Goal: Task Accomplishment & Management: Complete application form

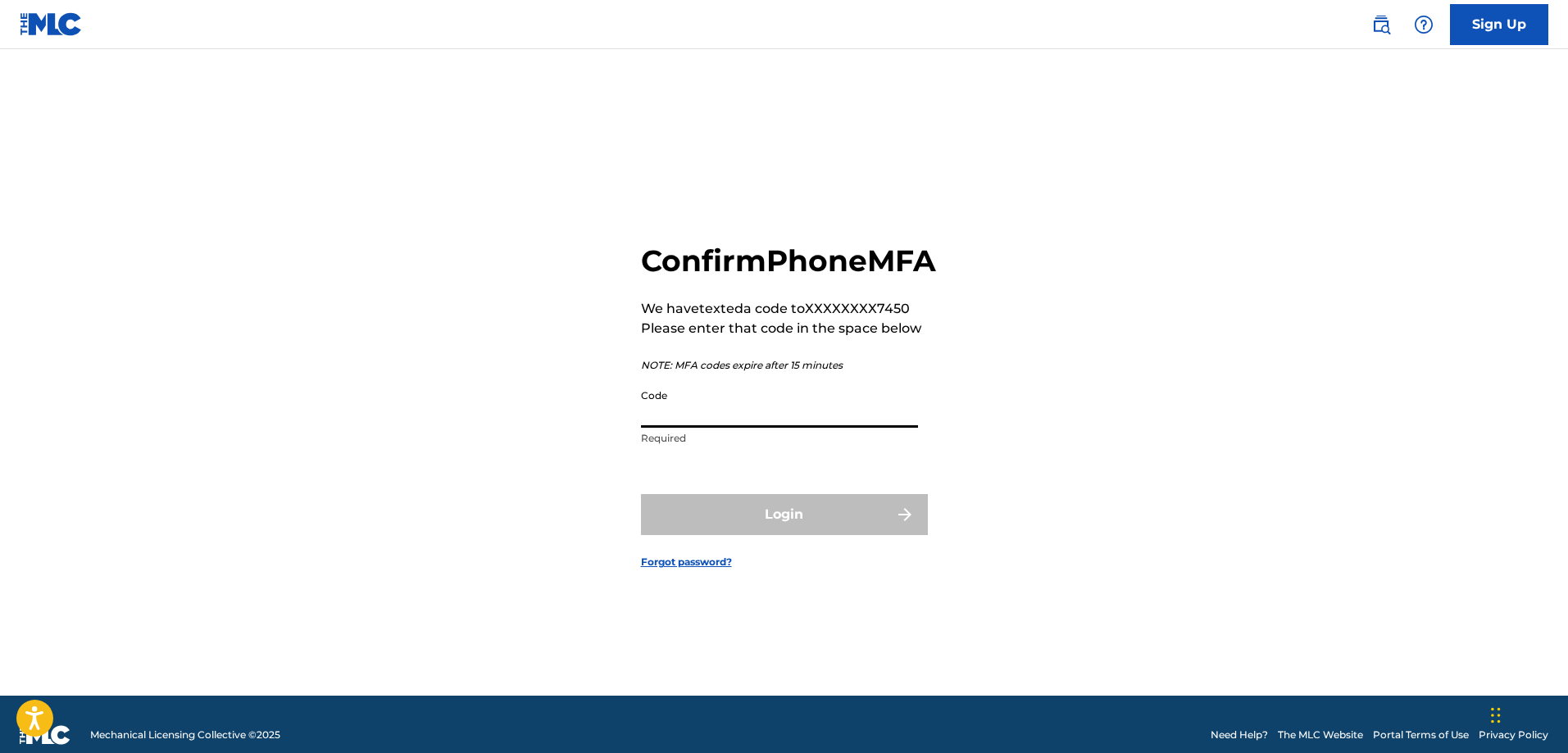
click at [737, 428] on input "Code" at bounding box center [779, 404] width 277 height 46
type input "412898"
click at [641, 494] on button "Login" at bounding box center [784, 514] width 287 height 41
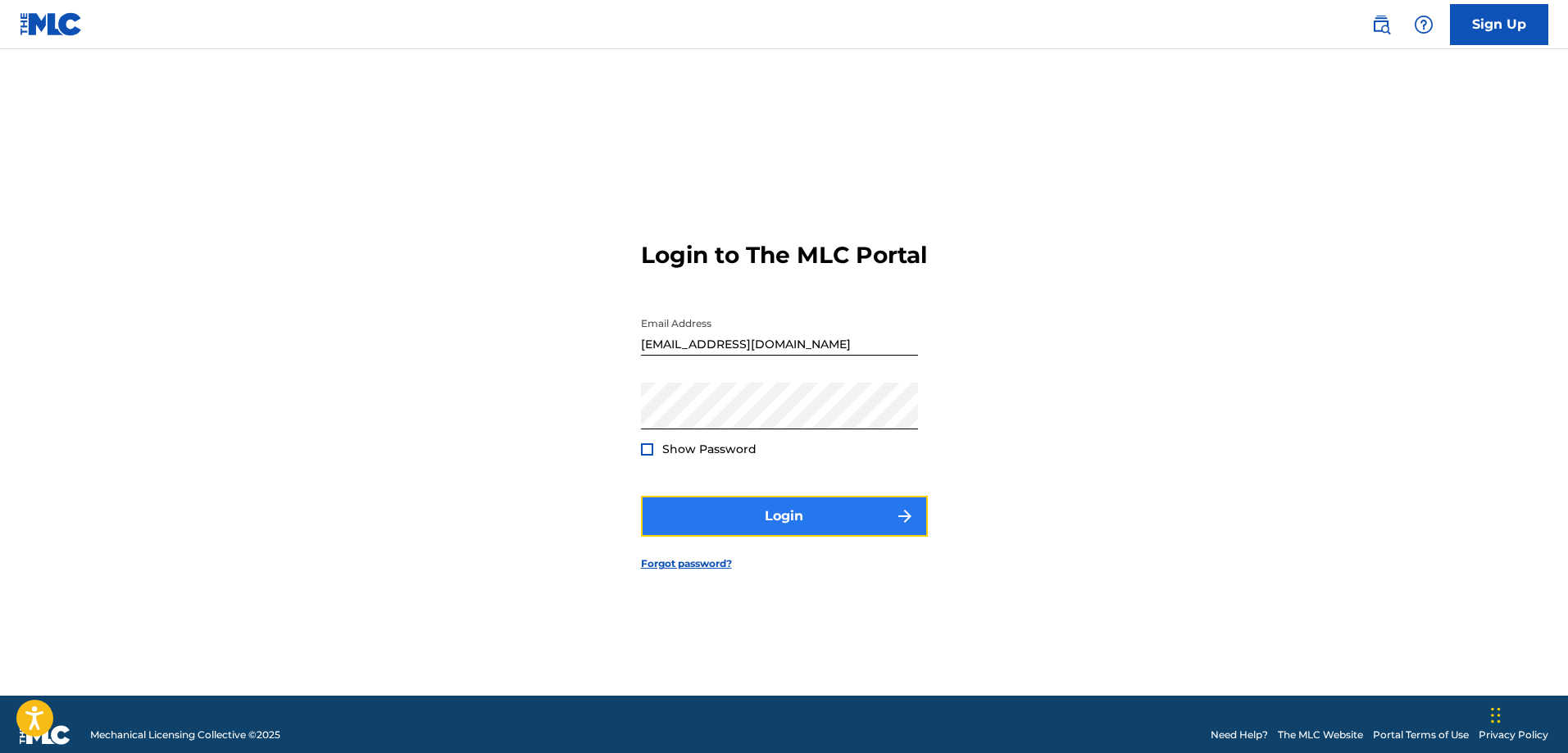
click at [849, 522] on button "Login" at bounding box center [784, 516] width 287 height 41
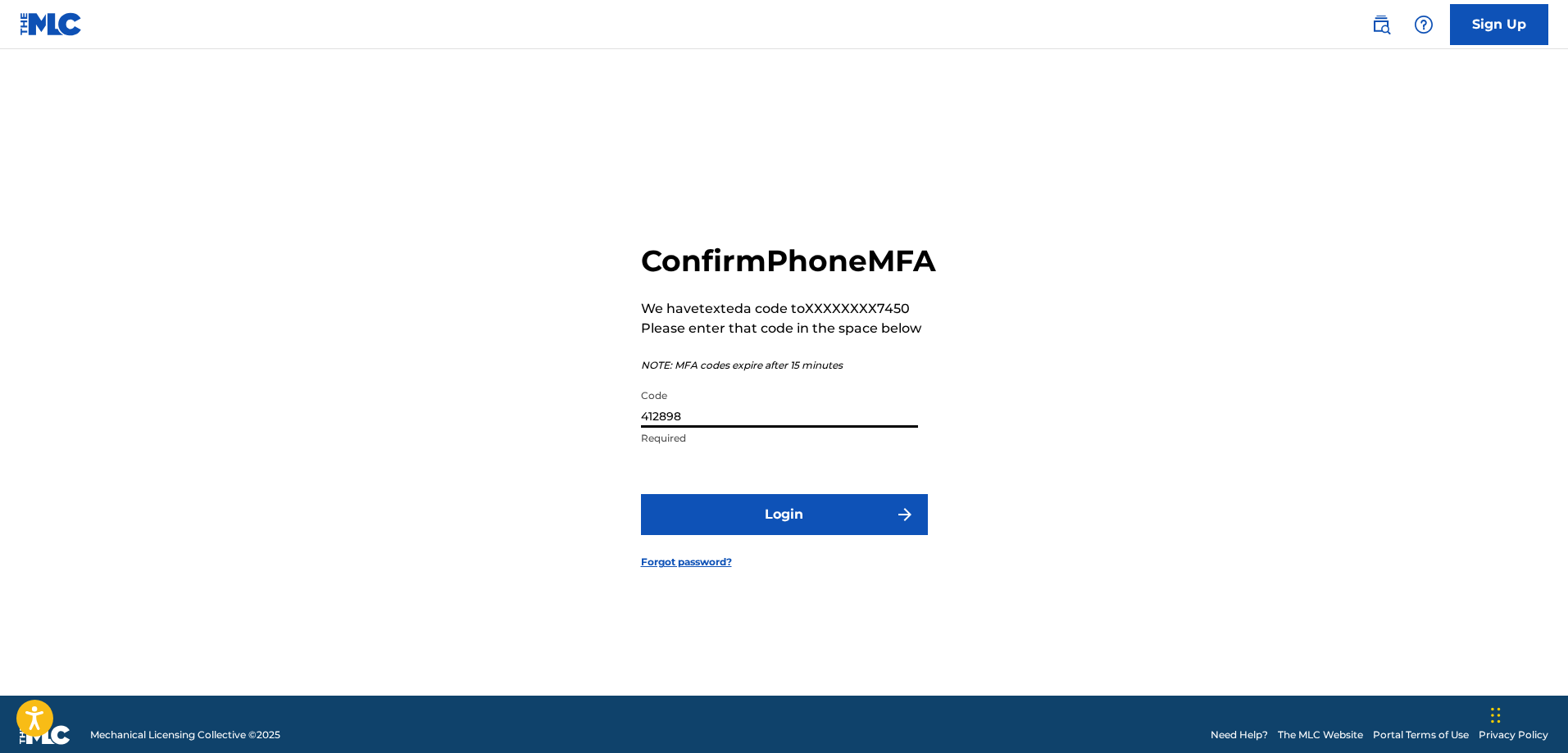
click at [698, 428] on input "412898" at bounding box center [779, 404] width 277 height 46
click at [670, 428] on input "412898" at bounding box center [779, 404] width 277 height 46
type input "412889"
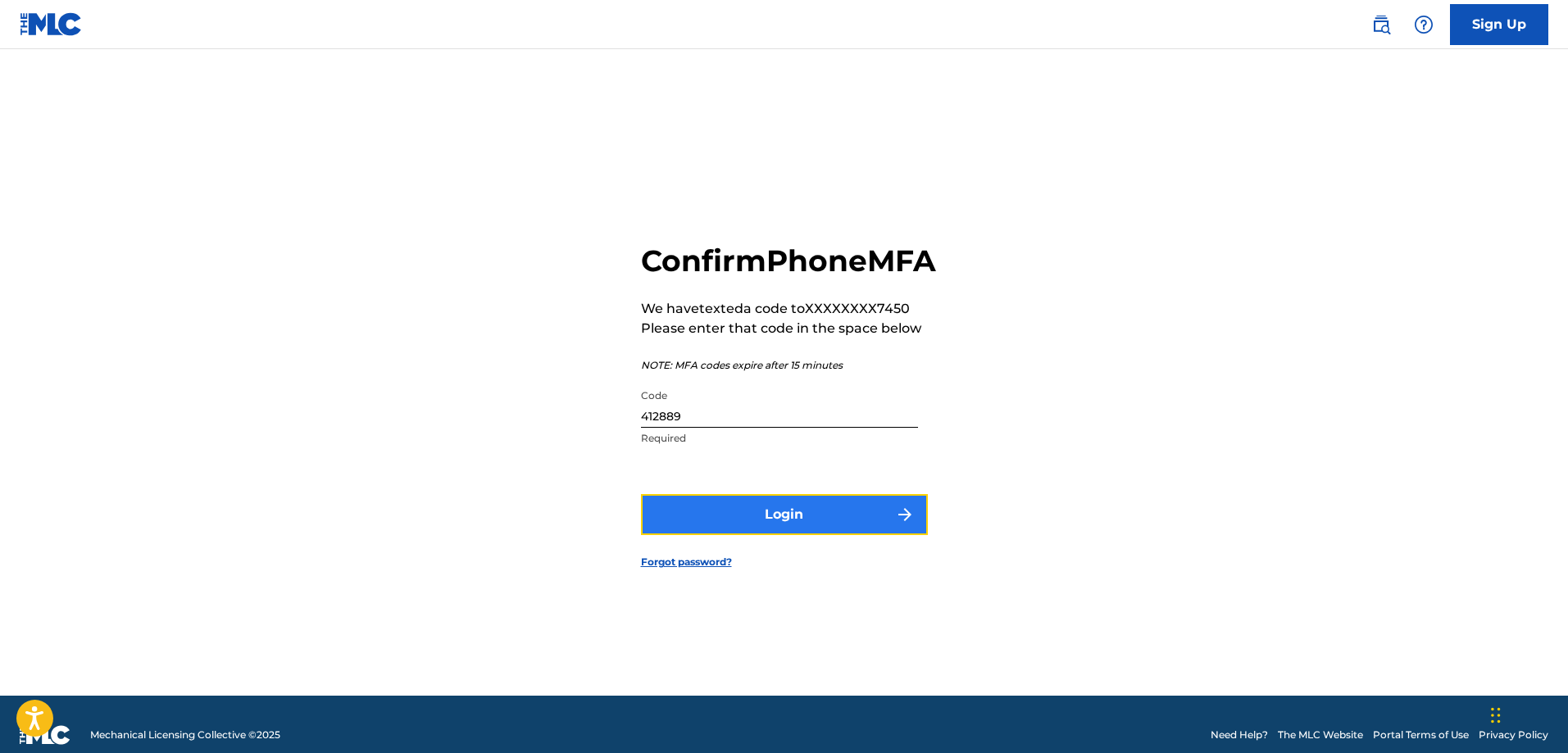
click at [800, 533] on button "Login" at bounding box center [784, 514] width 287 height 41
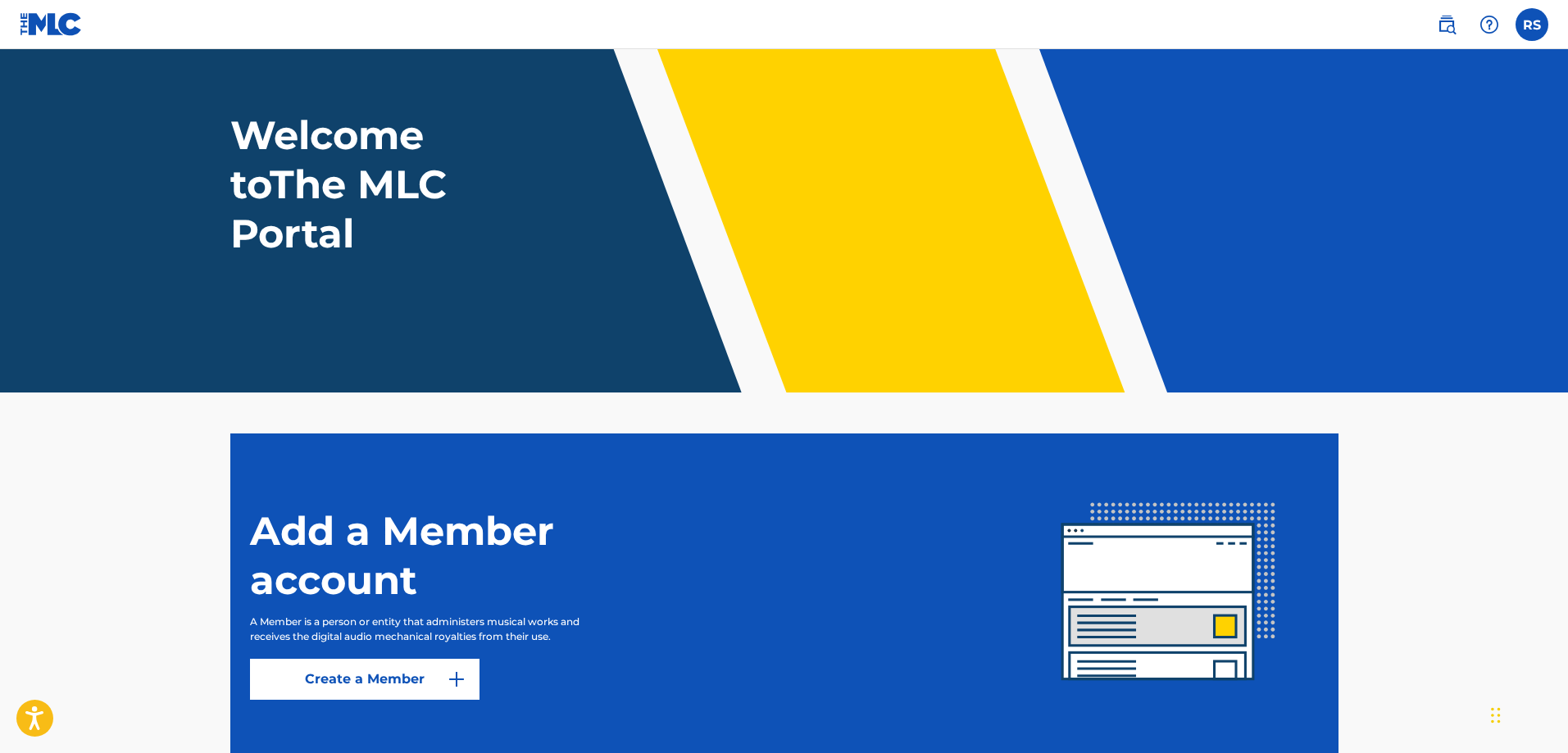
scroll to position [157, 0]
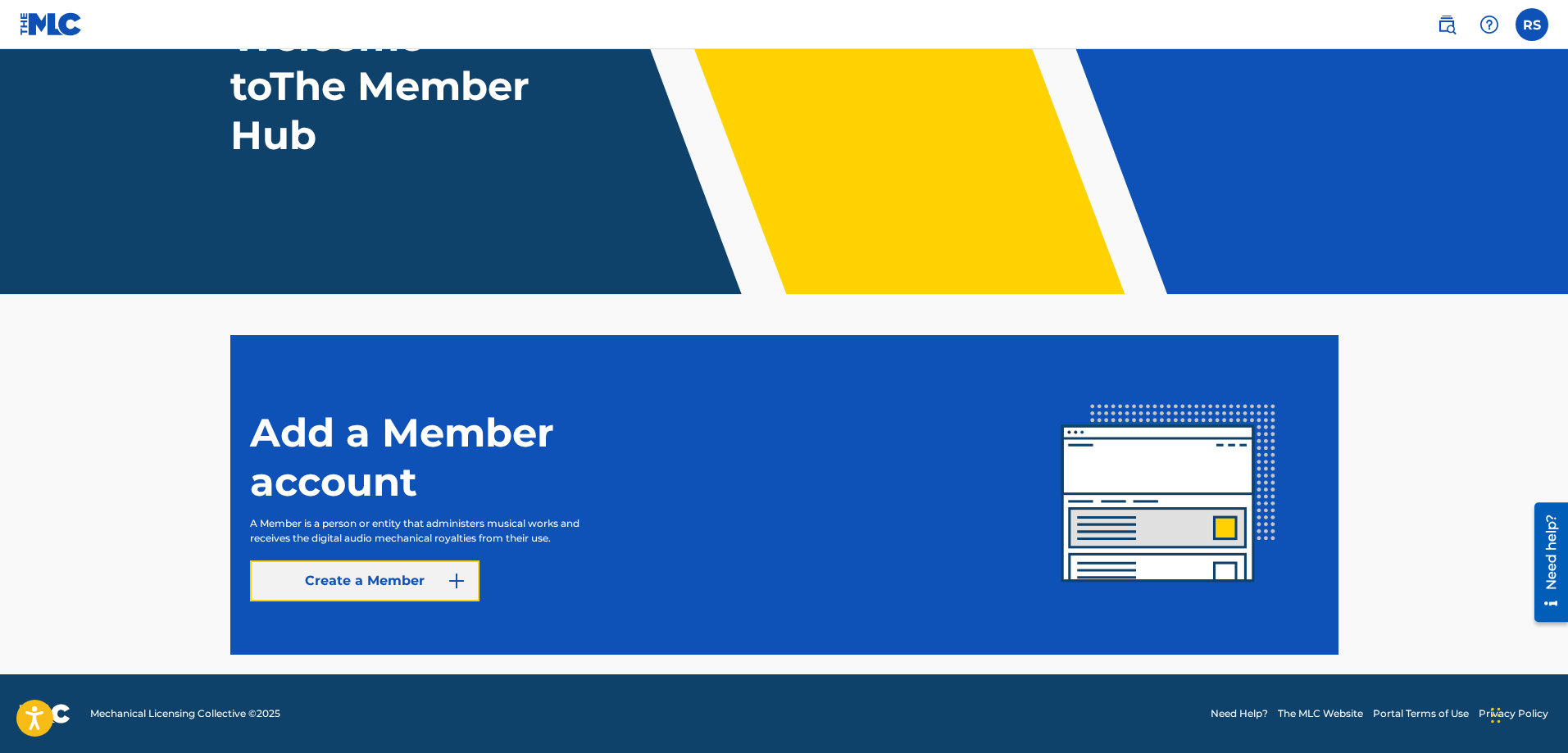
click at [406, 582] on link "Create a Member" at bounding box center [364, 581] width 229 height 41
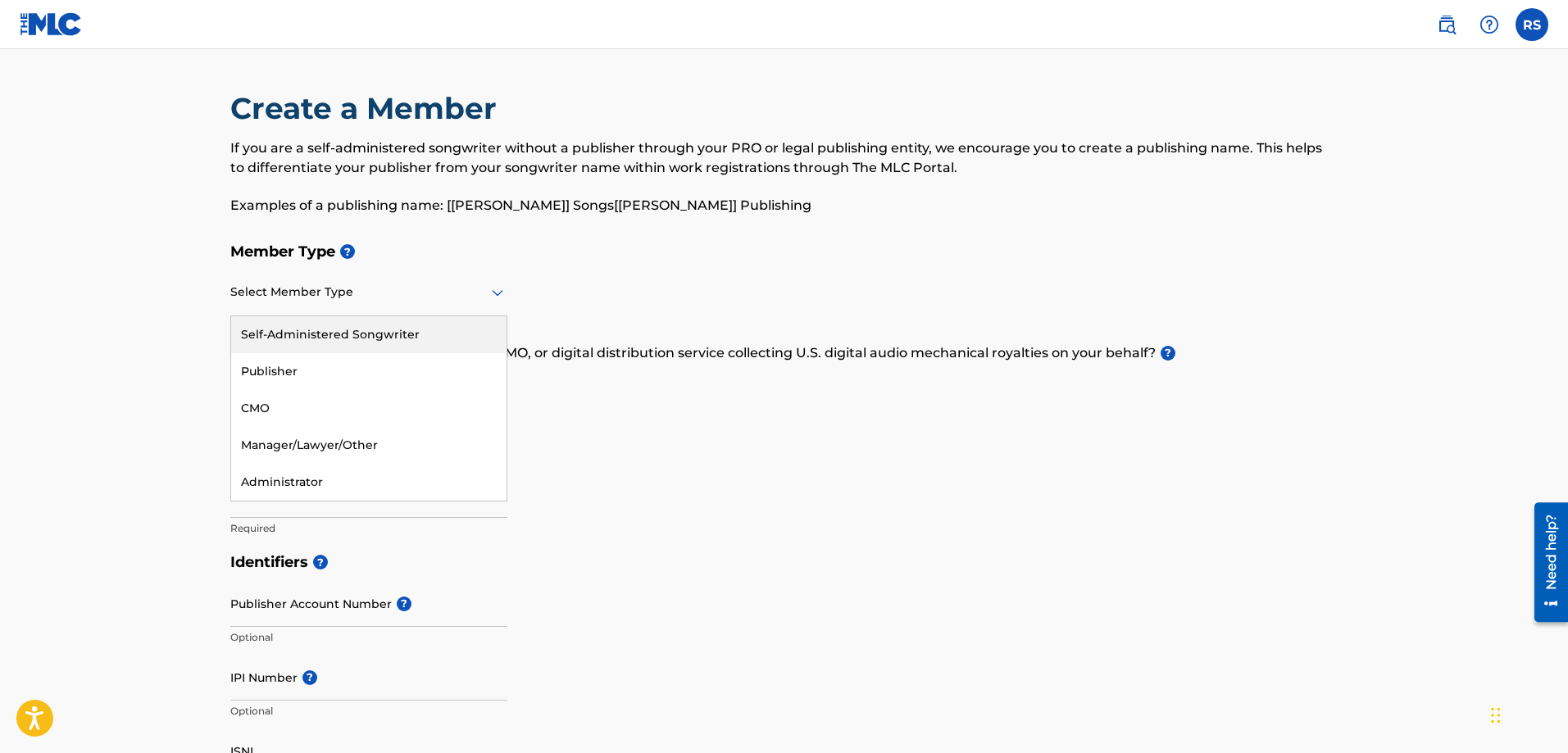
click at [403, 299] on div at bounding box center [369, 292] width 277 height 20
click at [376, 481] on div "Administrator" at bounding box center [369, 482] width 276 height 37
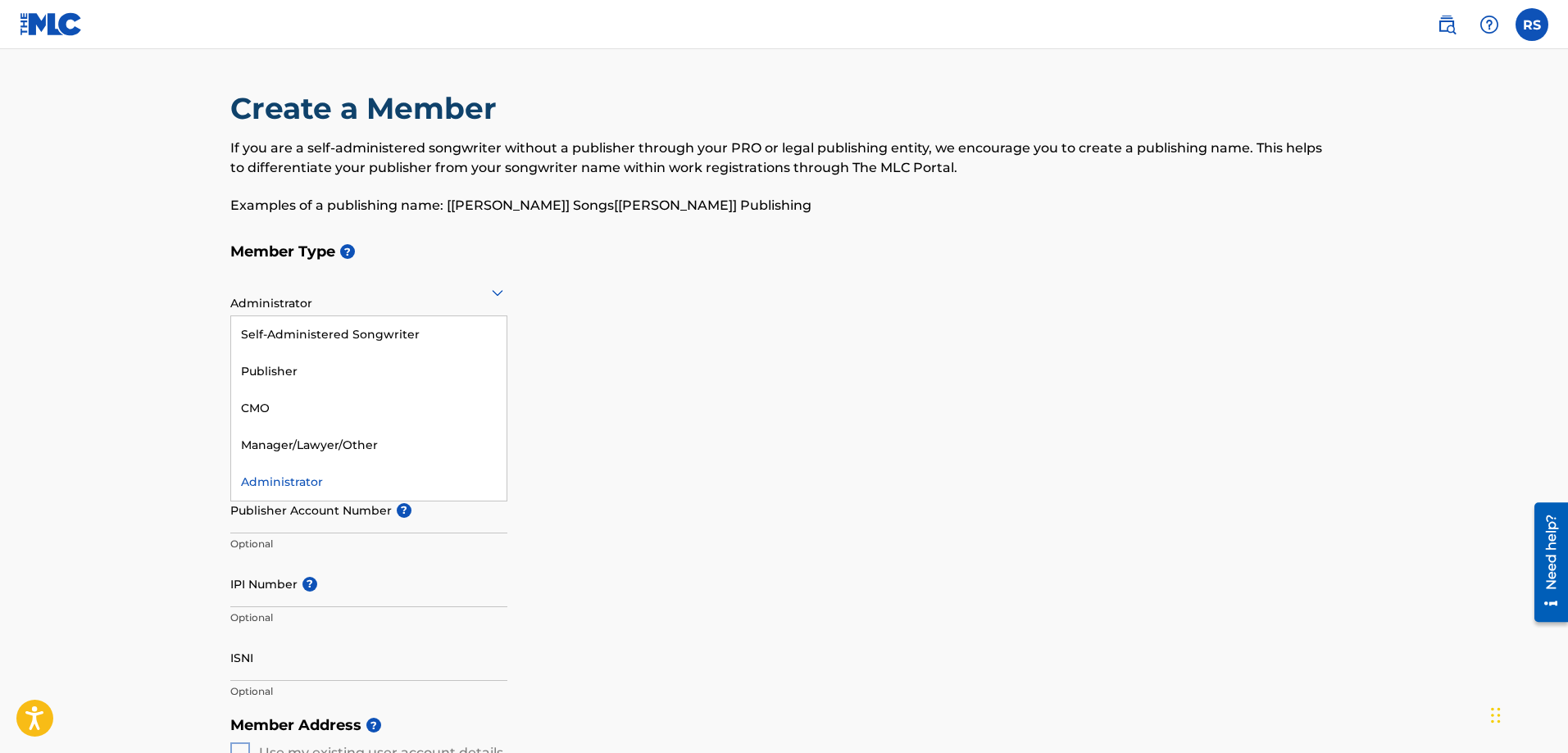
click at [383, 306] on div "Administrator" at bounding box center [369, 293] width 277 height 40
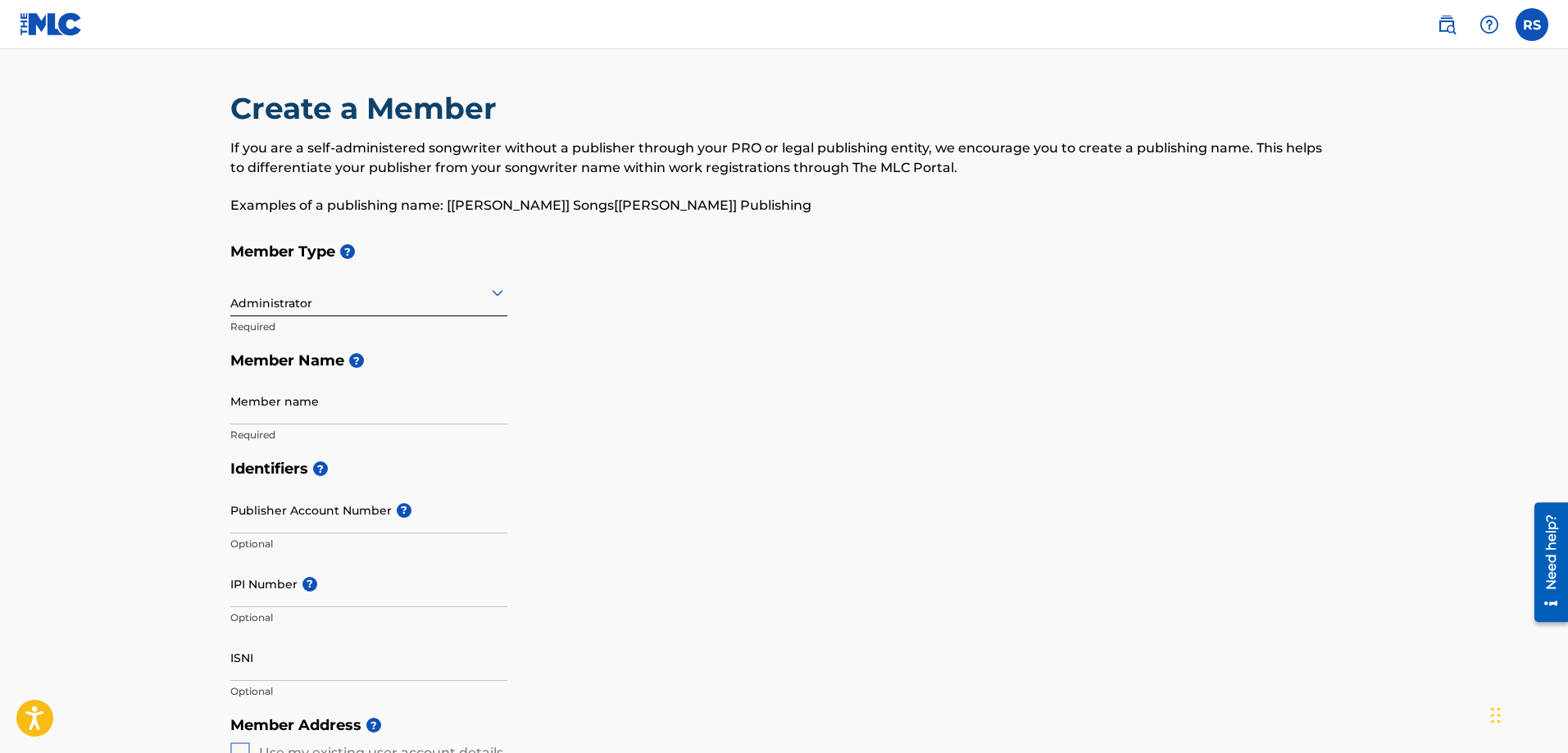
click at [563, 358] on h5 "Member Name ?" at bounding box center [784, 361] width 1108 height 35
click at [373, 405] on input "Member name" at bounding box center [369, 401] width 277 height 46
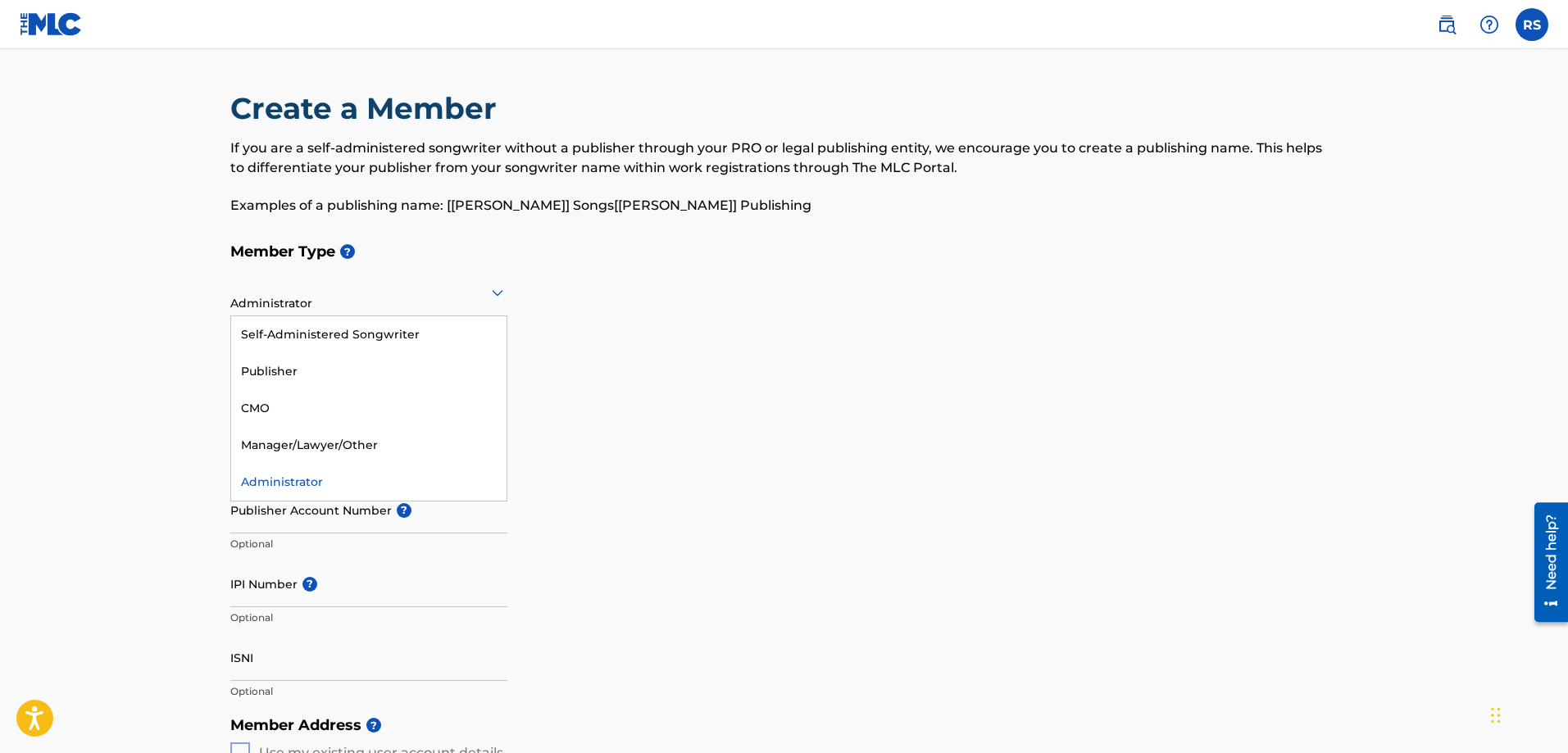
click at [480, 297] on div at bounding box center [369, 292] width 277 height 20
click at [471, 335] on div "Self-Administered Songwriter" at bounding box center [369, 335] width 276 height 37
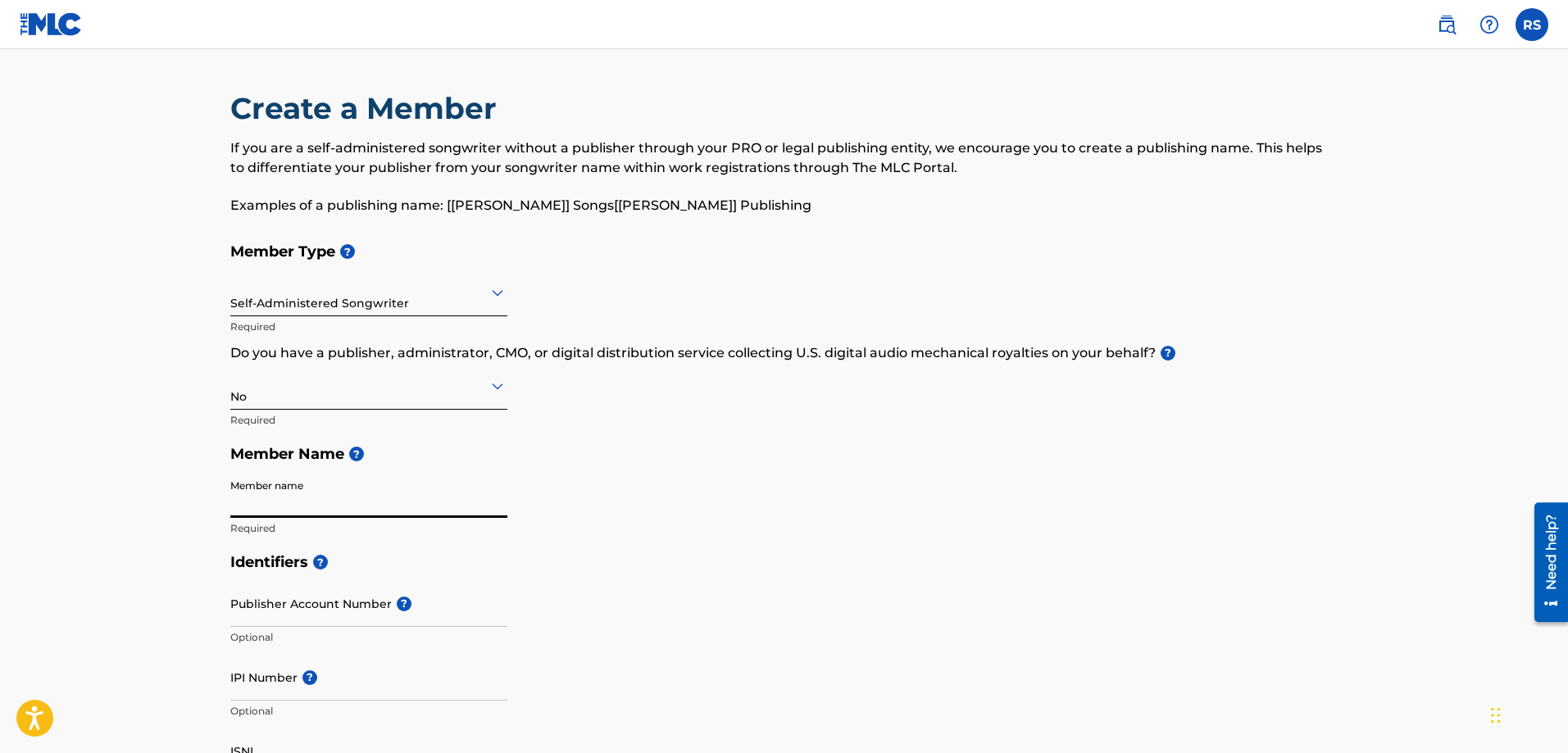
click at [412, 508] on input "Member name" at bounding box center [369, 494] width 277 height 46
type input "[PERSON_NAME]"
type input "[STREET_ADDRESS]"
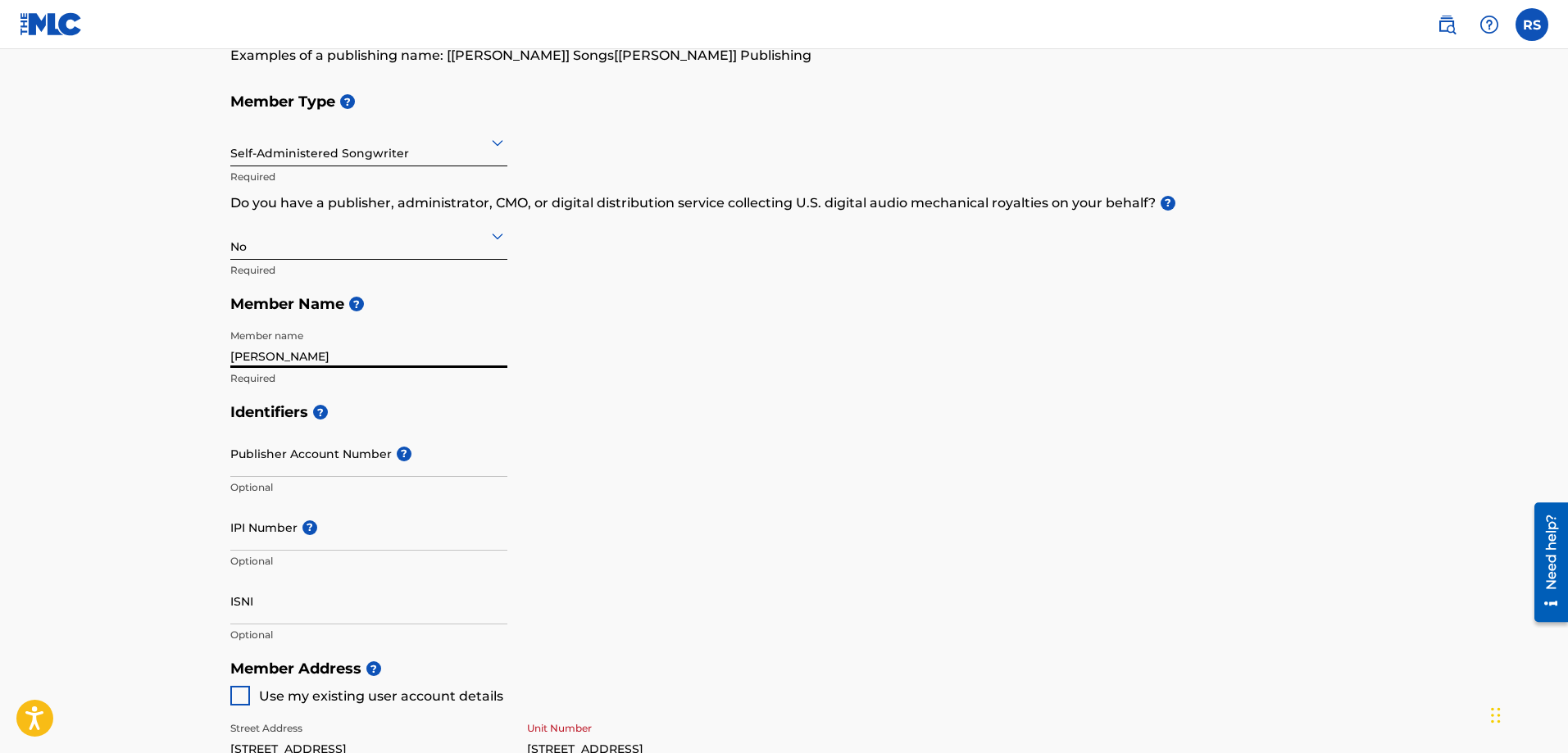
scroll to position [164, 0]
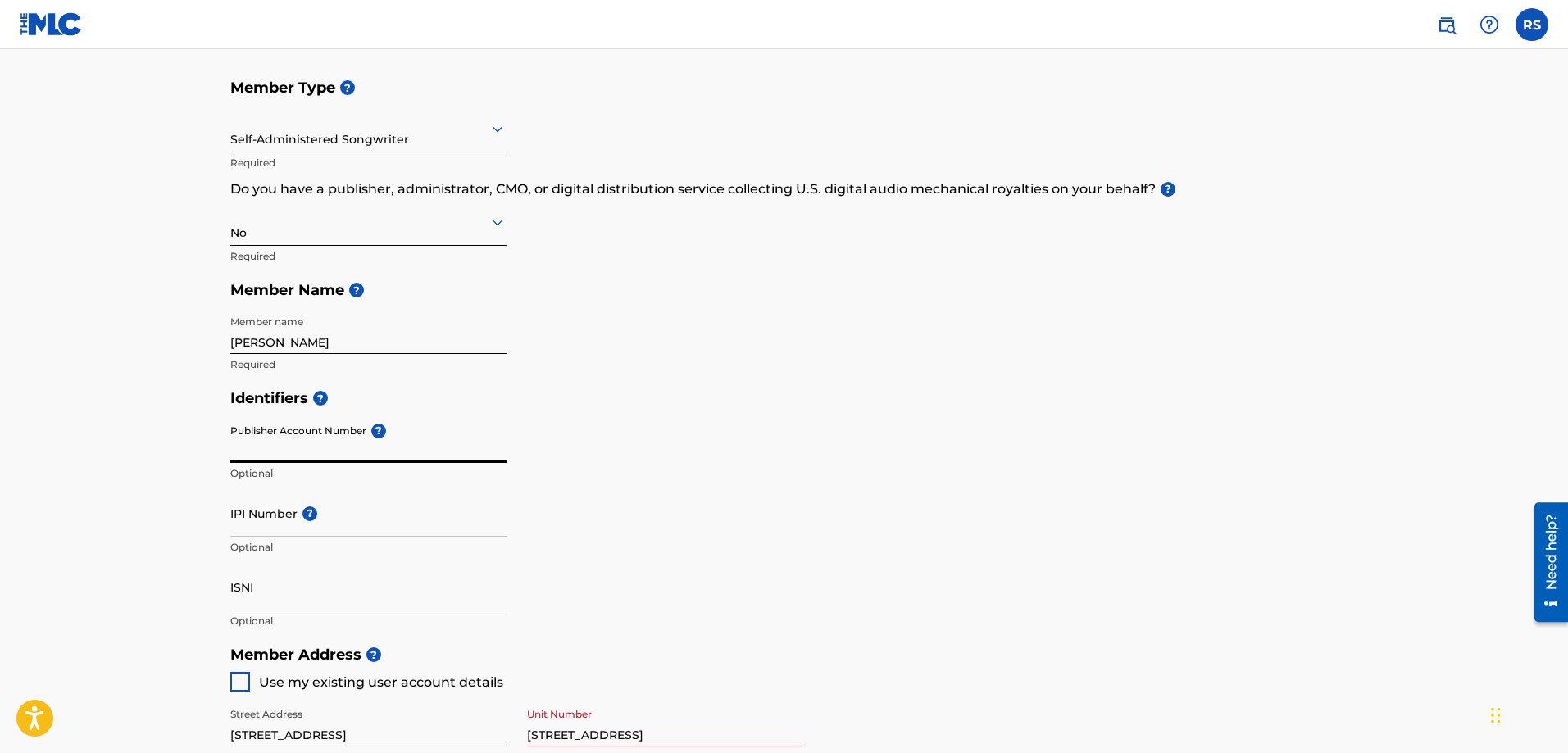
click at [336, 449] on input "Publisher Account Number ?" at bounding box center [369, 439] width 277 height 46
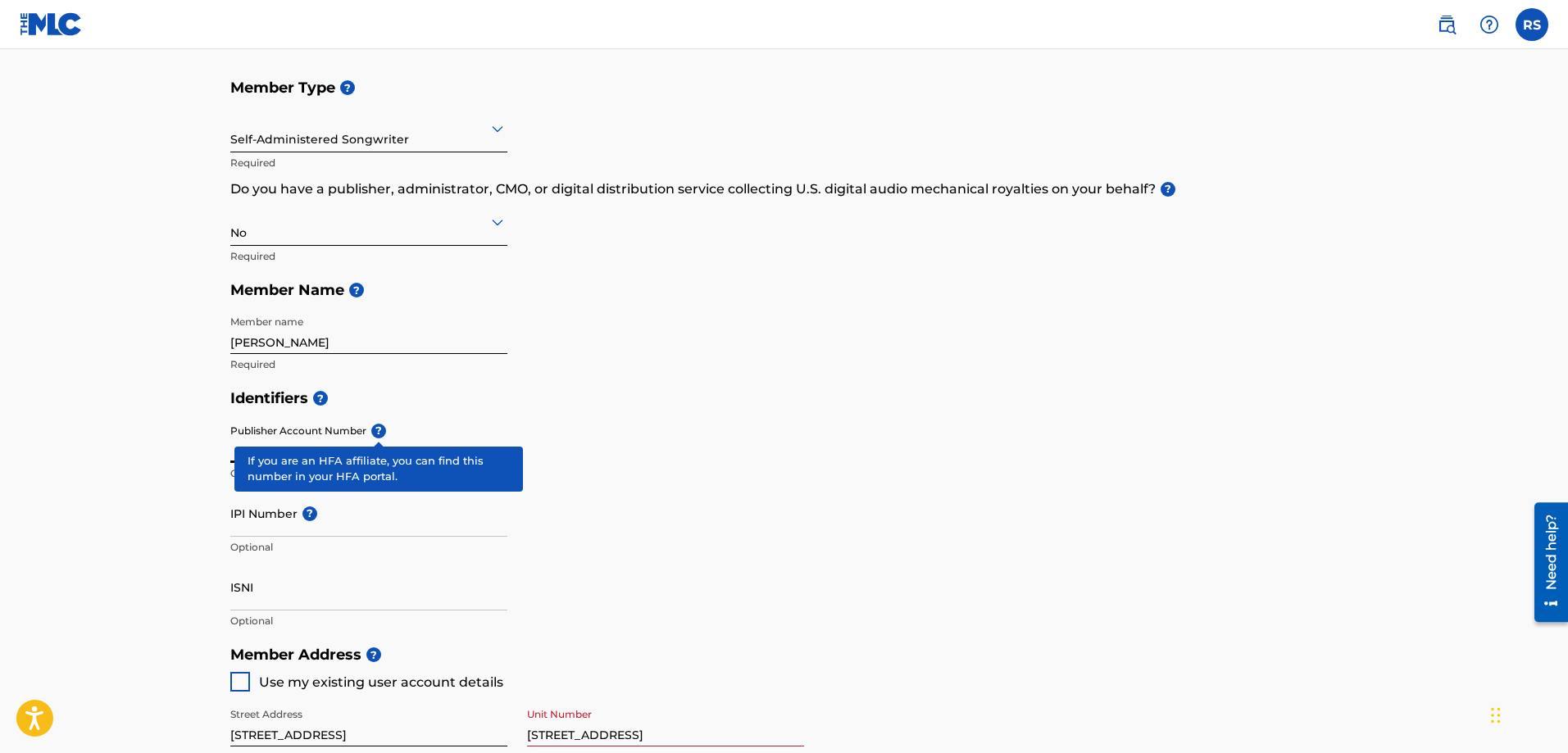
click at [376, 428] on div "Publisher Account Number ? Optional" at bounding box center [369, 453] width 277 height 73
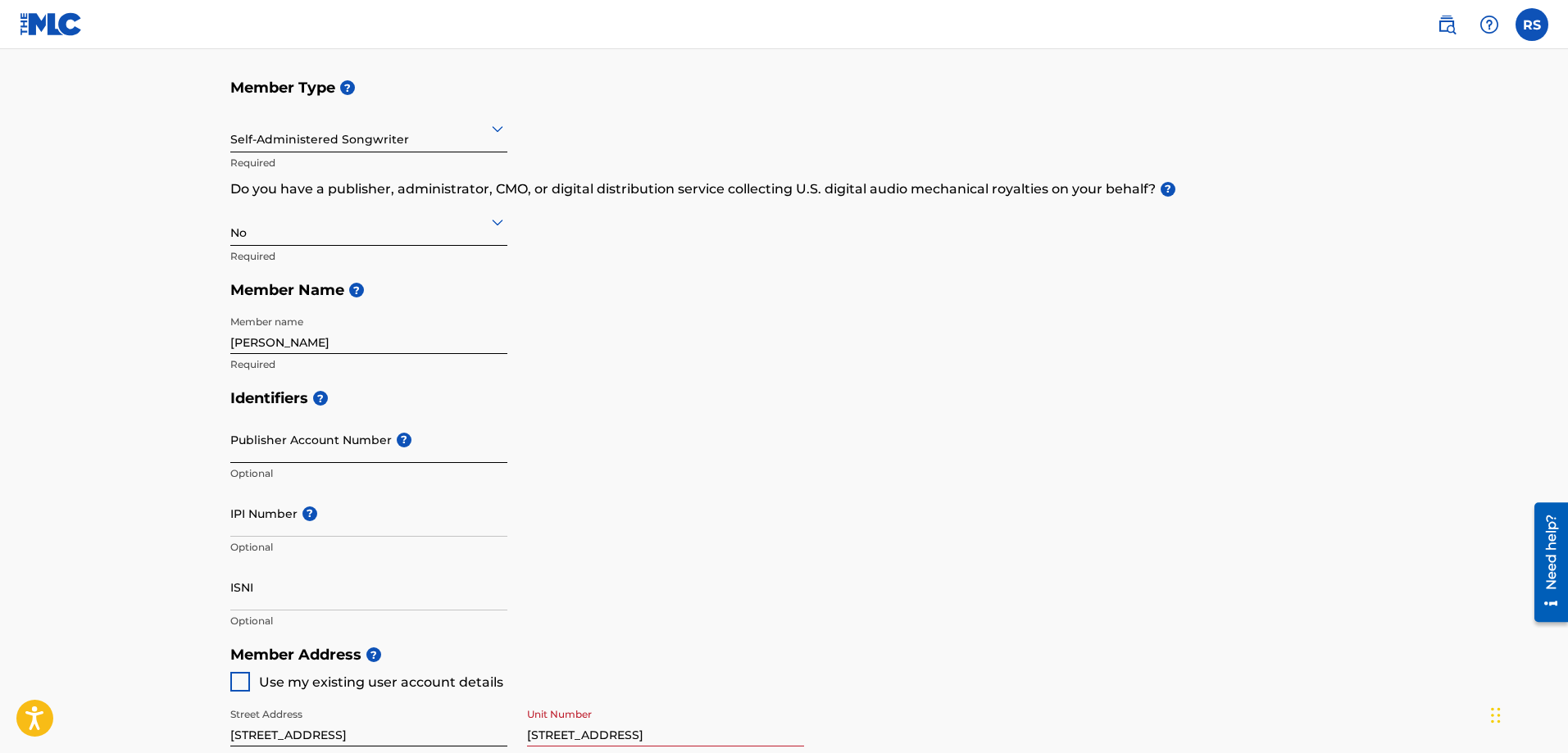
click at [376, 428] on div "Publisher Account Number ? Optional" at bounding box center [369, 453] width 277 height 73
click at [328, 525] on input "IPI Number ?" at bounding box center [369, 513] width 277 height 46
type input "00626356247"
click at [377, 449] on input "Publisher Account Number ?" at bounding box center [369, 439] width 277 height 46
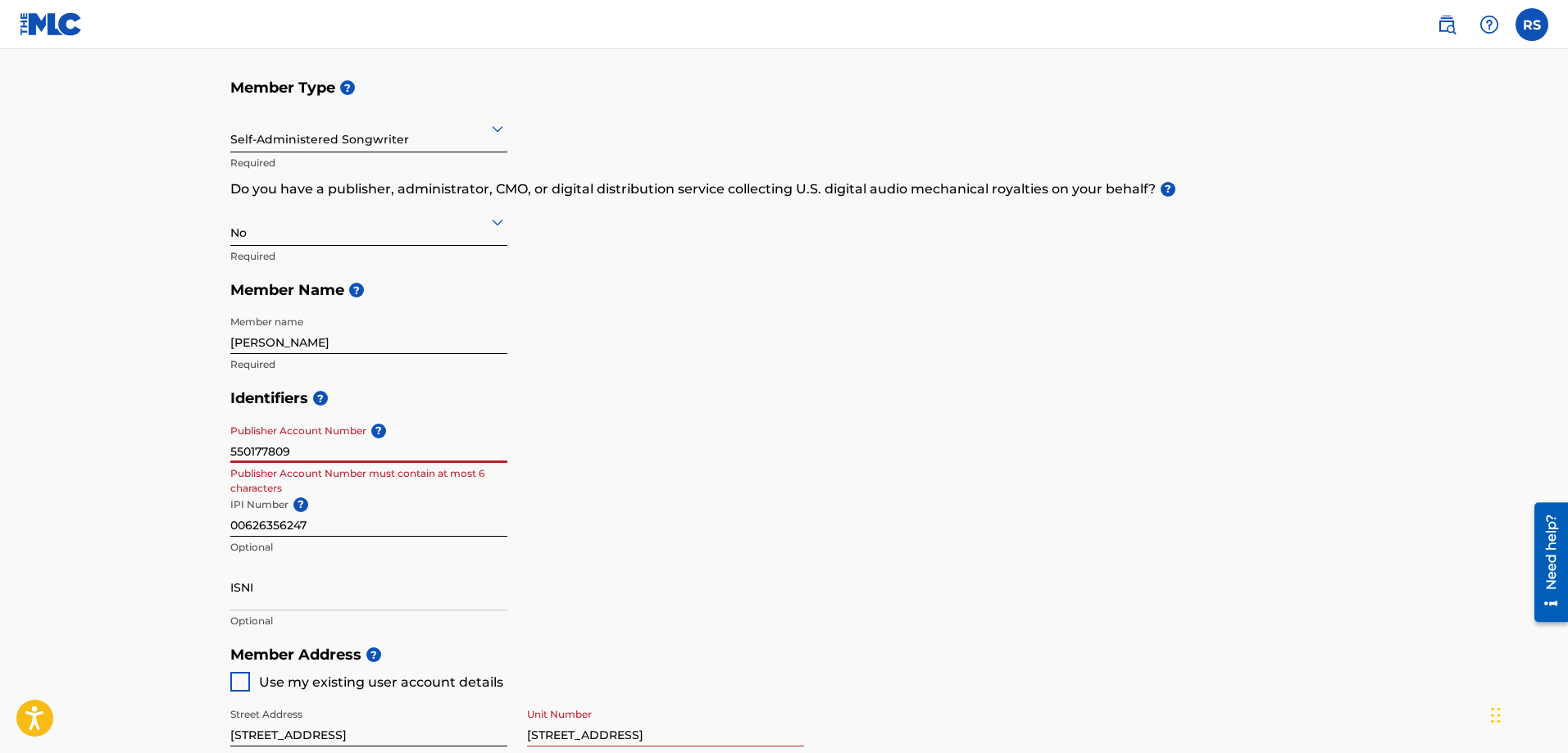
type input "550177809"
click at [517, 448] on div "Identifiers ? Publisher Account Number ? 550177809 Publisher Account Number mus…" at bounding box center [784, 509] width 1108 height 256
drag, startPoint x: 358, startPoint y: 454, endPoint x: 164, endPoint y: 443, distance: 194.3
click at [164, 443] on main "Create a Member If you are a self-administered songwriter without a publisher t…" at bounding box center [784, 621] width 1568 height 1471
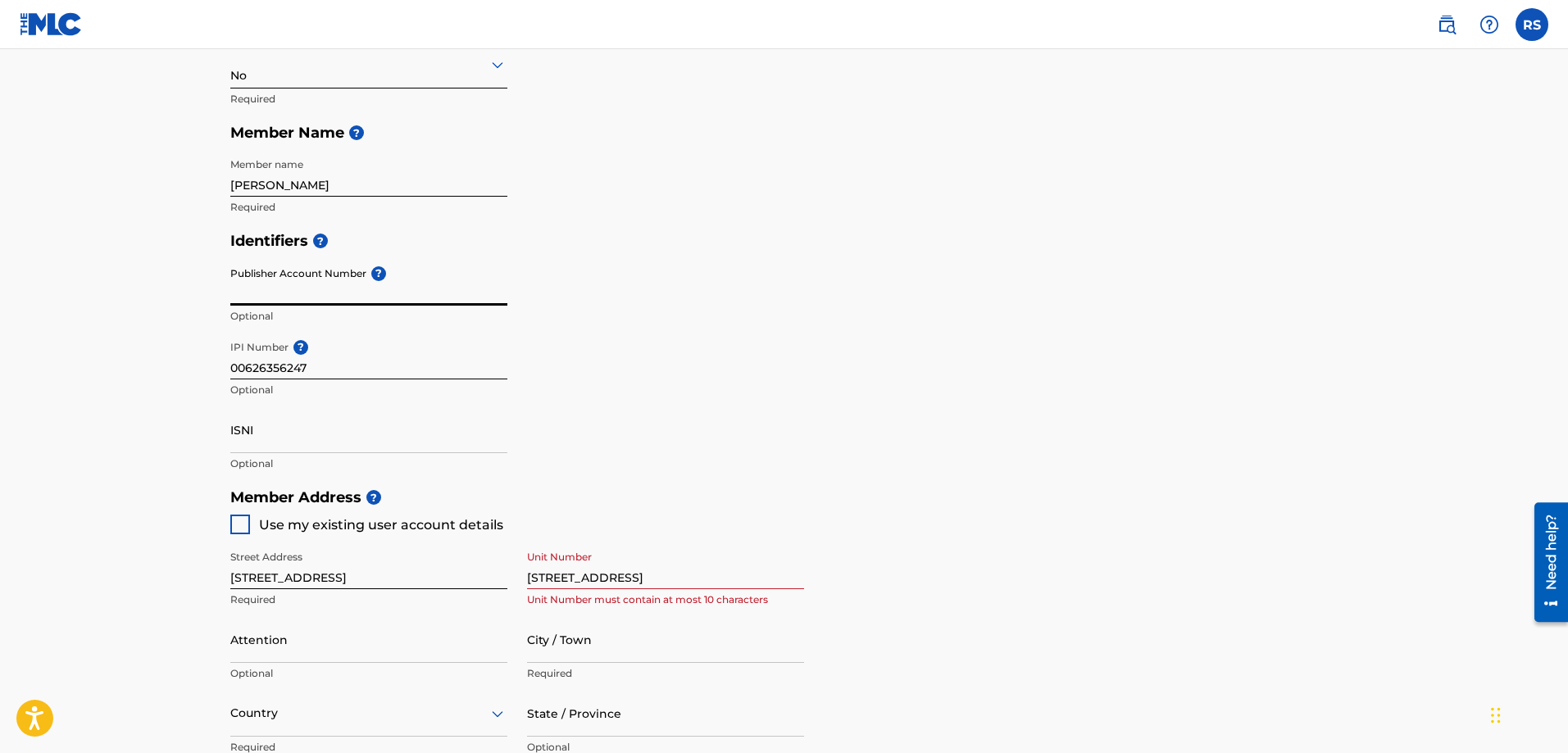
scroll to position [328, 0]
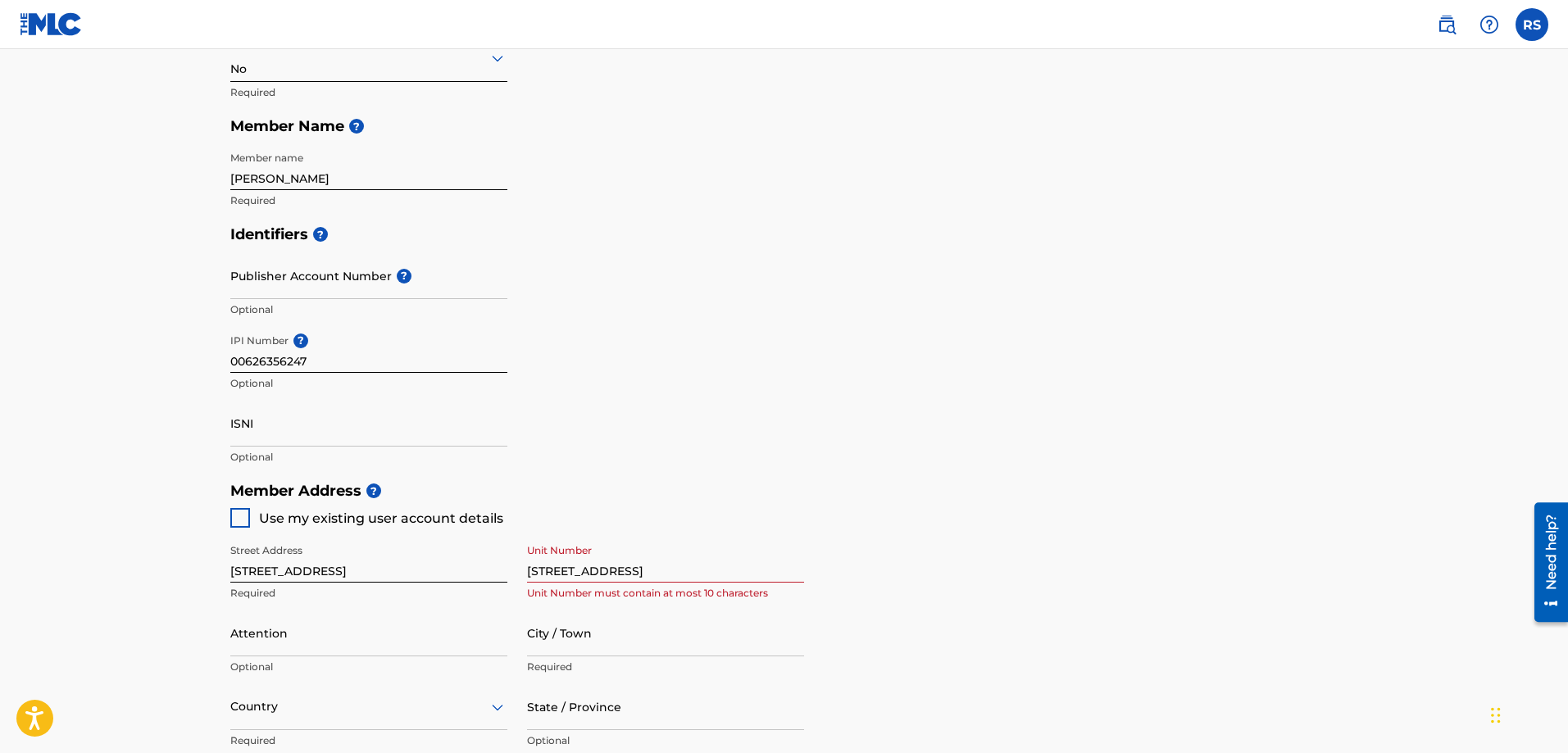
click at [234, 520] on div at bounding box center [240, 517] width 19 height 19
type input "[GEOGRAPHIC_DATA]"
type input "32218"
type input "904"
type input "4377450"
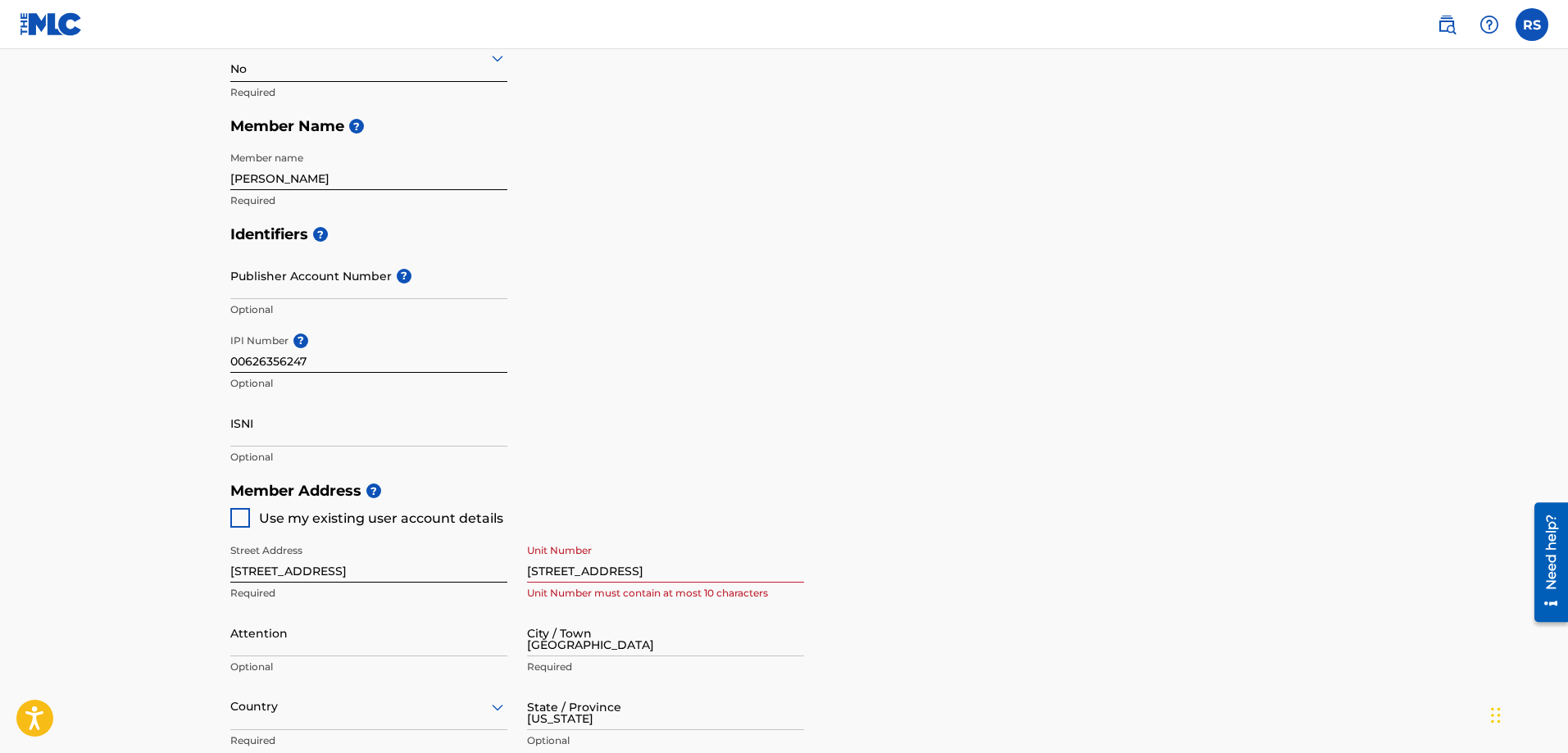
type input "[EMAIL_ADDRESS][DOMAIN_NAME]"
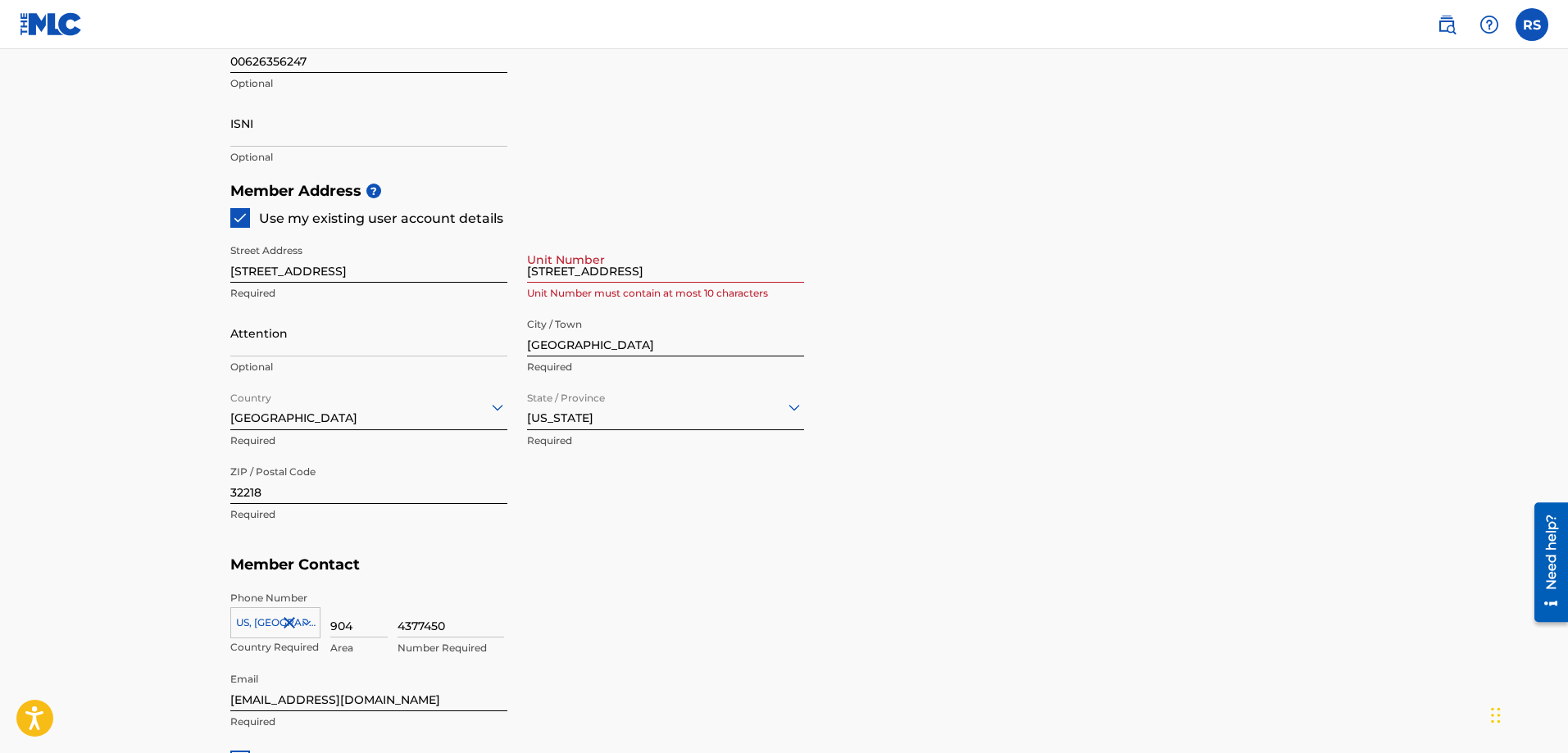
scroll to position [738, 0]
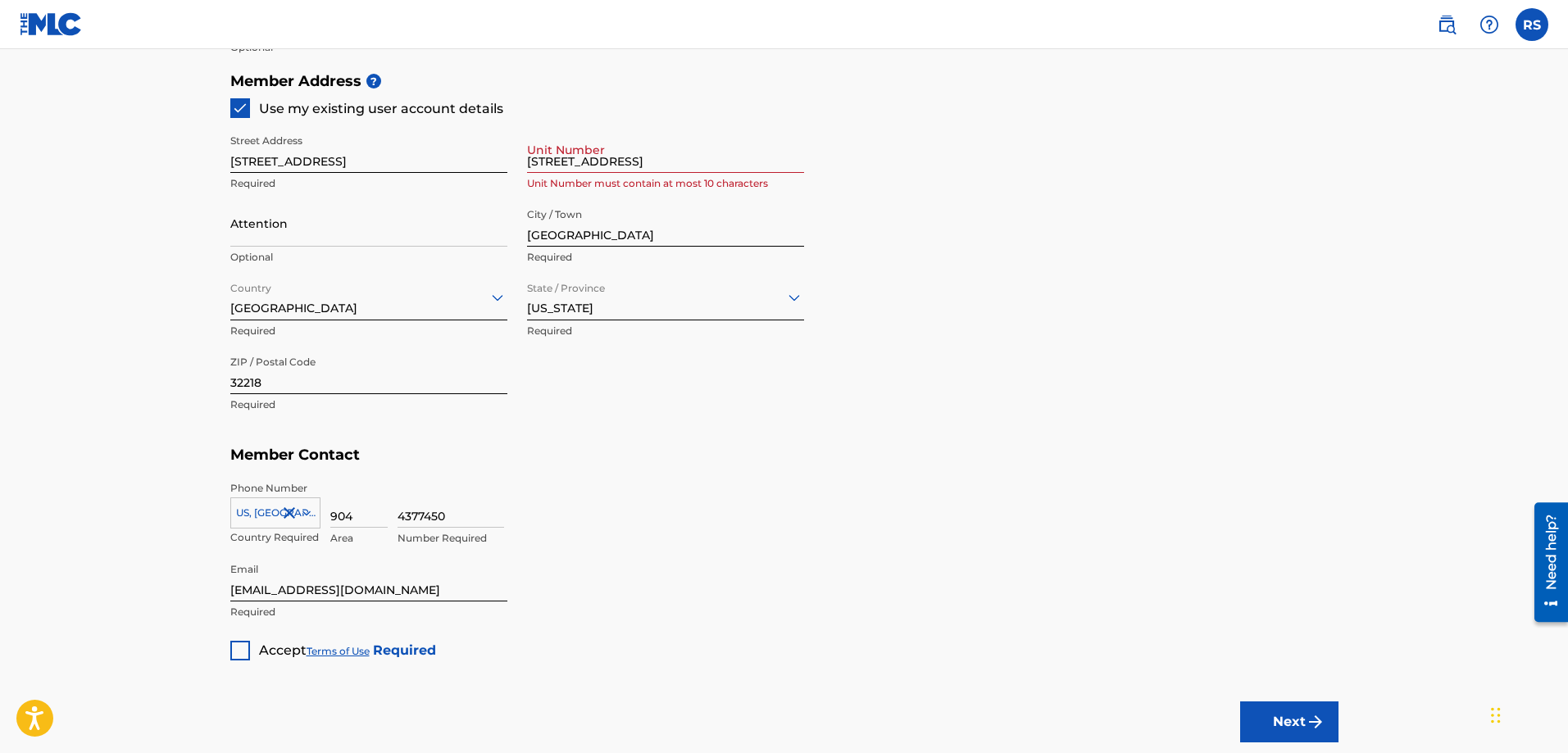
click at [240, 648] on div at bounding box center [240, 650] width 19 height 19
click at [1304, 718] on button "Next" at bounding box center [1289, 722] width 99 height 41
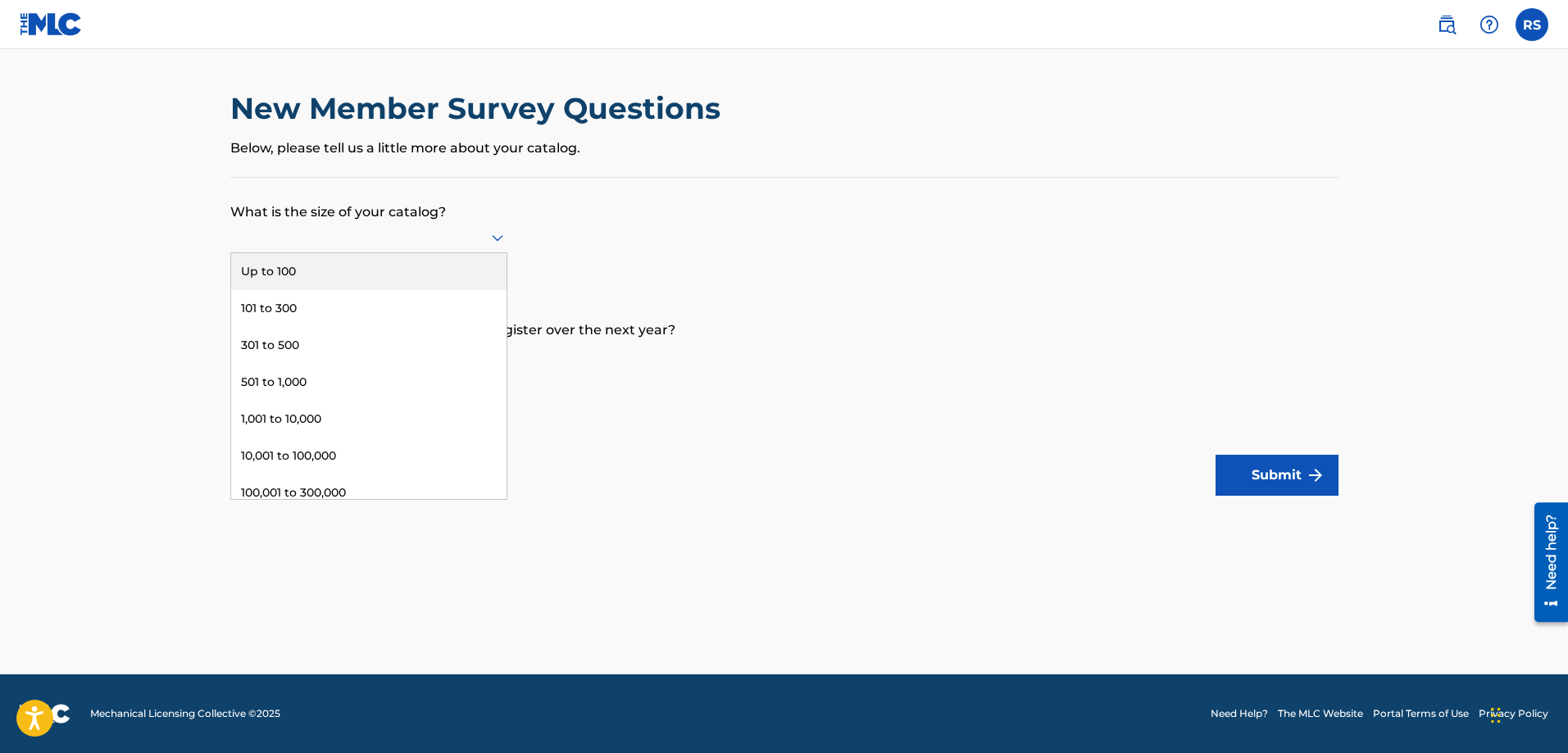
click at [460, 245] on div at bounding box center [369, 237] width 277 height 20
click at [455, 265] on div "Up to 100" at bounding box center [369, 272] width 276 height 37
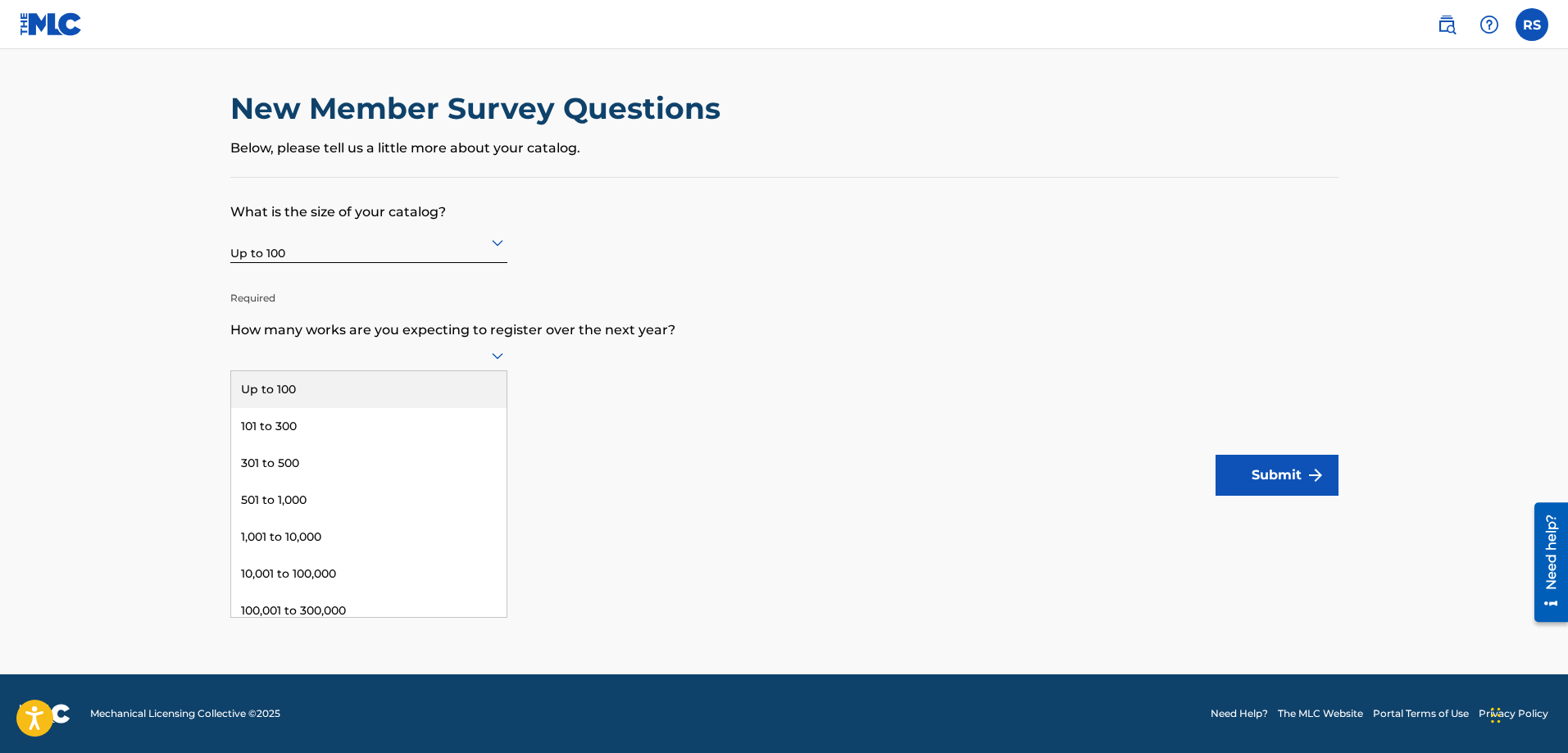
click at [349, 357] on div at bounding box center [369, 355] width 277 height 20
click at [412, 389] on div "Up to 100" at bounding box center [369, 390] width 276 height 37
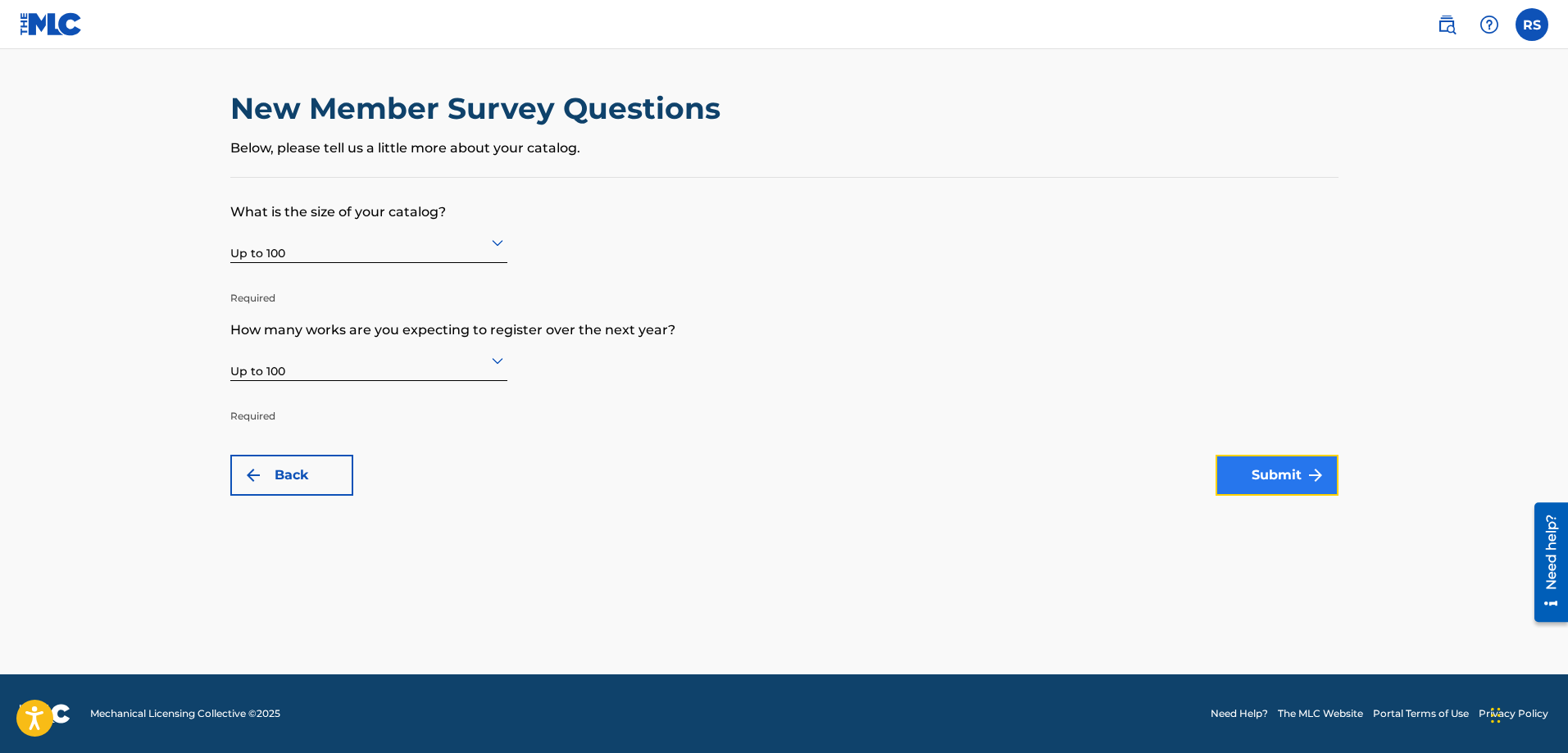
click at [1299, 464] on button "Submit" at bounding box center [1277, 475] width 123 height 41
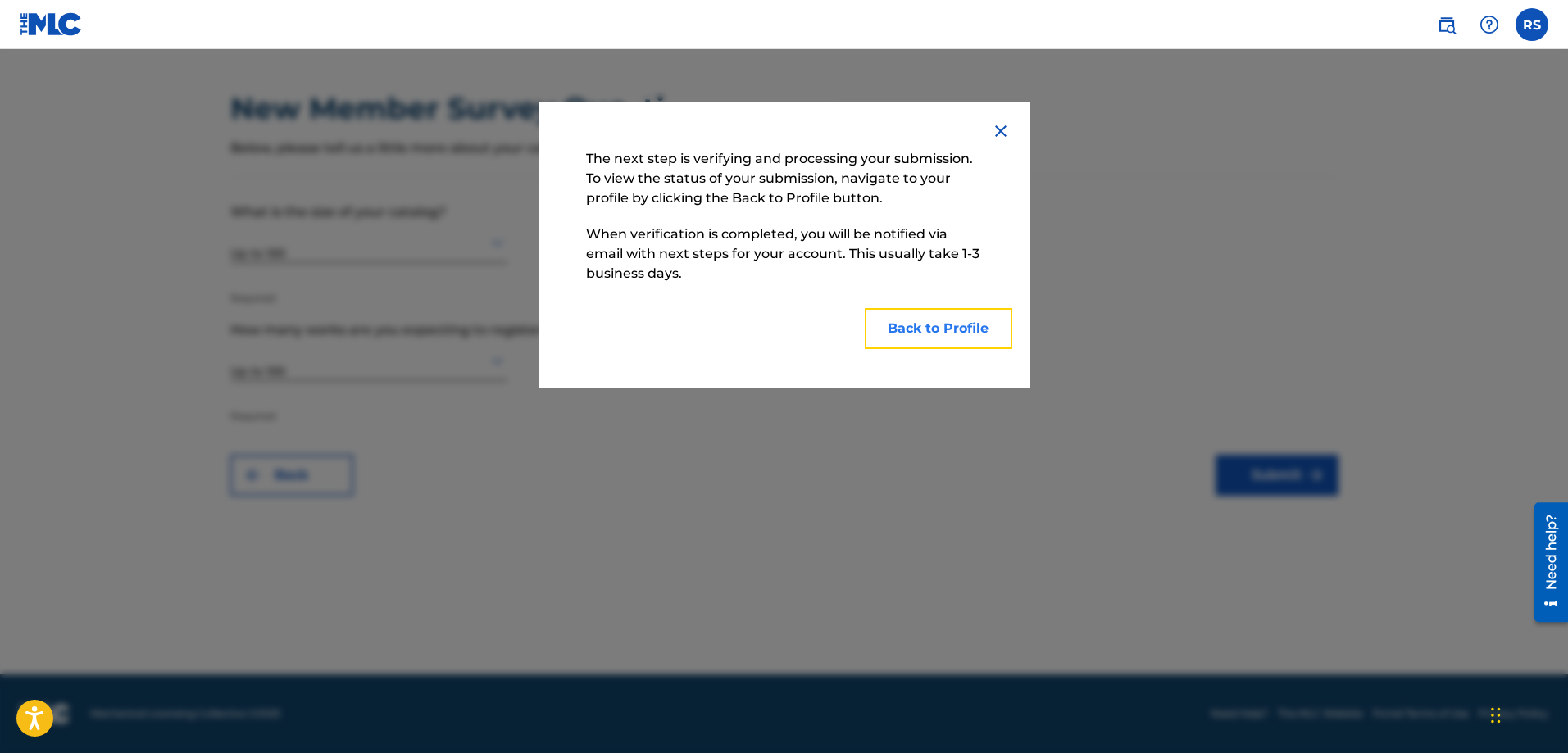
click at [935, 327] on button "Back to Profile" at bounding box center [938, 328] width 148 height 41
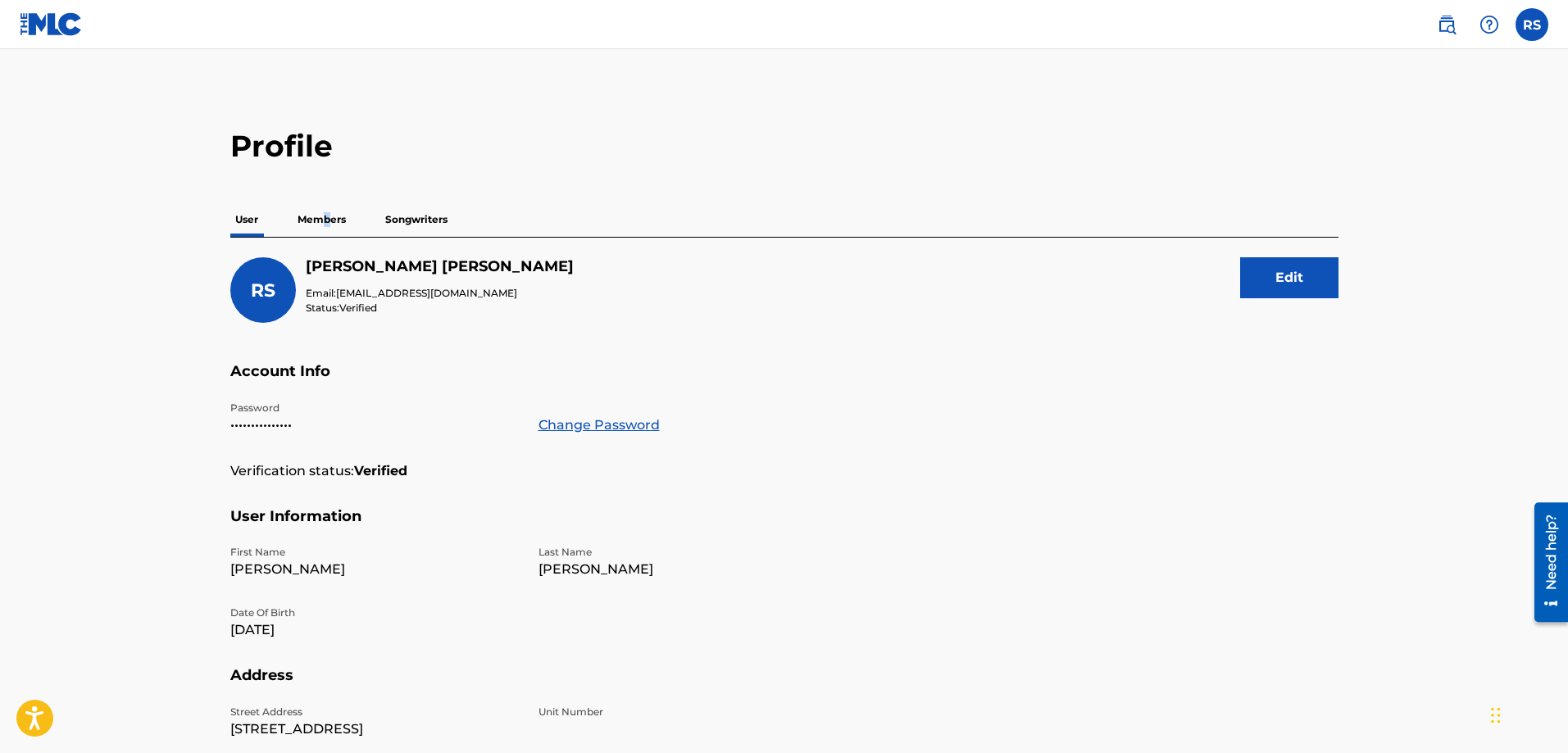
click at [327, 215] on p "Members" at bounding box center [321, 219] width 58 height 35
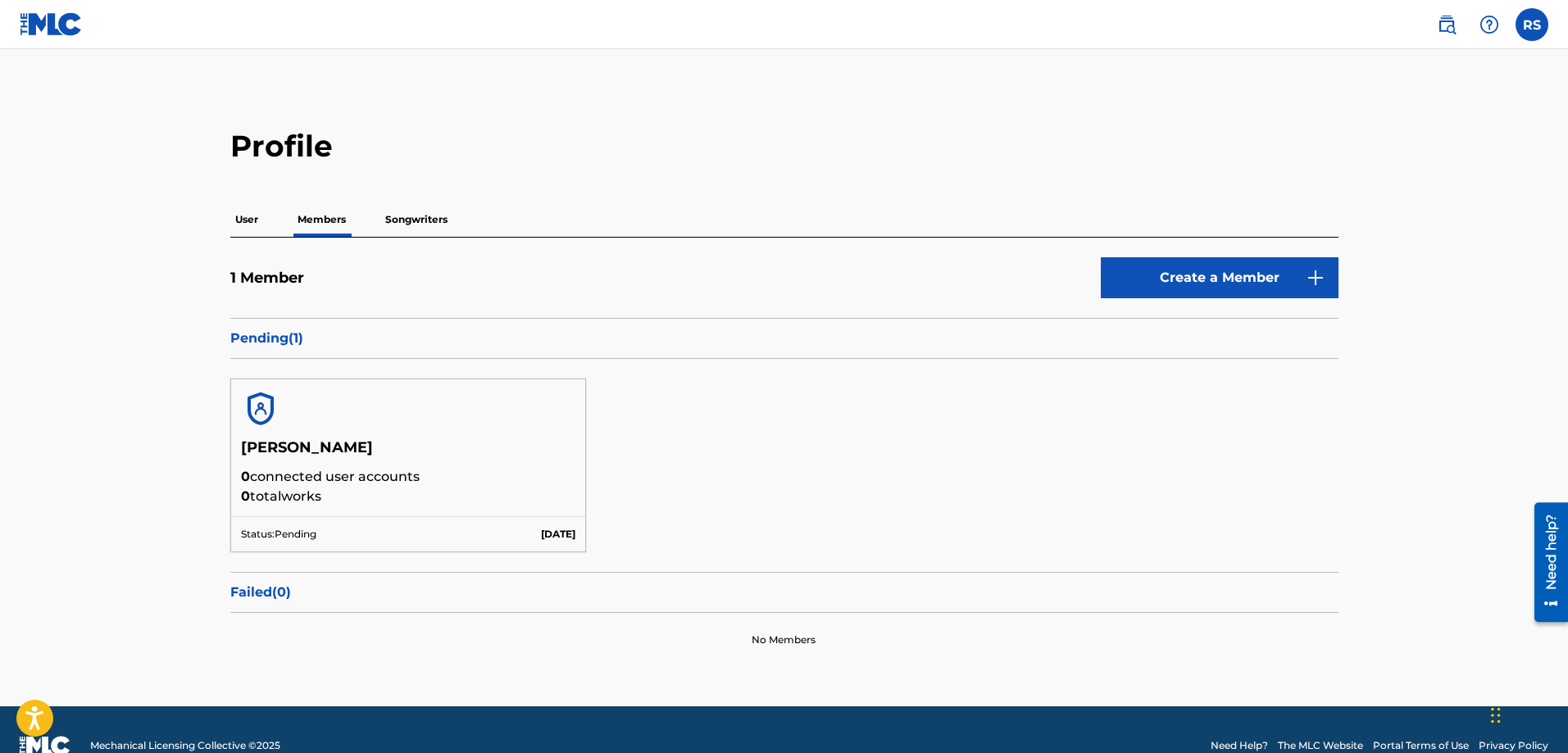
click at [430, 218] on p "Songwriters" at bounding box center [417, 219] width 73 height 35
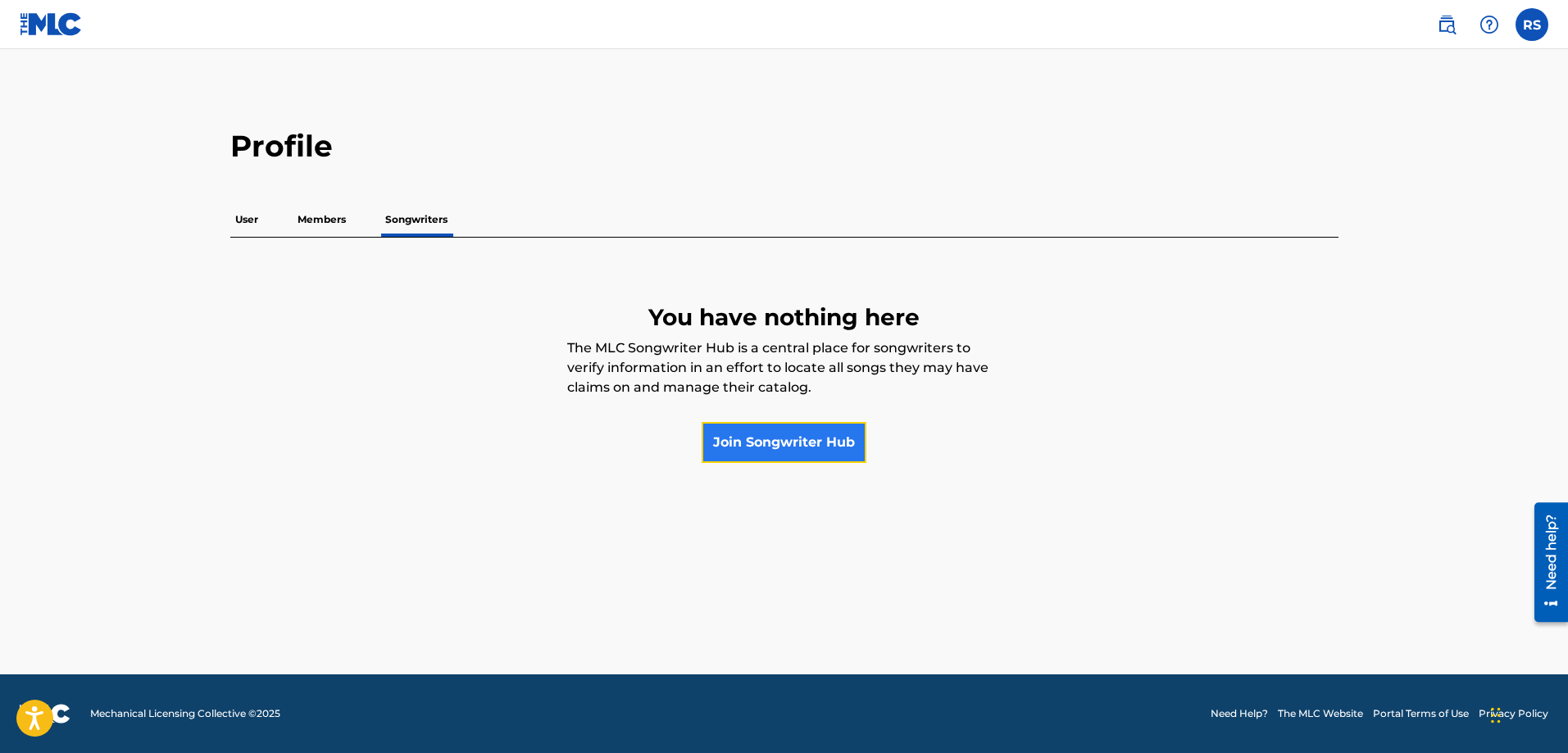
click at [798, 442] on link "Join Songwriter Hub" at bounding box center [784, 442] width 164 height 41
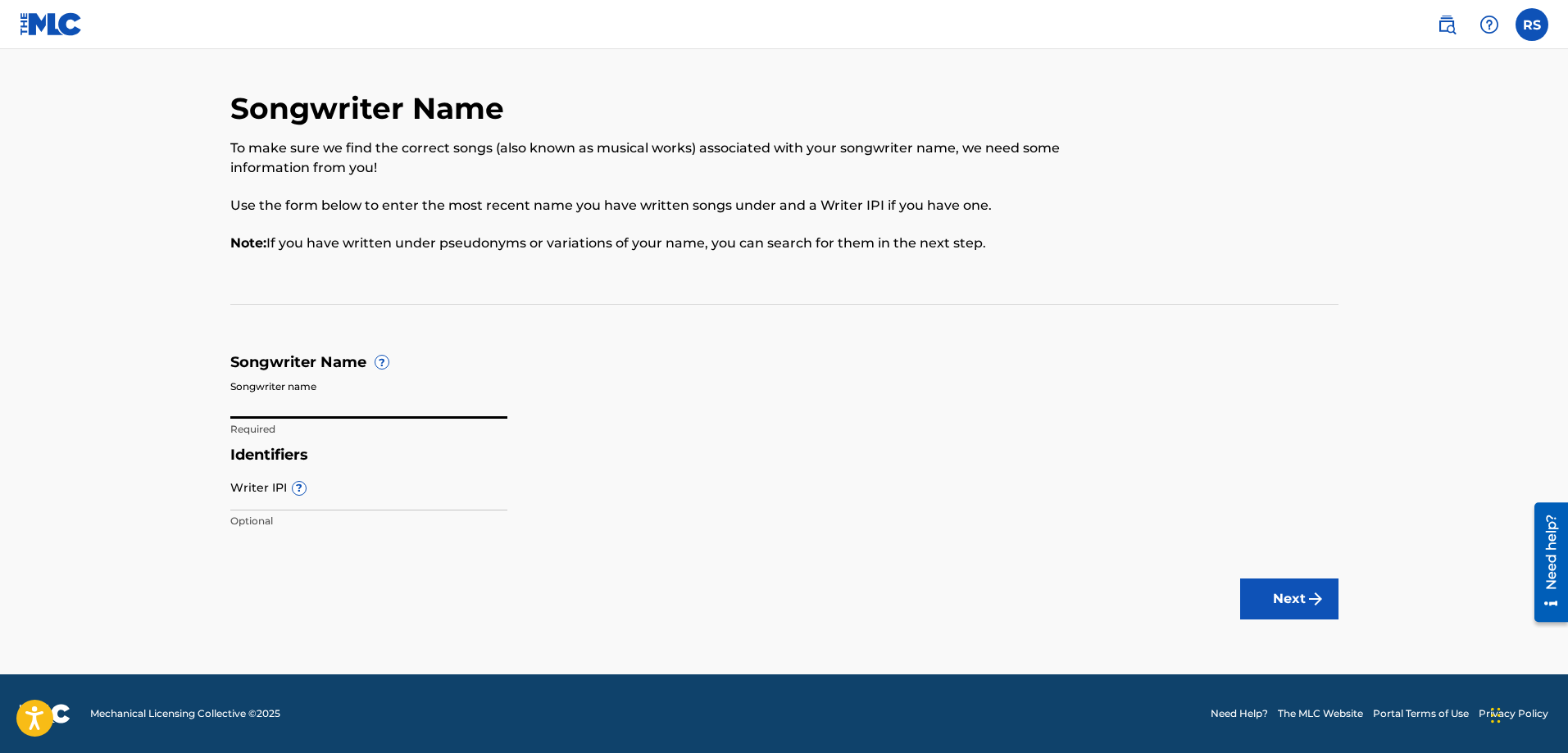
click at [324, 399] on input "Songwriter name" at bounding box center [369, 395] width 277 height 46
type input "[PERSON_NAME]"
click at [364, 499] on input "Writer IPI ?" at bounding box center [369, 487] width 277 height 46
type input "00626356247"
click at [1291, 594] on button "Next" at bounding box center [1289, 599] width 99 height 41
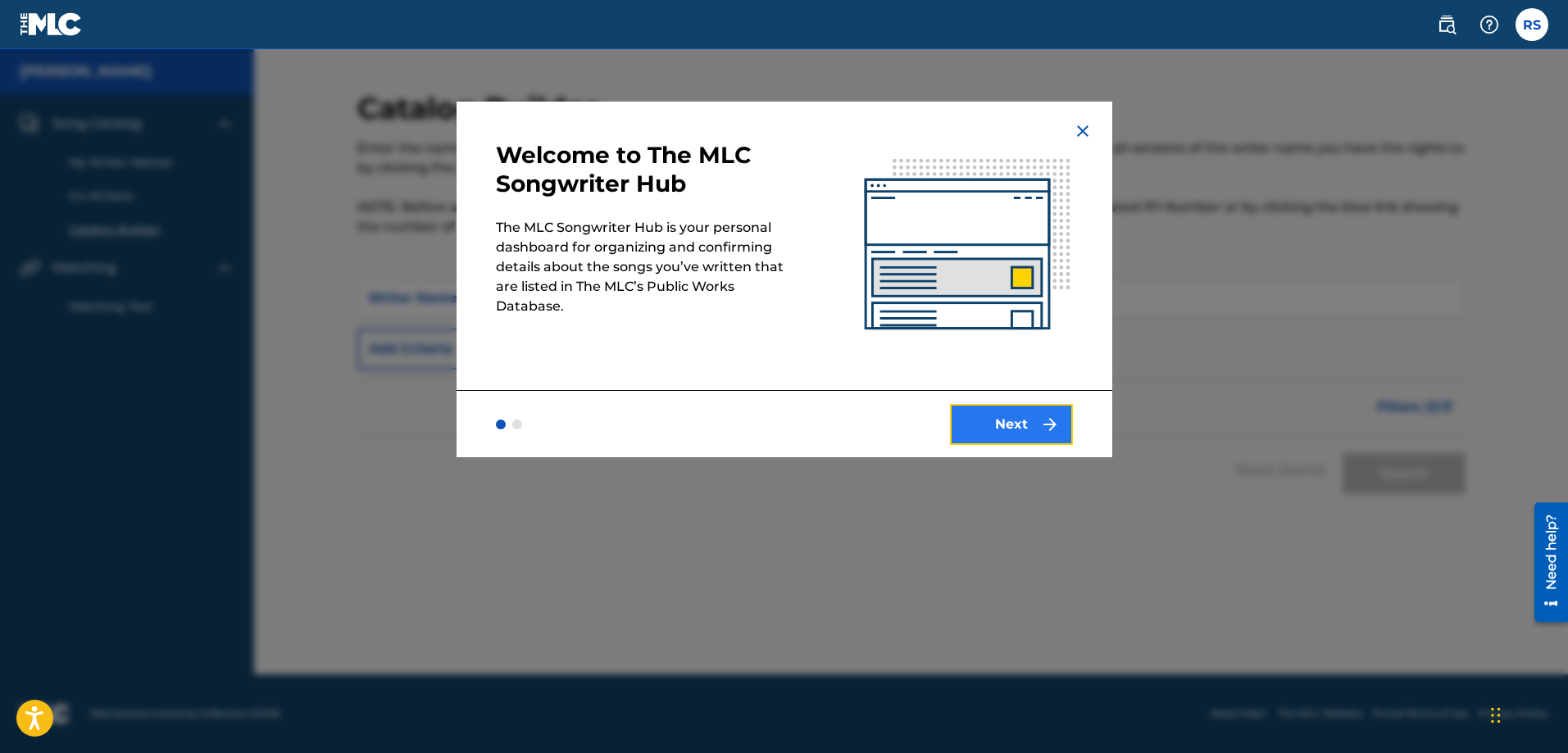
click at [1016, 433] on button "Next" at bounding box center [1011, 424] width 123 height 41
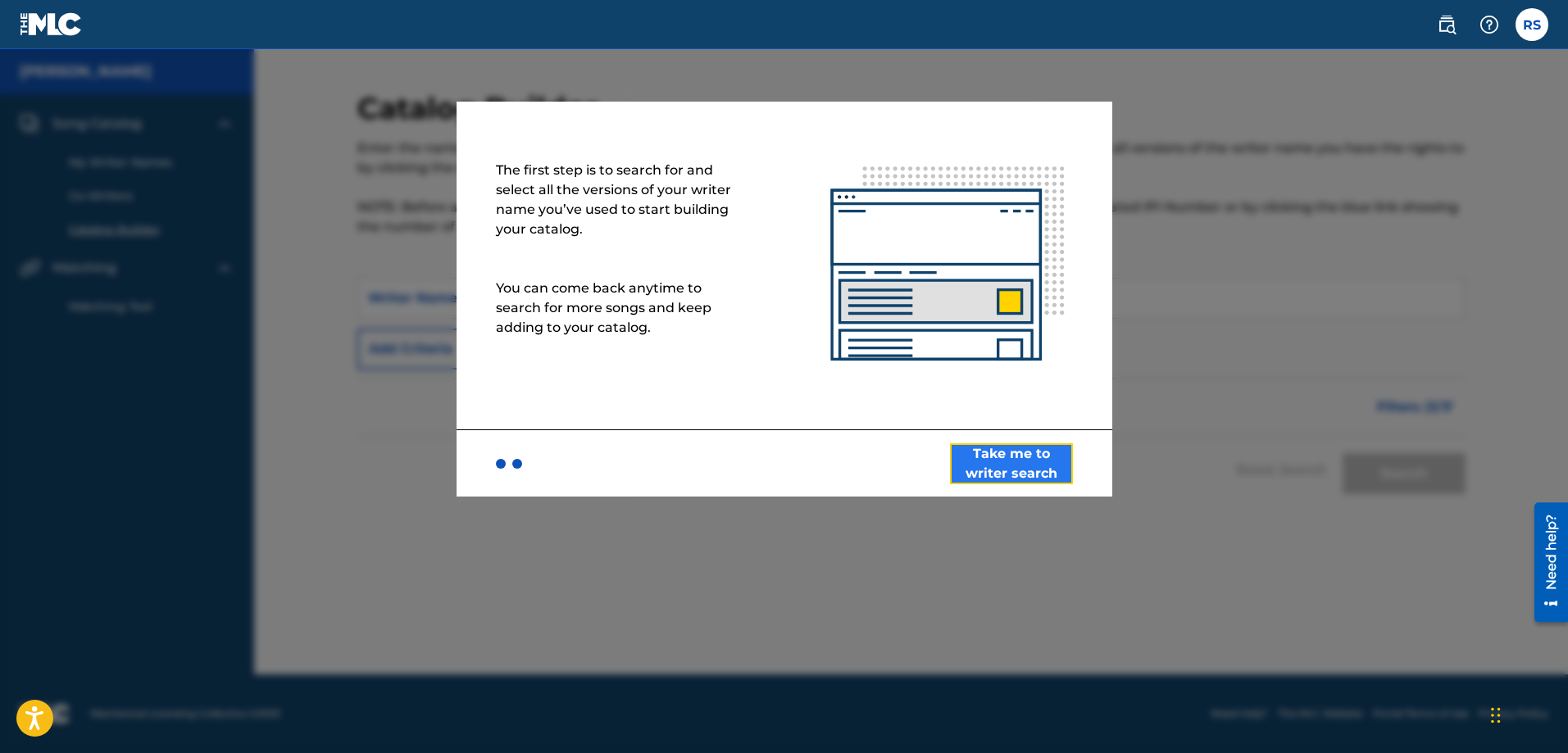
click at [1024, 449] on button "Take me to writer search" at bounding box center [1011, 464] width 123 height 41
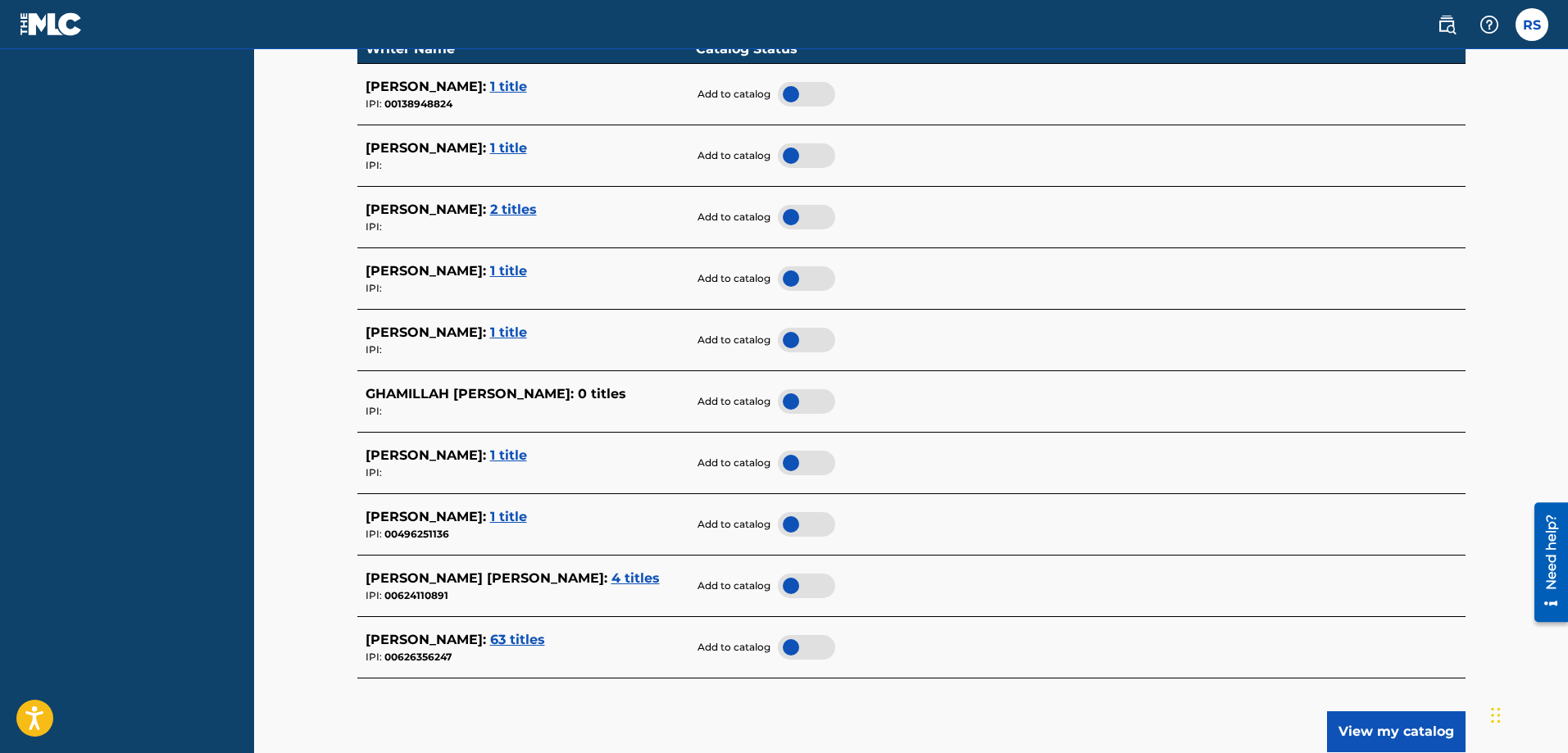
scroll to position [573, 0]
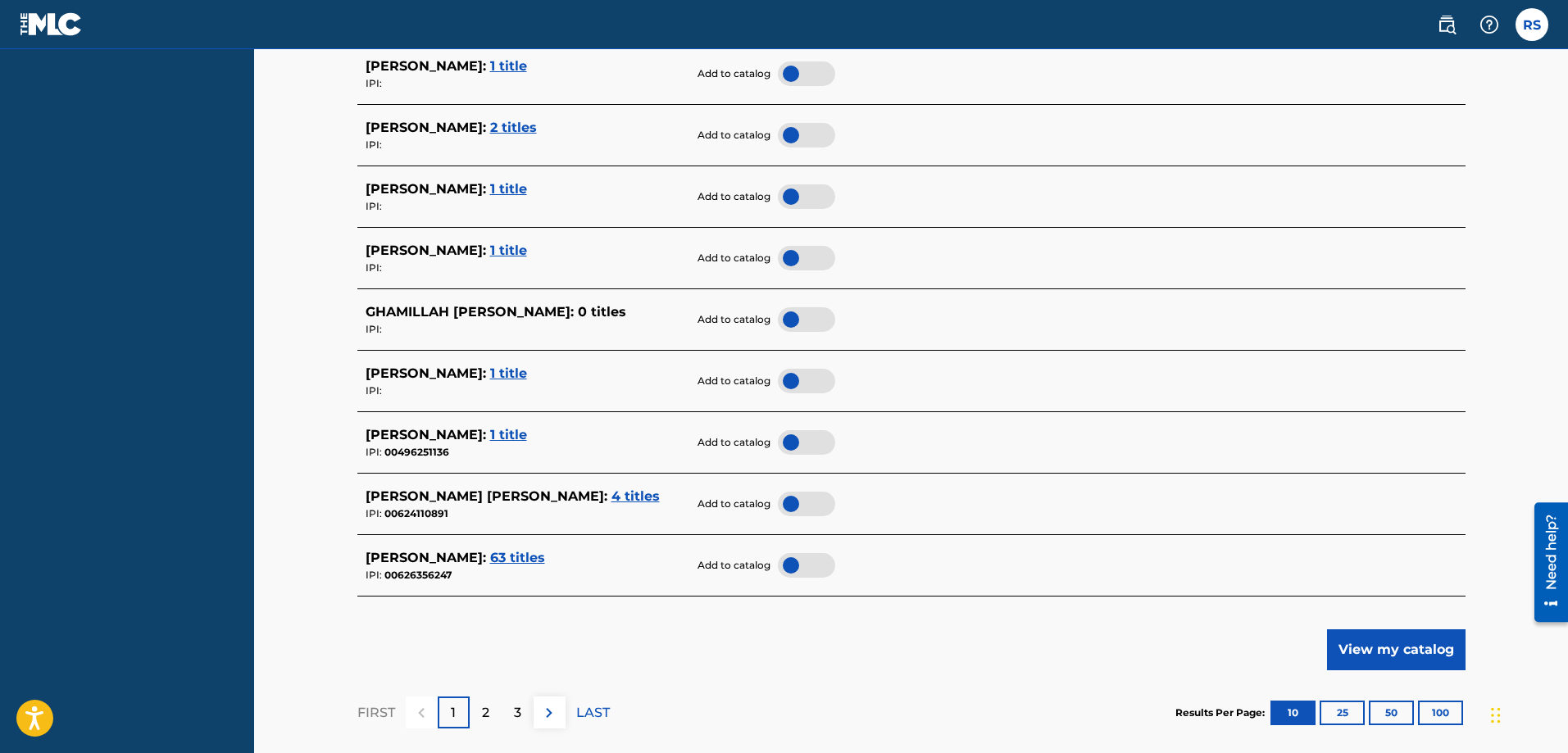
click at [794, 565] on div at bounding box center [806, 565] width 57 height 24
drag, startPoint x: 536, startPoint y: 499, endPoint x: 1012, endPoint y: 659, distance: 502.2
click at [1013, 659] on div "Showing 1 - 10 of 139 results Writer Name Catalog Status [PERSON_NAME] : 1 titl…" at bounding box center [912, 342] width 1108 height 826
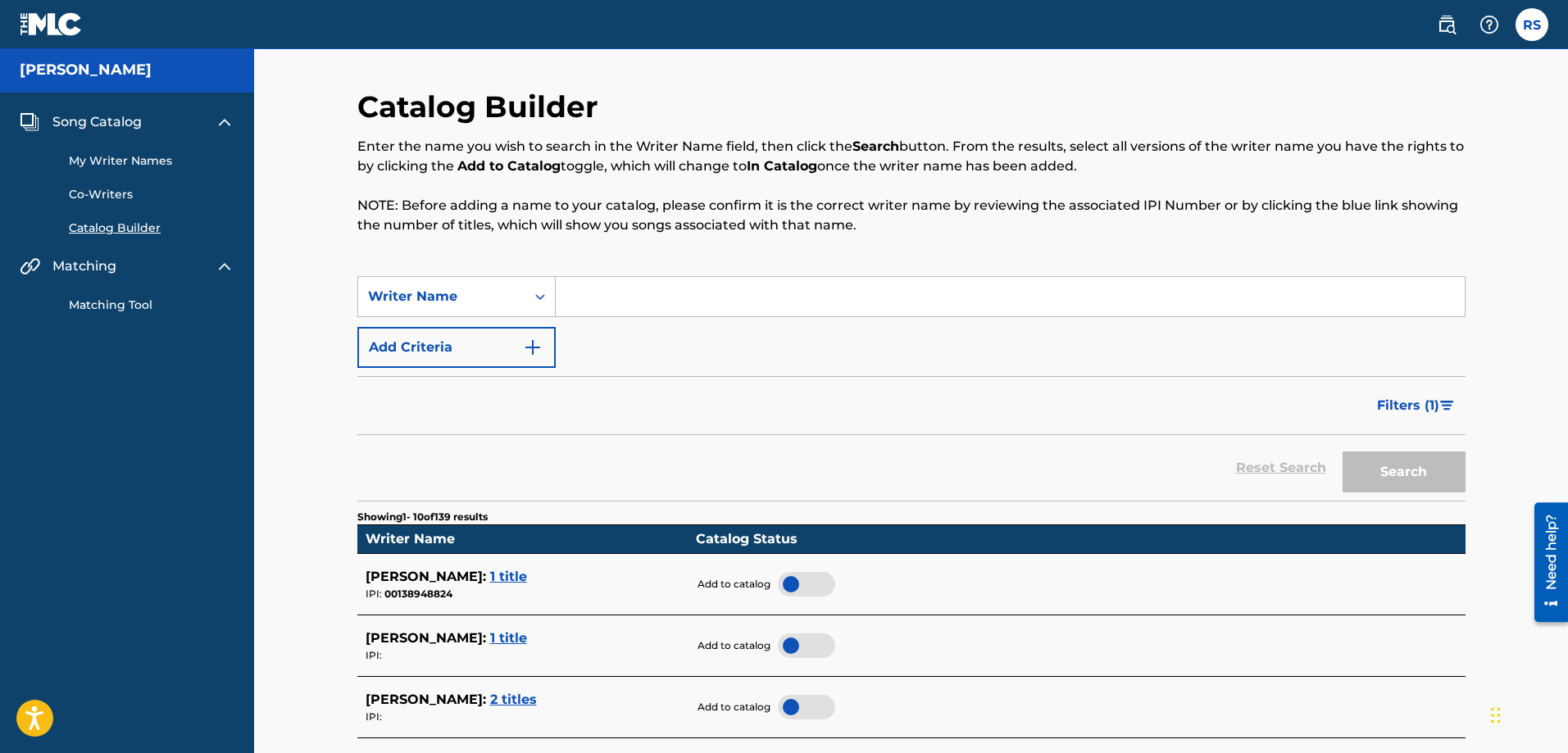
scroll to position [0, 0]
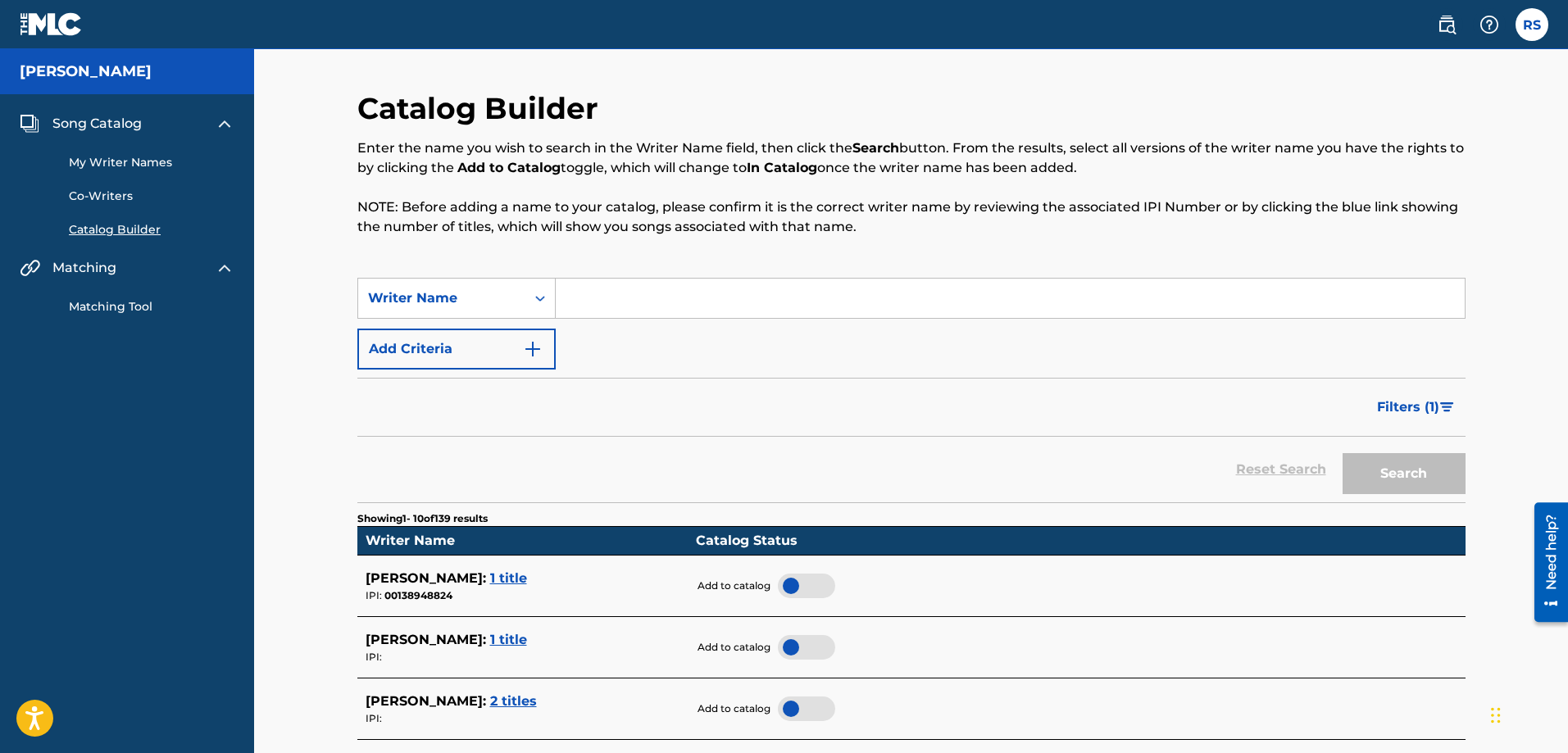
click at [562, 282] on input "Search Form" at bounding box center [1010, 298] width 909 height 40
click at [1418, 470] on button "Search" at bounding box center [1404, 473] width 123 height 41
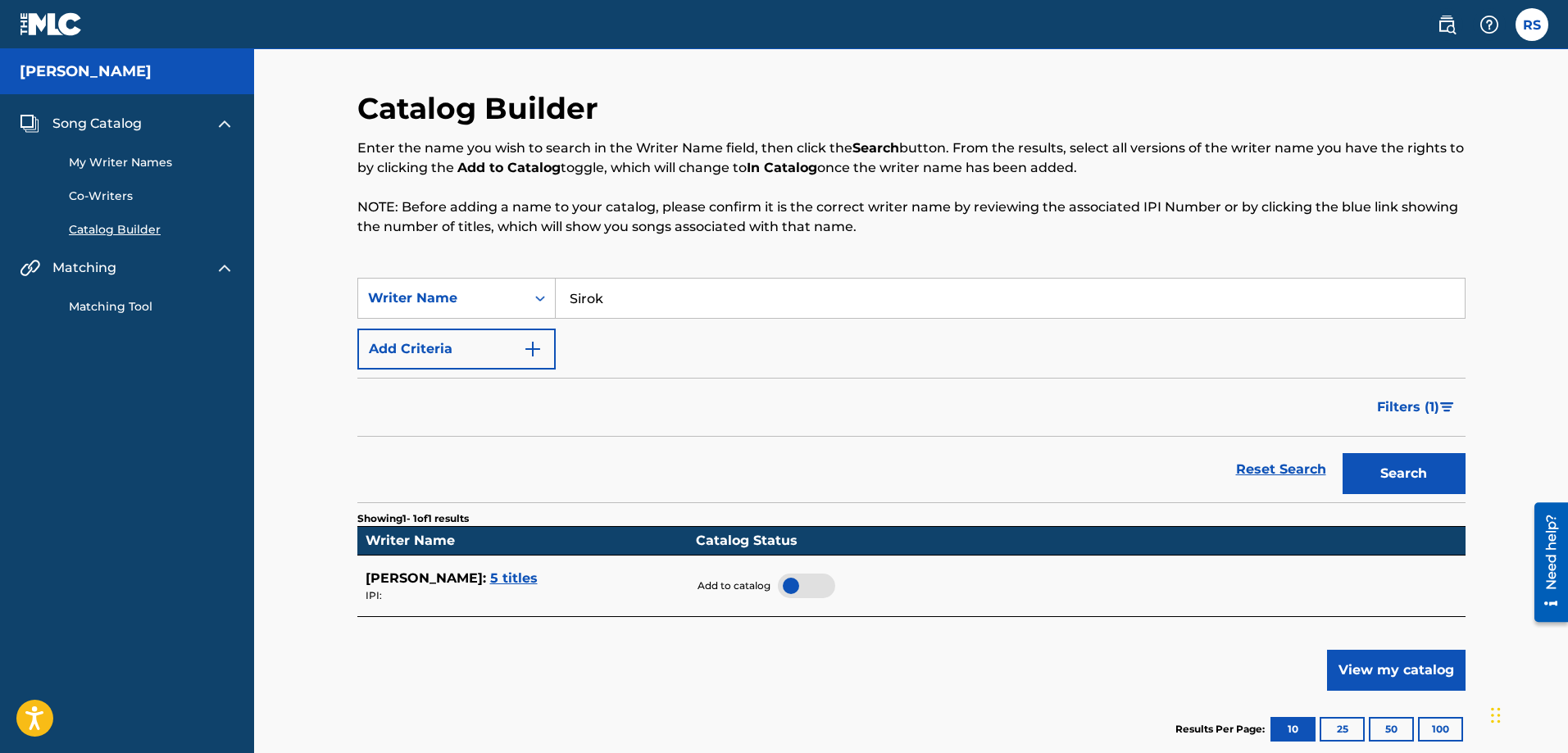
click at [640, 299] on input "Sirok" at bounding box center [1010, 298] width 909 height 40
type input "S"
click at [1418, 404] on span "Filters ( 1 )" at bounding box center [1409, 406] width 62 height 19
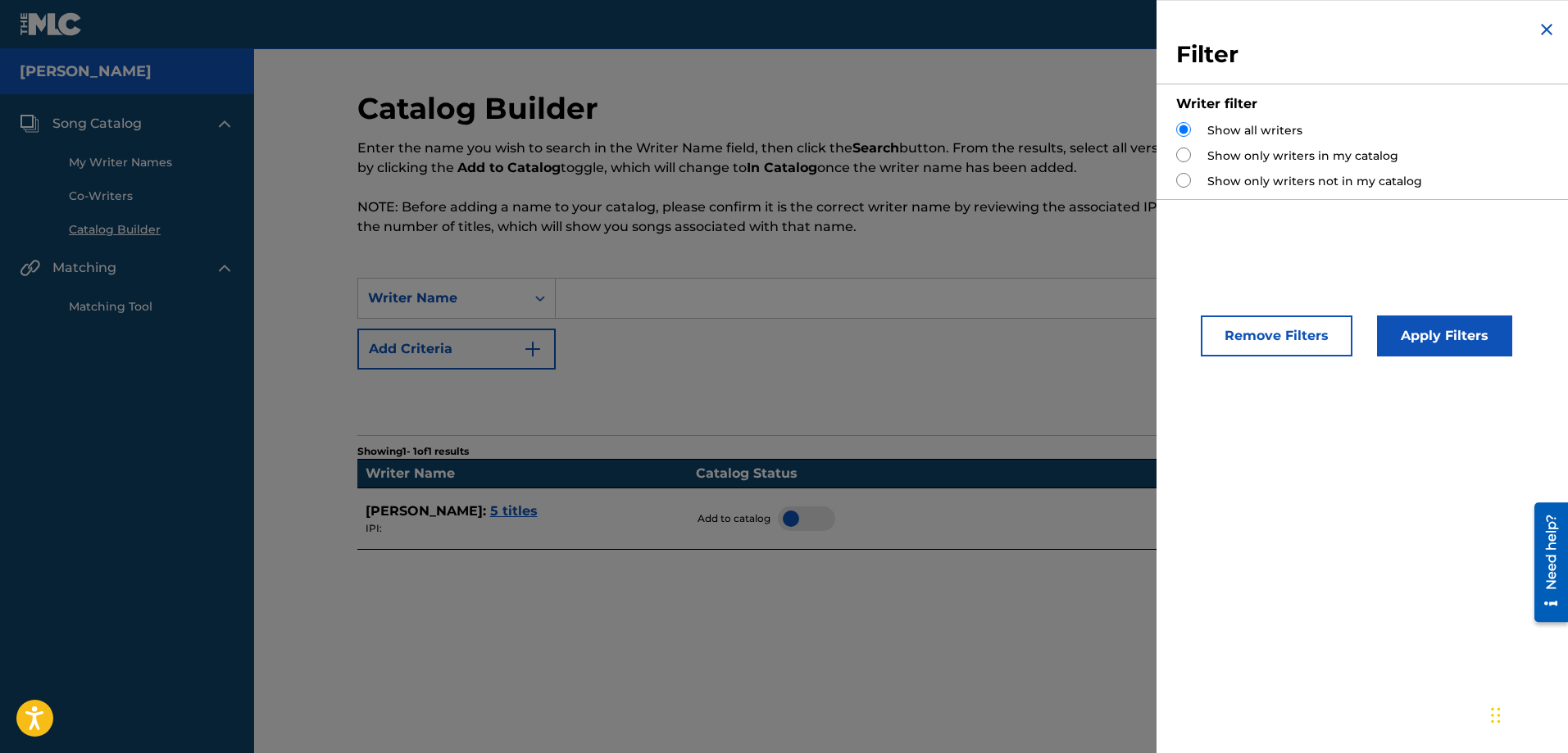
click at [1546, 33] on img "Search Form" at bounding box center [1546, 29] width 19 height 19
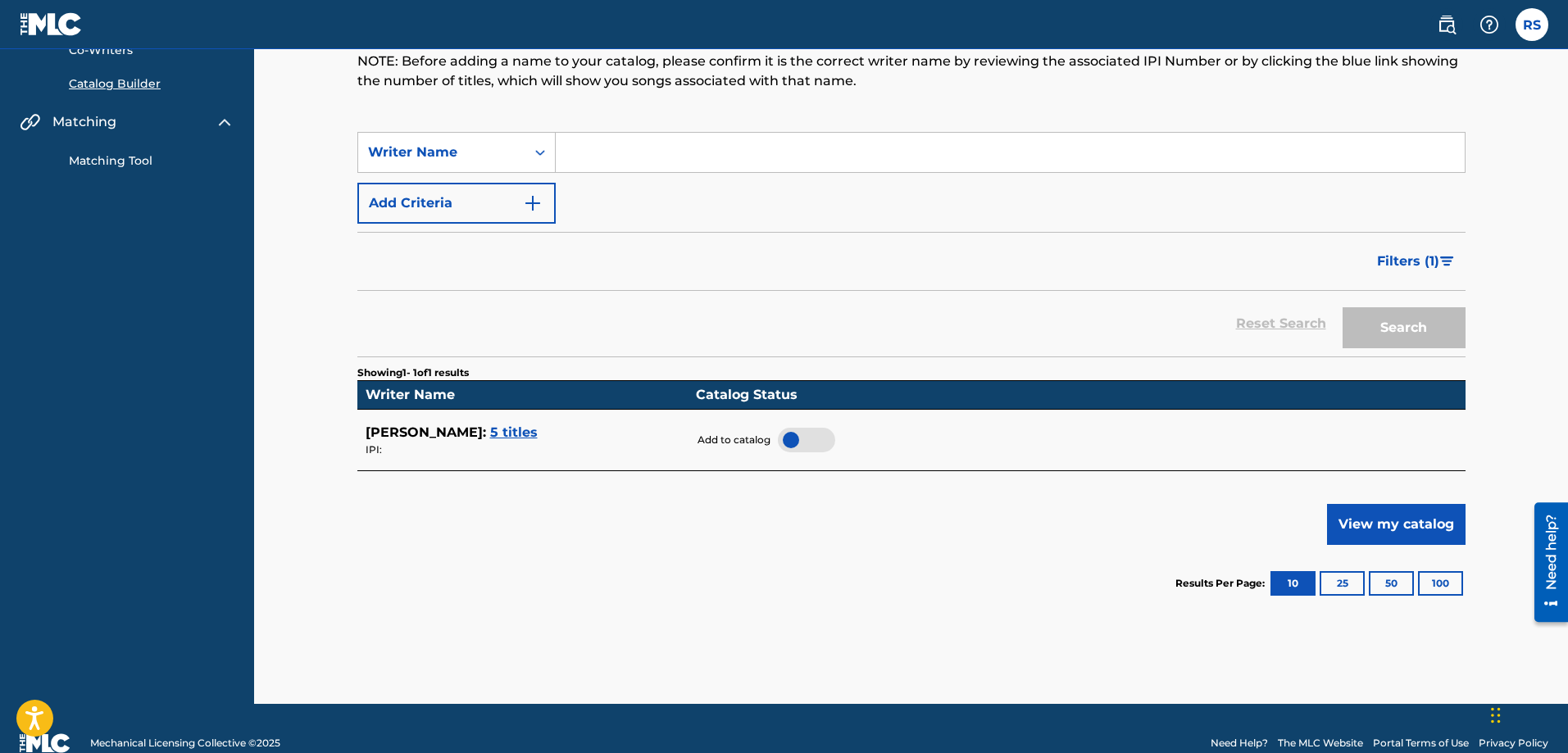
scroll to position [175, 0]
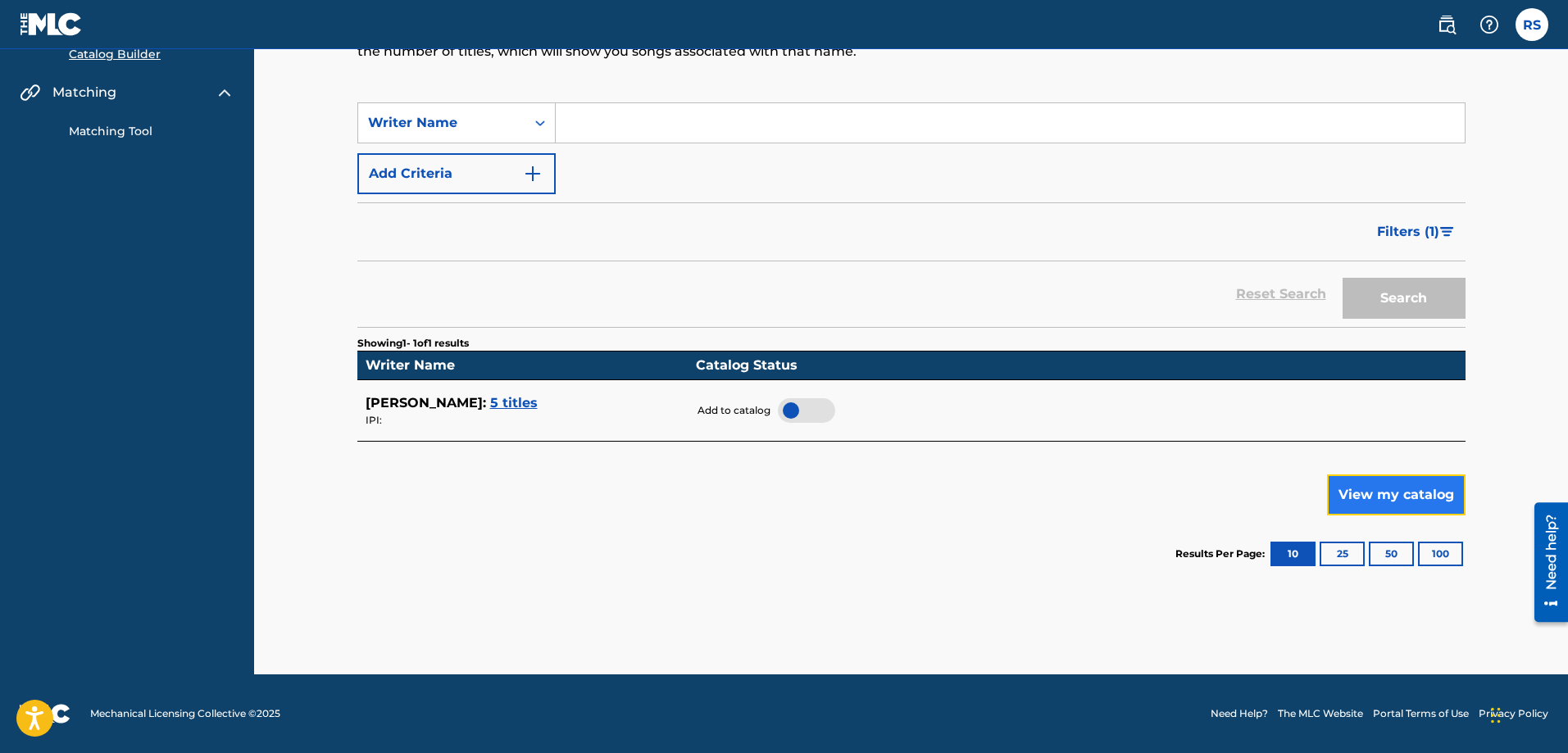
click at [1399, 496] on button "View my catalog" at bounding box center [1396, 495] width 138 height 41
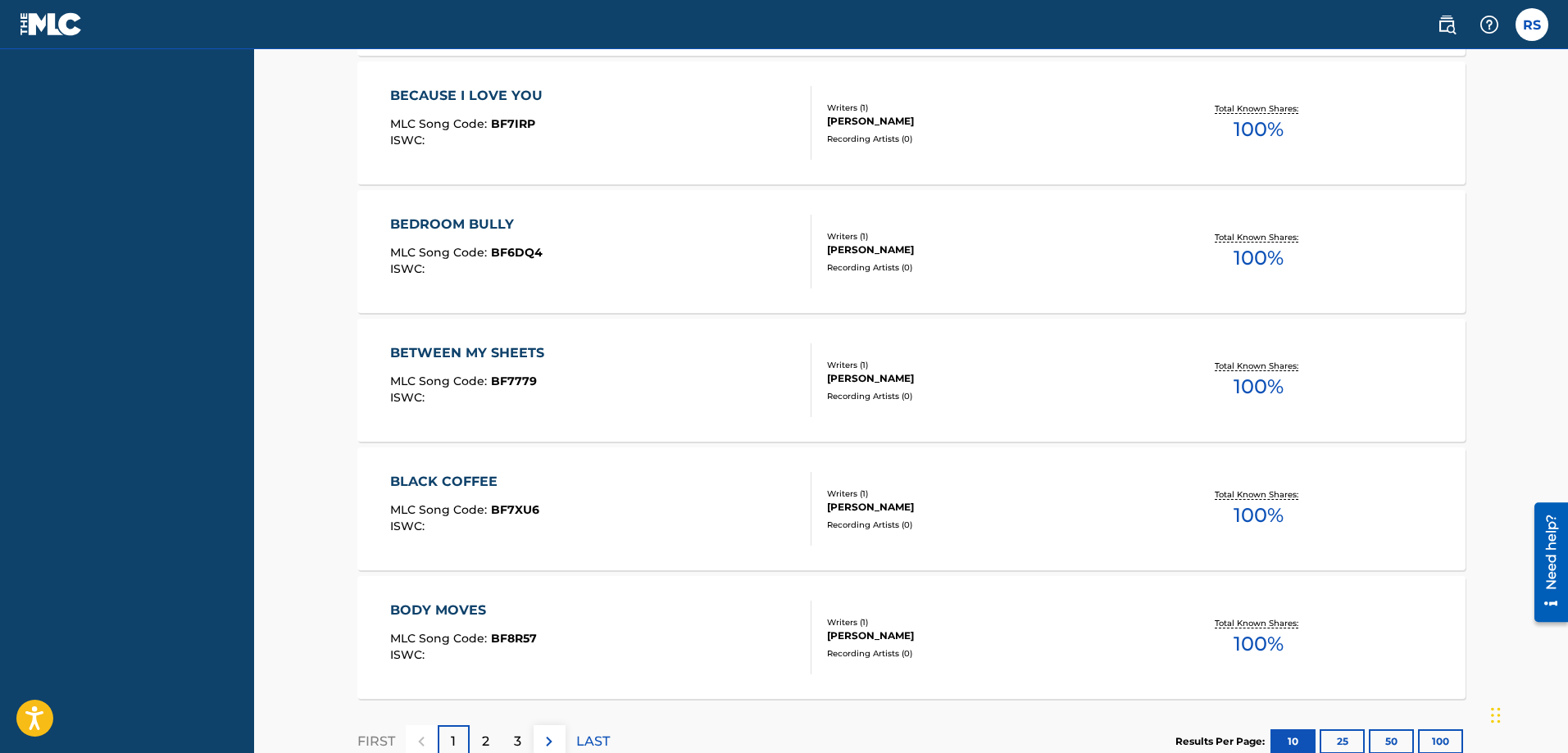
scroll to position [1332, 0]
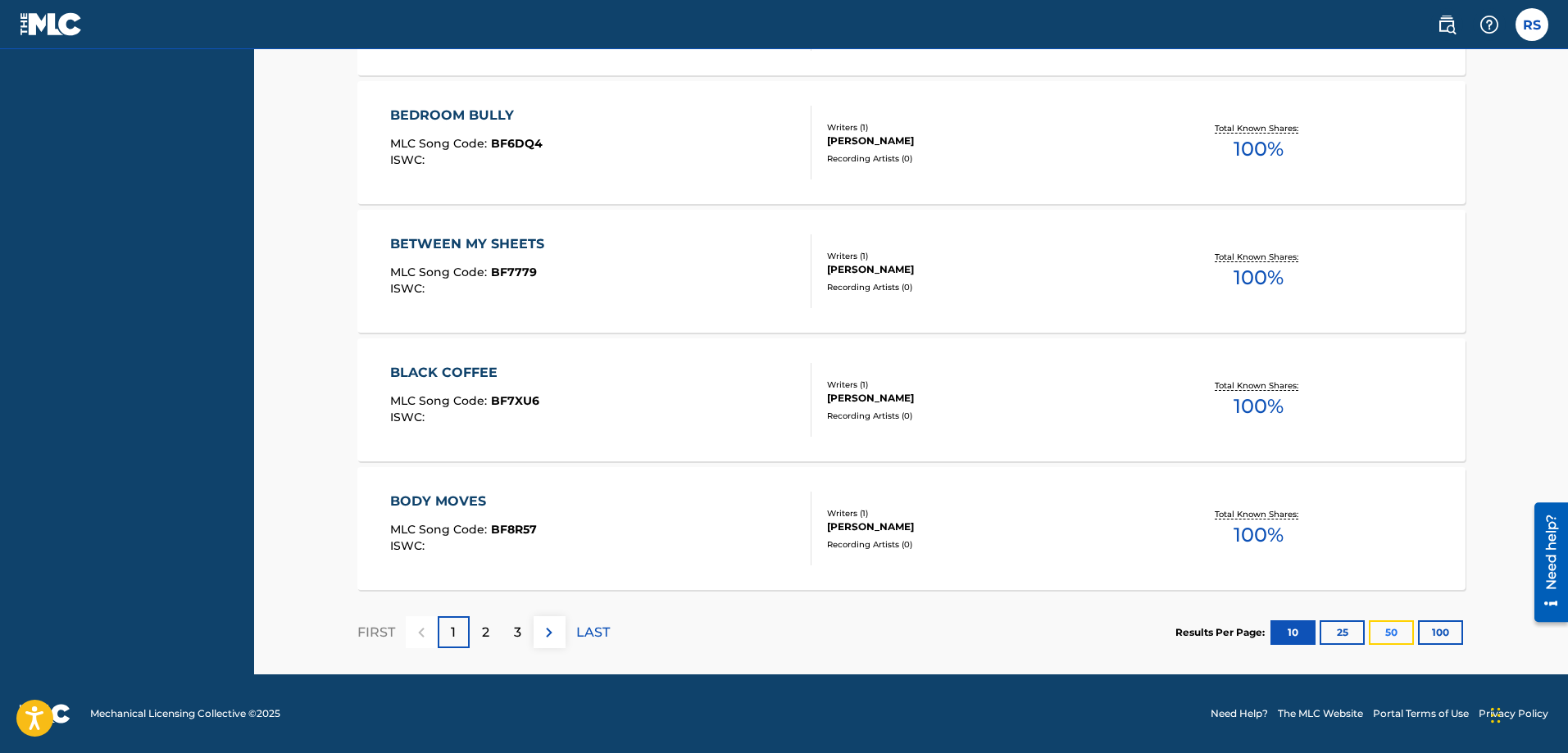
click at [1392, 635] on button "50" at bounding box center [1391, 632] width 45 height 24
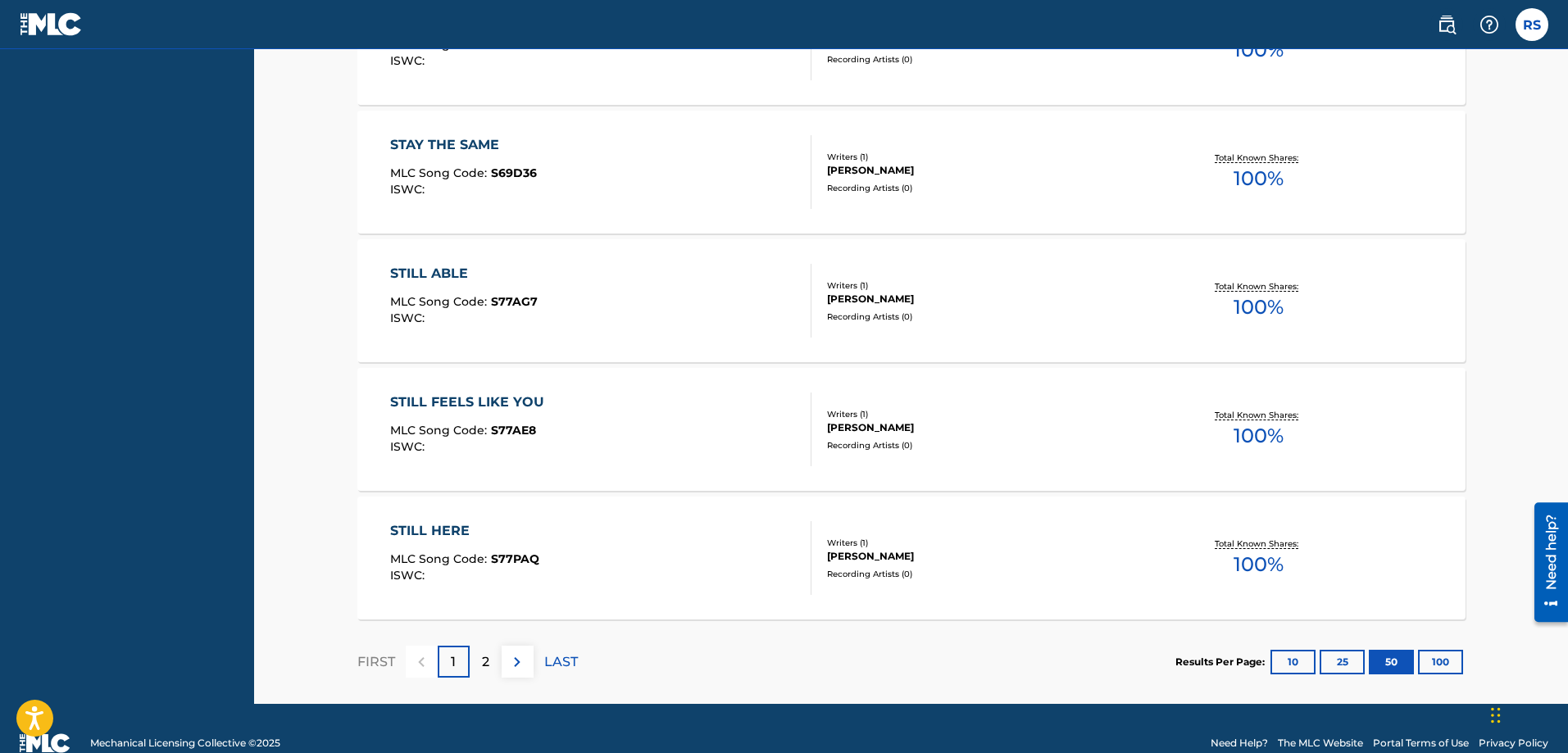
scroll to position [6478, 0]
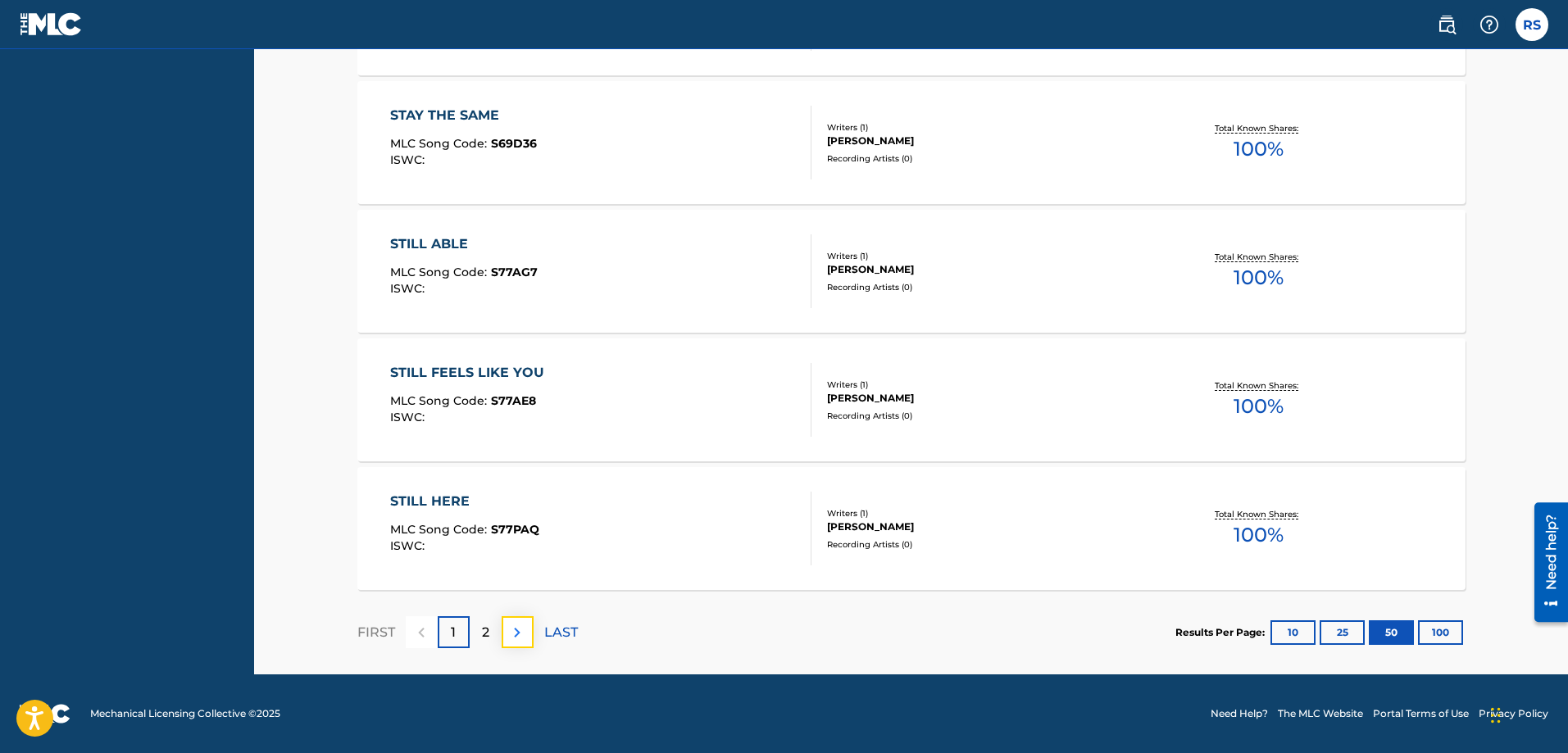
click at [515, 637] on img at bounding box center [517, 632] width 19 height 19
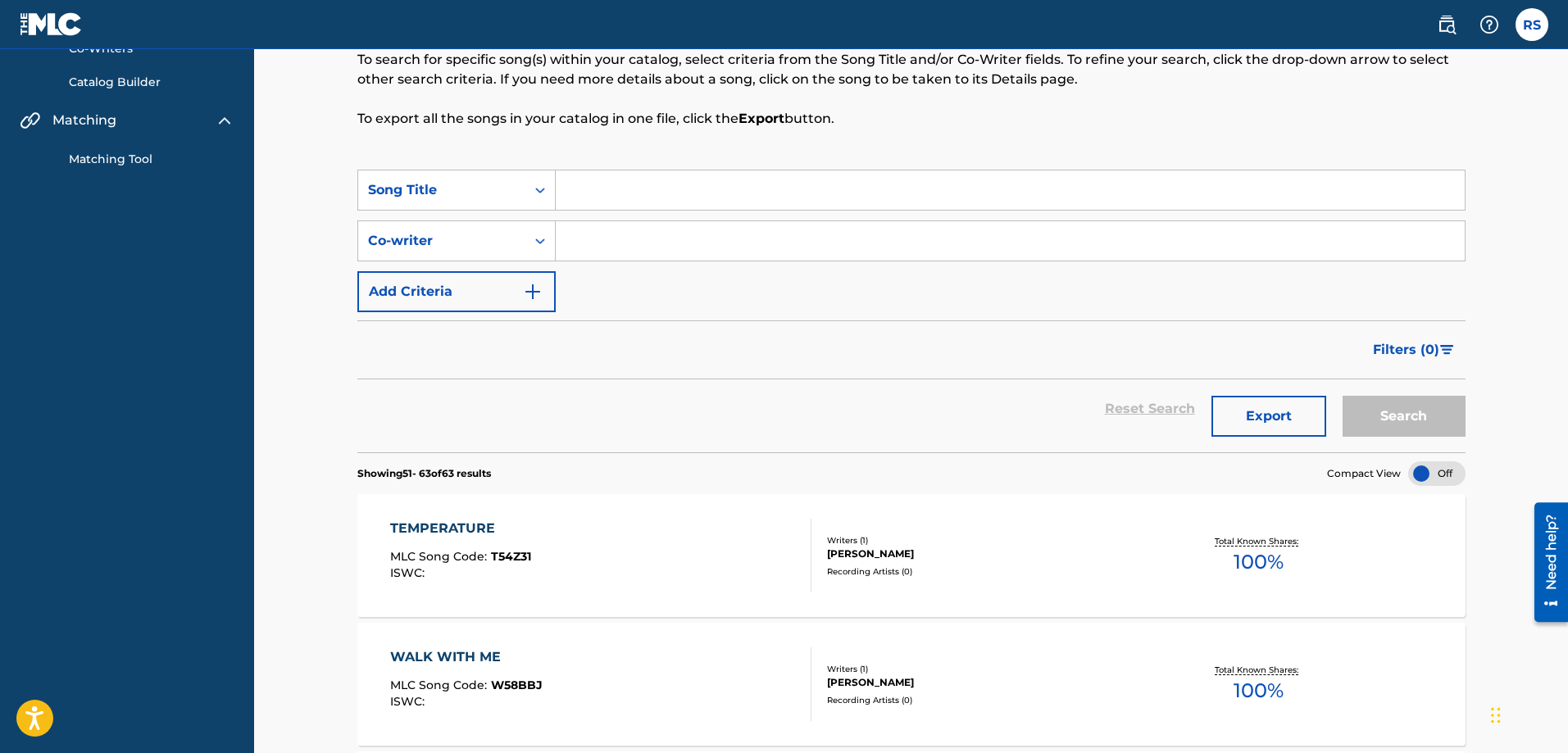
scroll to position [0, 0]
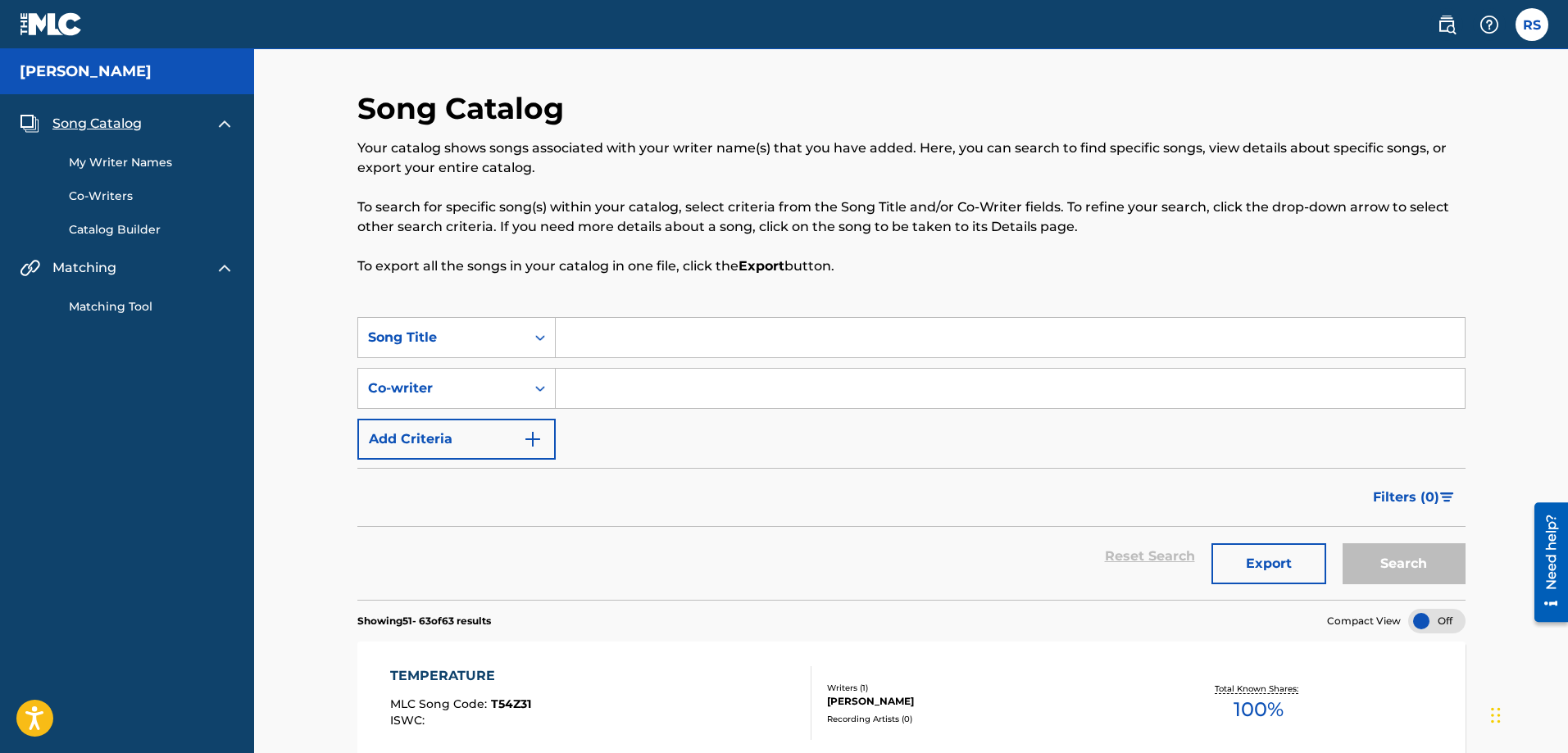
click at [1085, 247] on div "Your catalog shows songs associated with your writer name(s) that you have adde…" at bounding box center [912, 207] width 1108 height 137
click at [115, 192] on link "Co-Writers" at bounding box center [152, 196] width 165 height 17
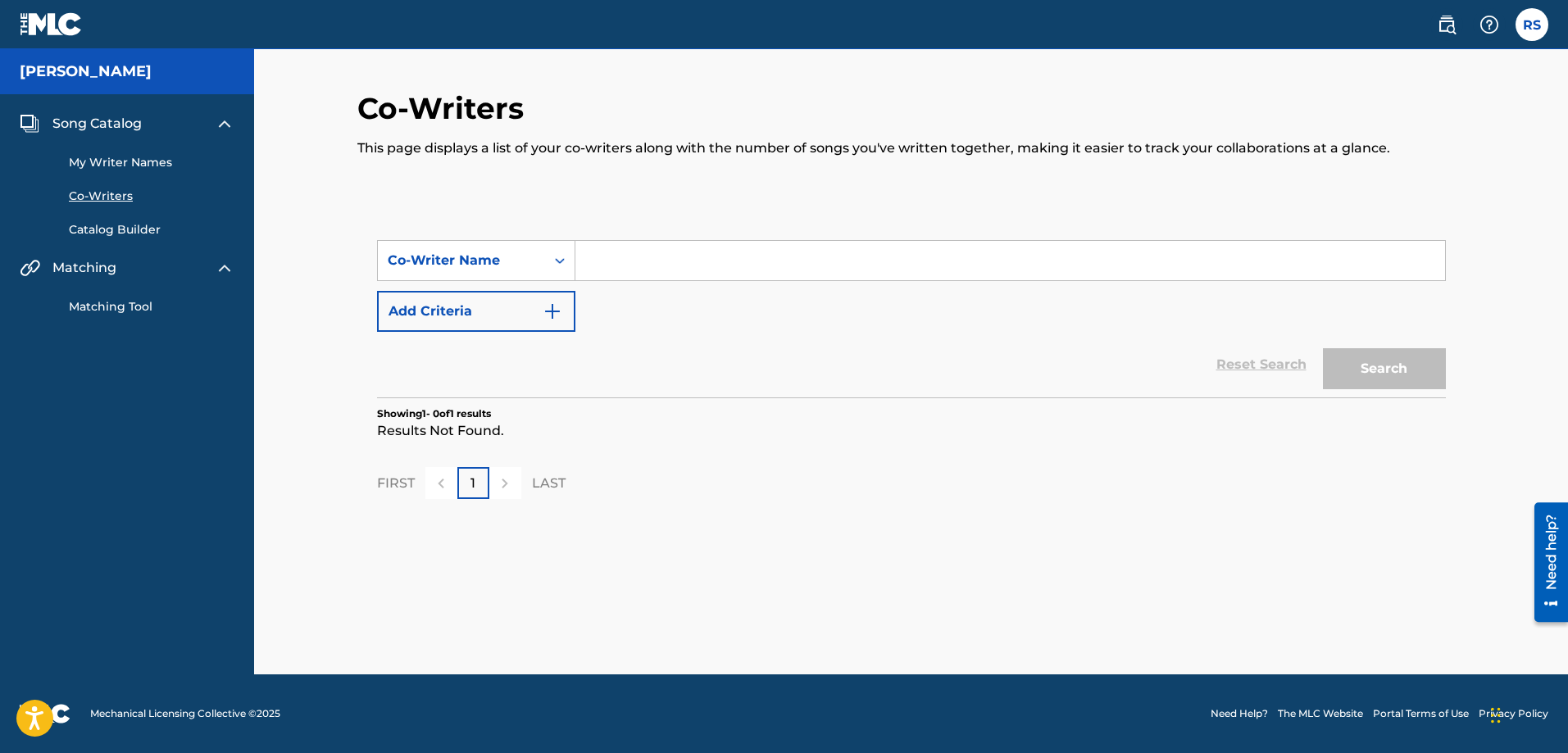
click at [661, 266] on input "Search Form" at bounding box center [1010, 261] width 870 height 40
type input "[PERSON_NAME]"
drag, startPoint x: 1379, startPoint y: 370, endPoint x: 1340, endPoint y: 367, distance: 39.1
click at [1377, 369] on button "Search" at bounding box center [1384, 368] width 123 height 41
click at [141, 230] on link "Catalog Builder" at bounding box center [152, 229] width 165 height 17
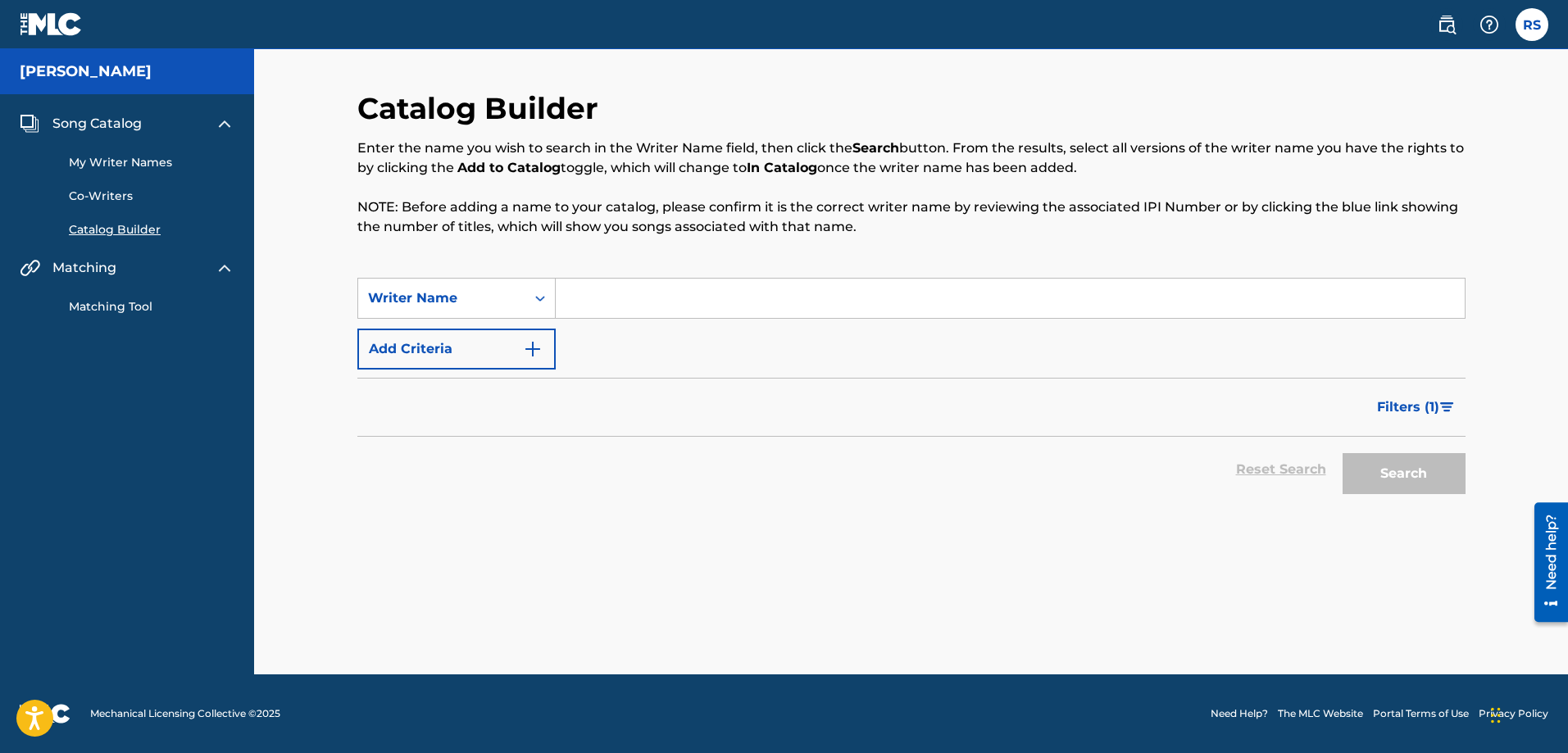
click at [595, 300] on input "Search Form" at bounding box center [1010, 298] width 909 height 40
type input "[PERSON_NAME]"
click at [1425, 475] on button "Search" at bounding box center [1404, 473] width 123 height 41
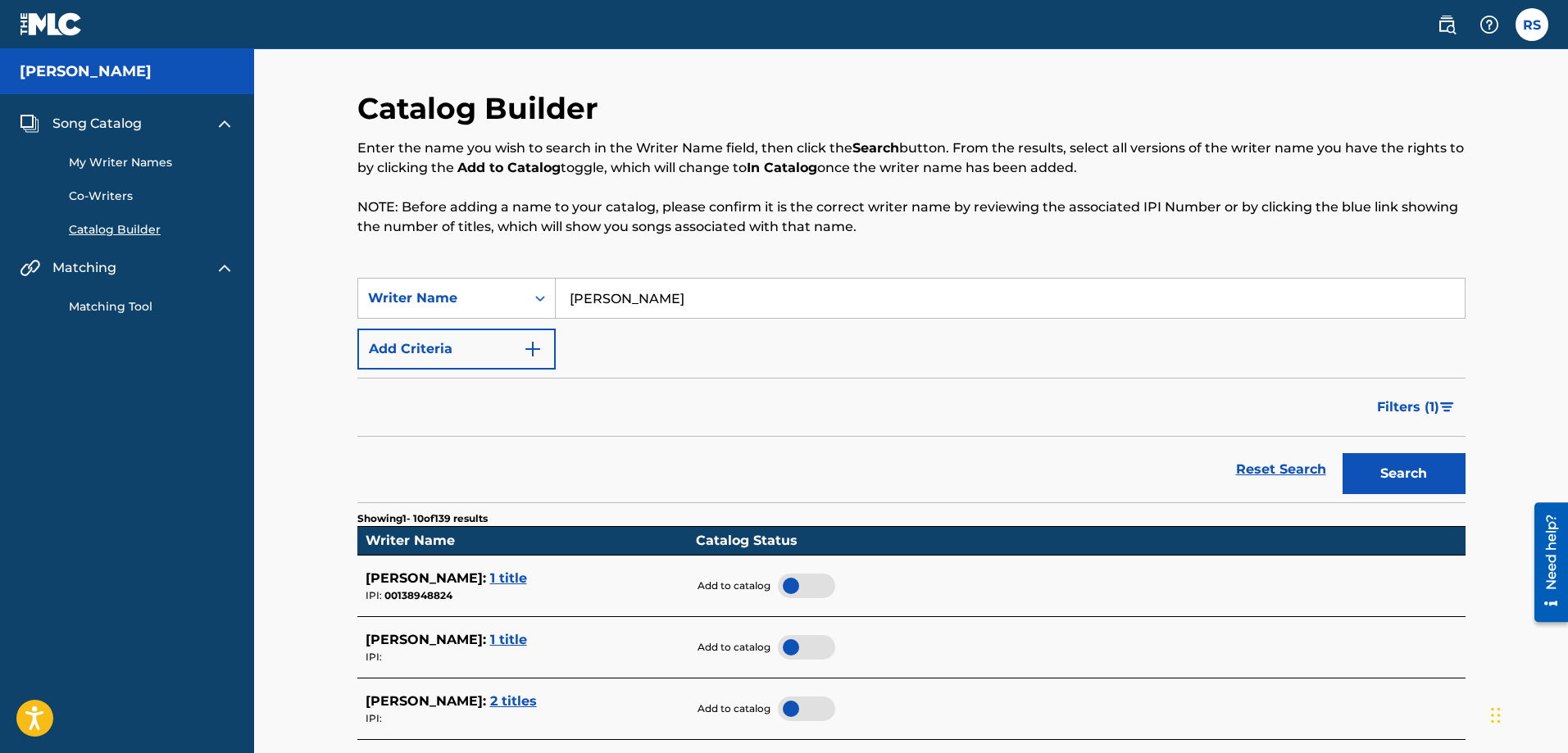
click at [129, 307] on link "Matching Tool" at bounding box center [152, 307] width 165 height 17
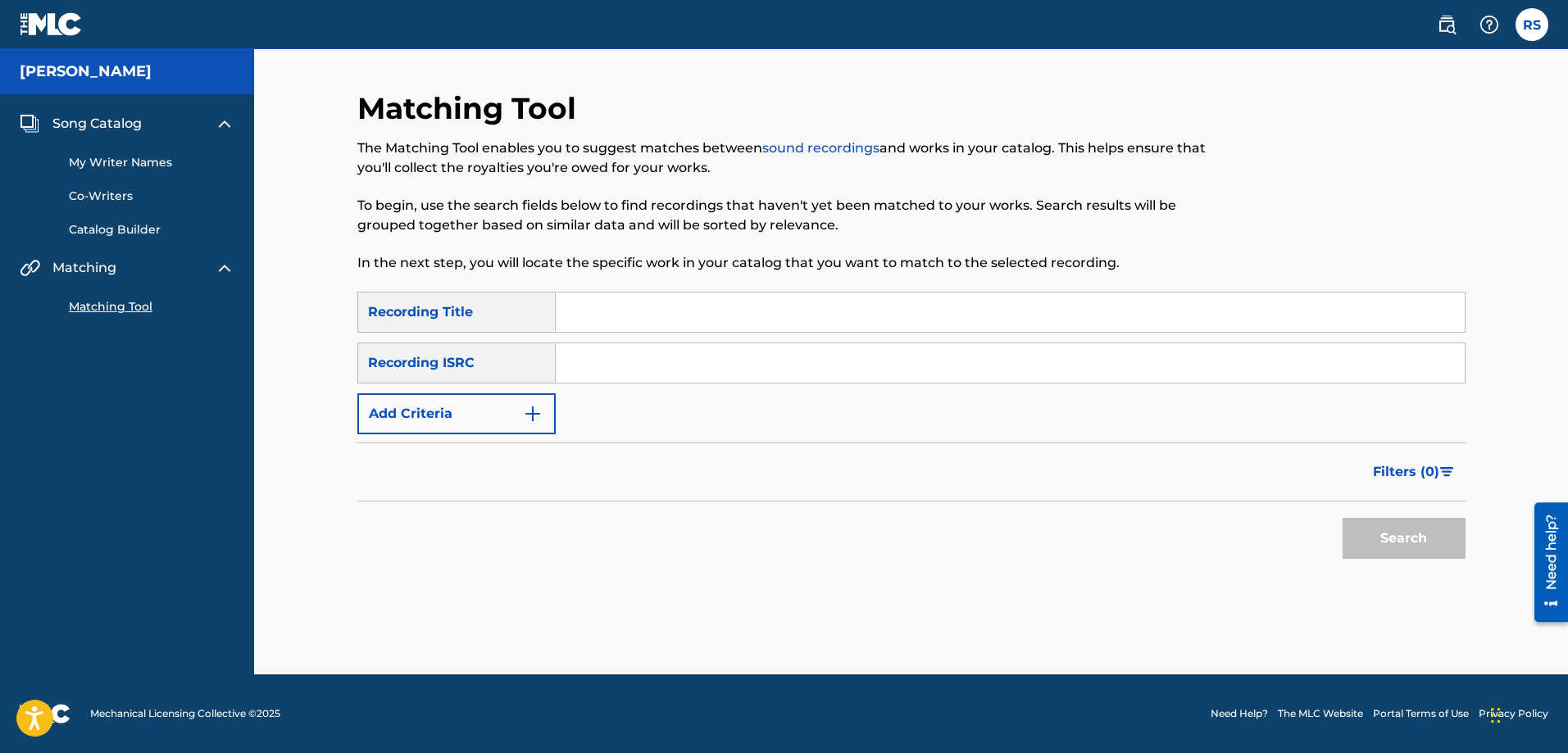
click at [626, 417] on div "SearchWithCriteria27dc7ceb-af79-420a-8849-bff44063625a Recording Title SearchWi…" at bounding box center [912, 363] width 1108 height 143
click at [596, 358] on input "Search Form" at bounding box center [1010, 363] width 909 height 40
paste input "QZXLZ2534542"
click at [1404, 529] on button "Search" at bounding box center [1404, 538] width 123 height 41
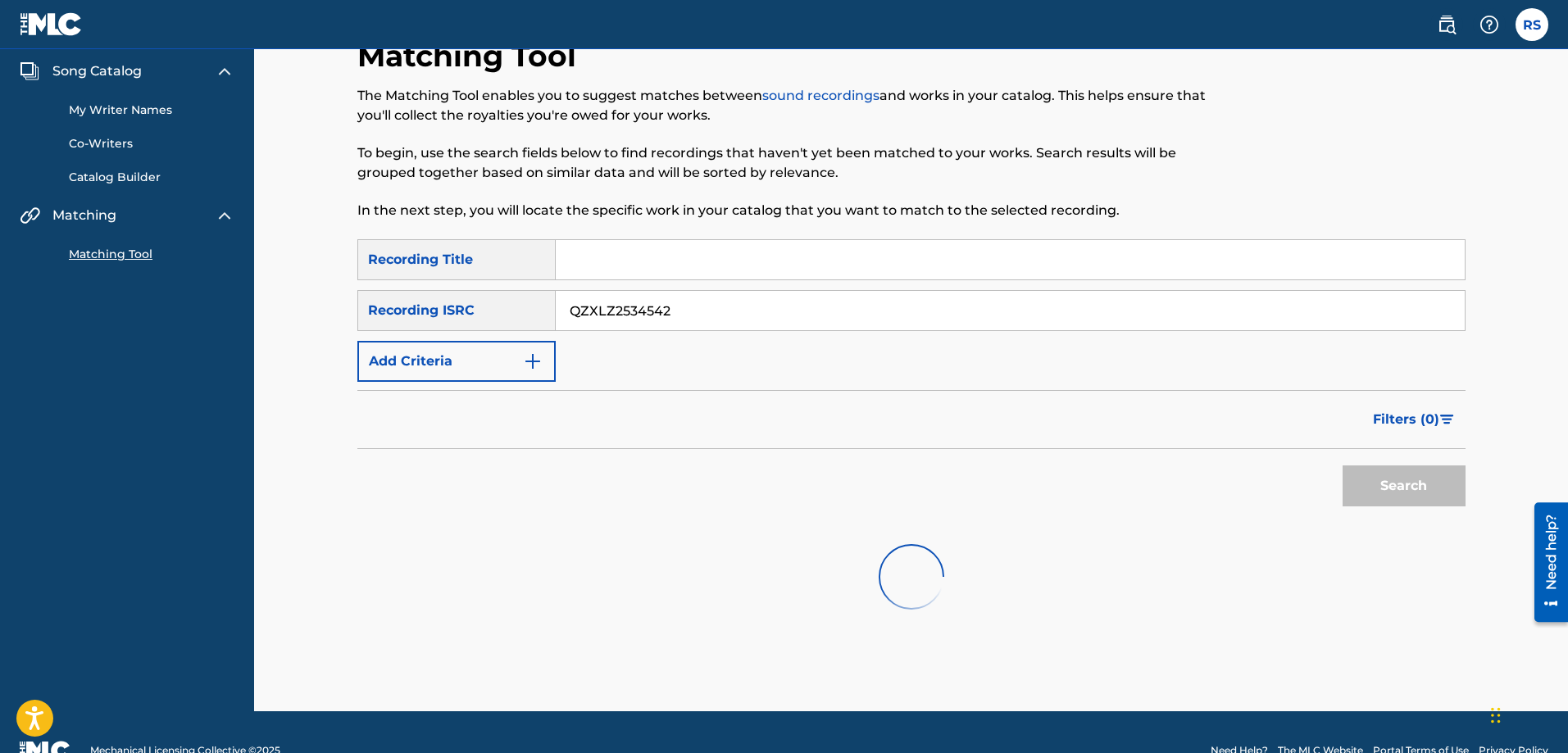
scroll to position [89, 0]
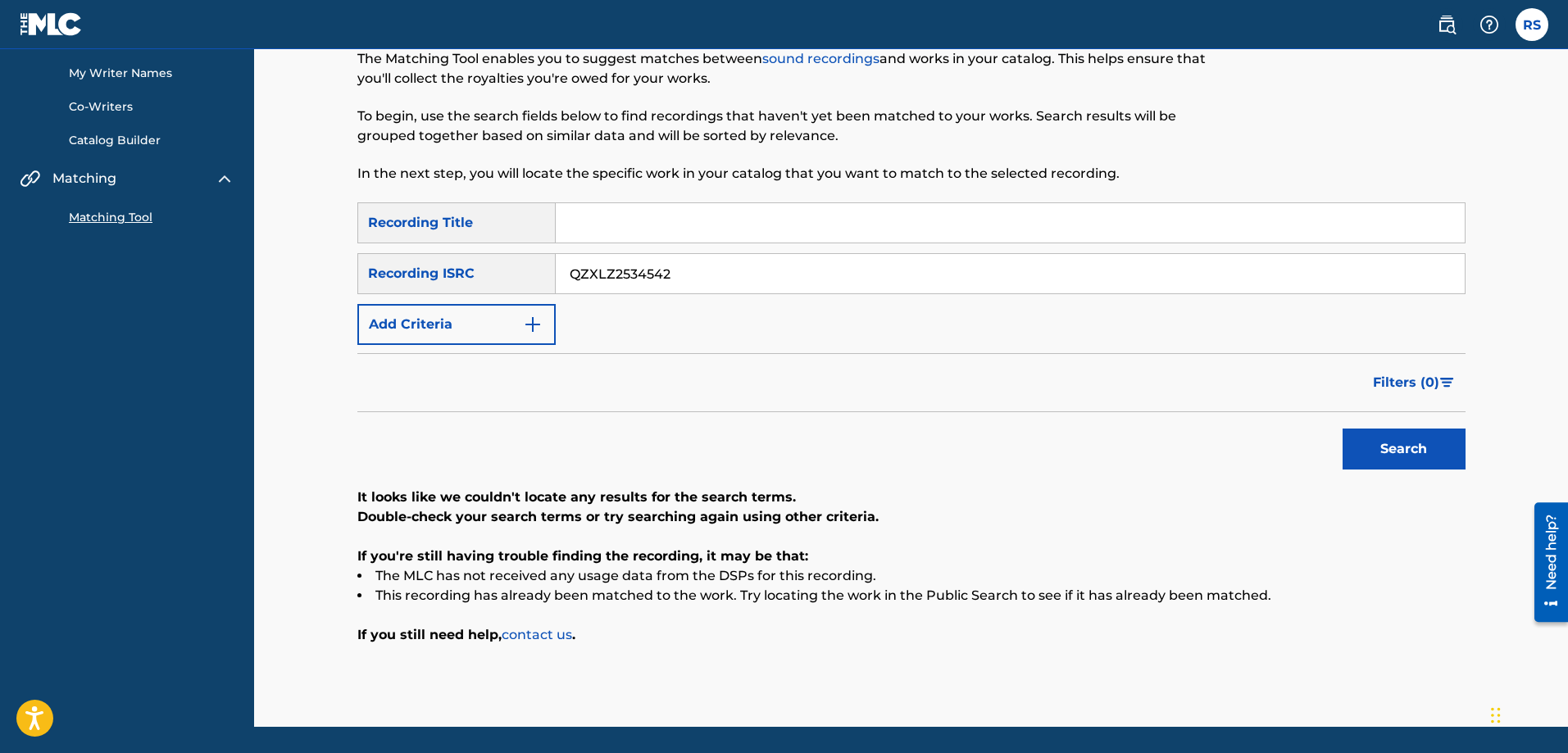
drag, startPoint x: 682, startPoint y: 266, endPoint x: 567, endPoint y: 272, distance: 115.2
click at [557, 272] on input "QZXLZ2534542" at bounding box center [1010, 273] width 909 height 40
paste input "3"
type input "QZXLZ2534543"
click at [1418, 449] on button "Search" at bounding box center [1404, 449] width 123 height 41
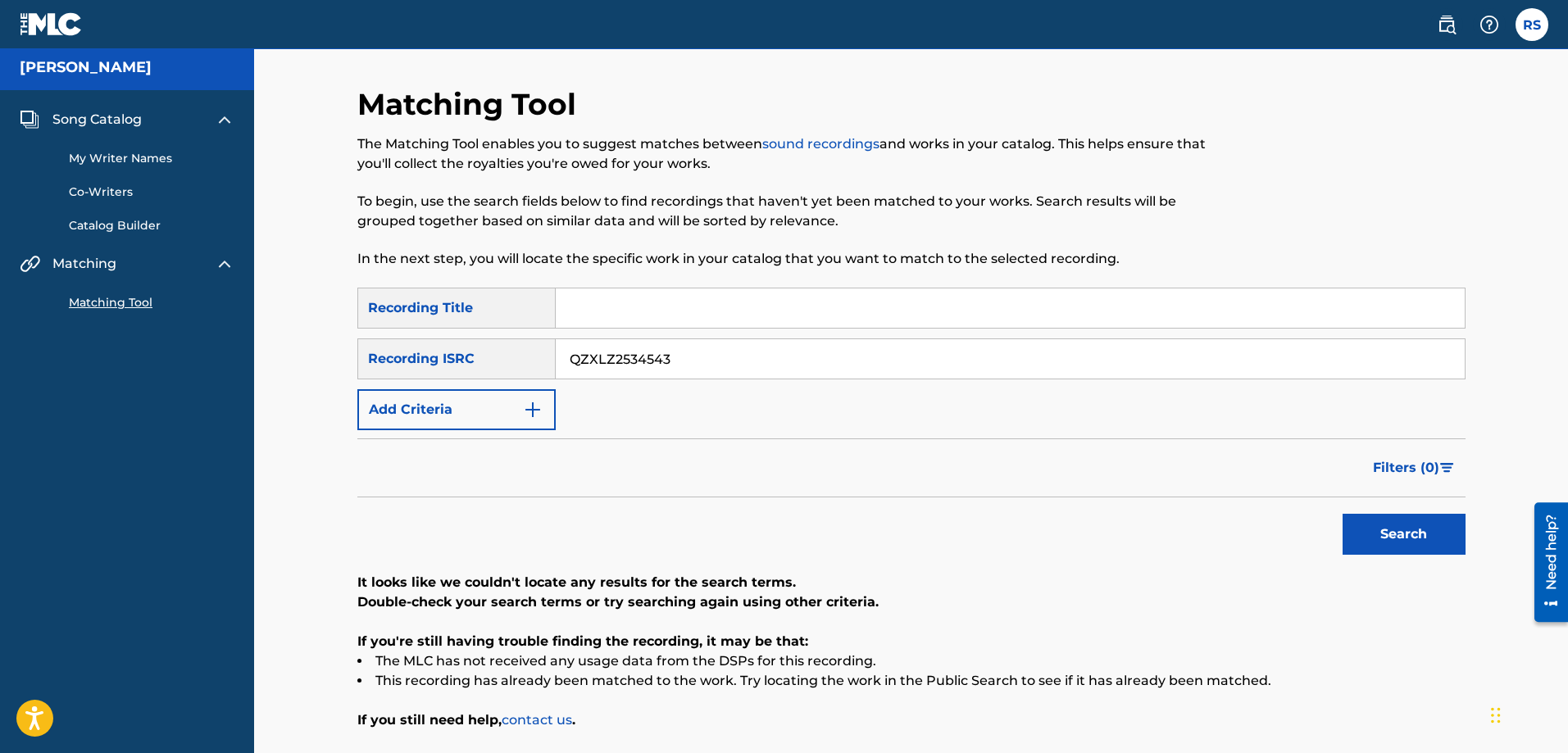
scroll to position [0, 0]
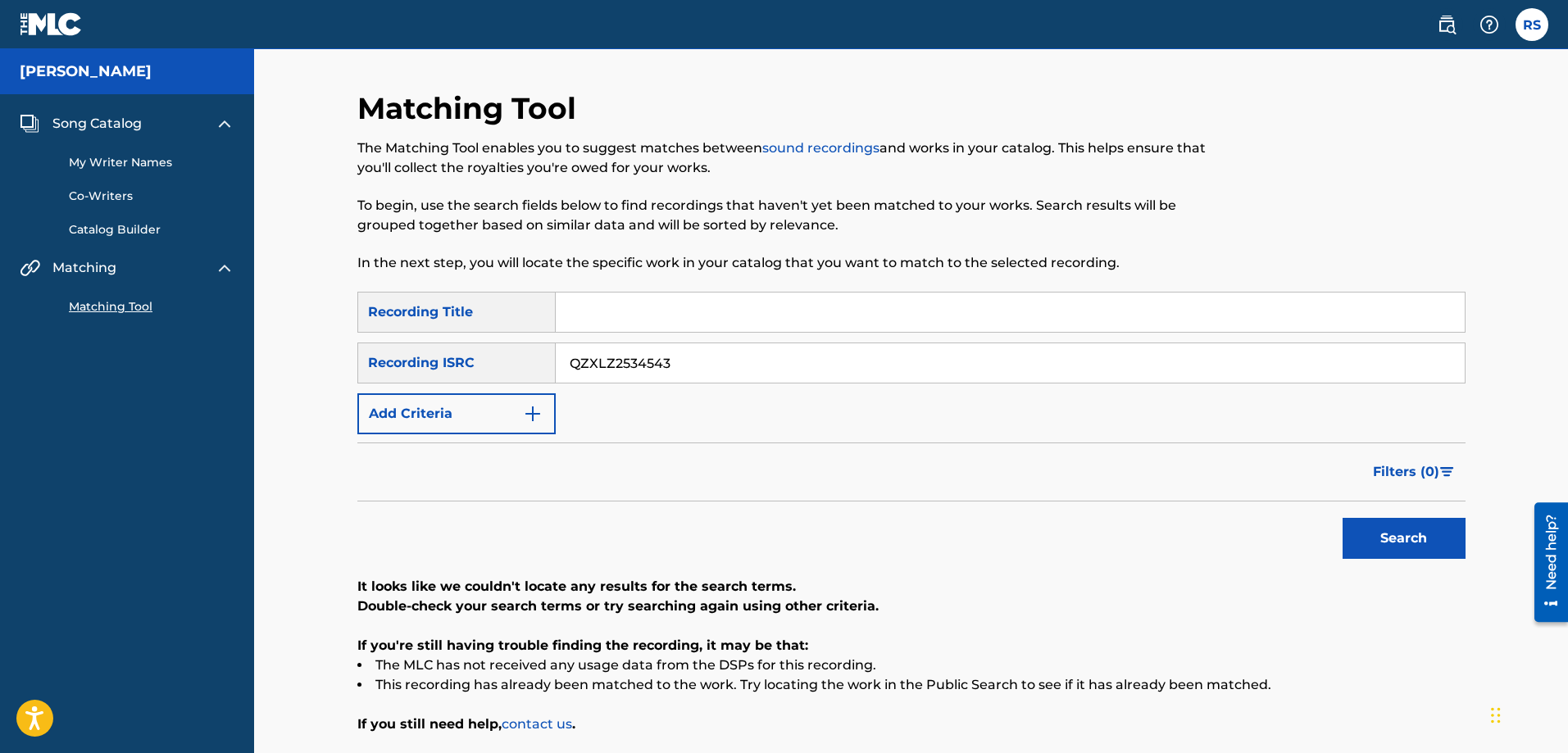
click at [113, 121] on span "Song Catalog" at bounding box center [97, 123] width 89 height 19
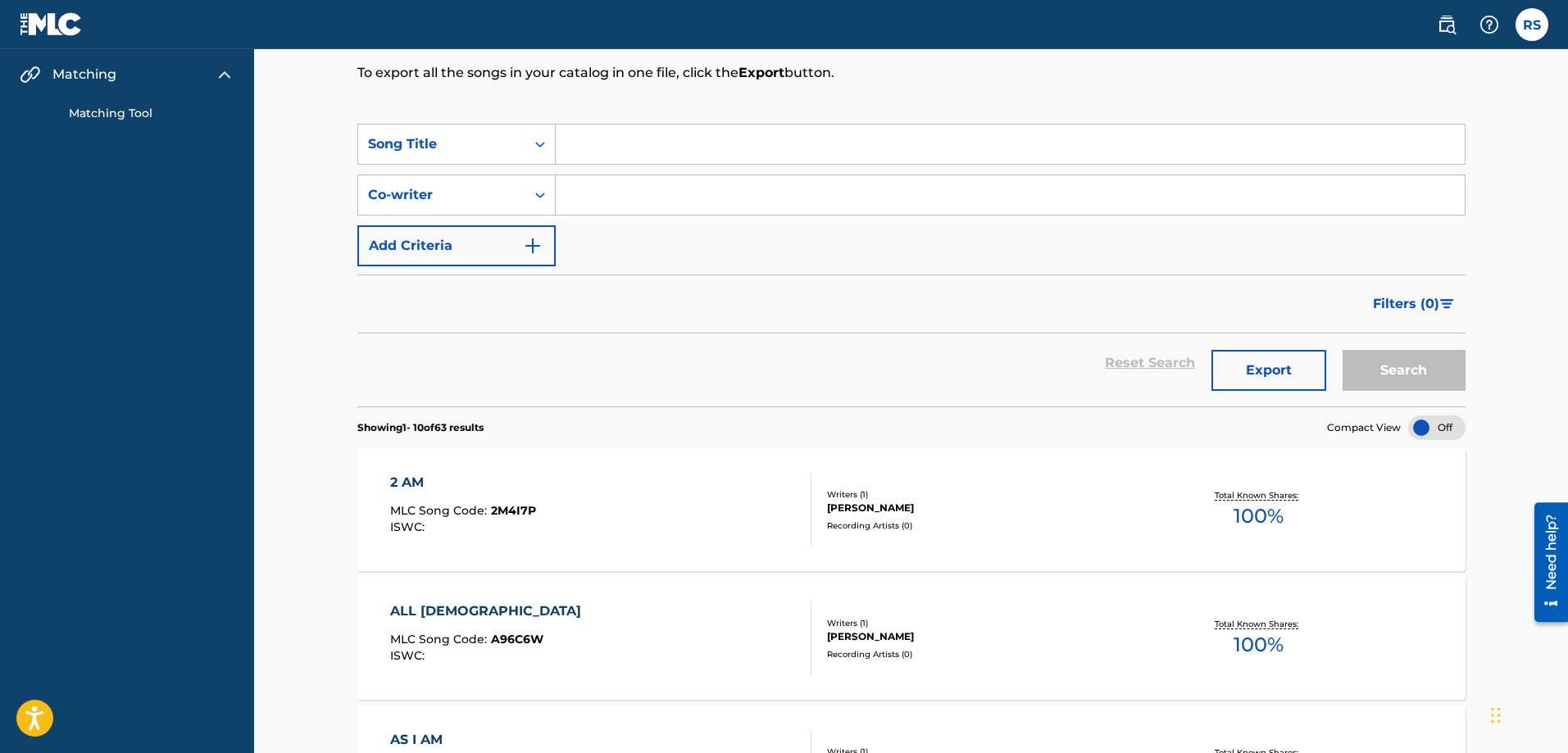
scroll to position [164, 0]
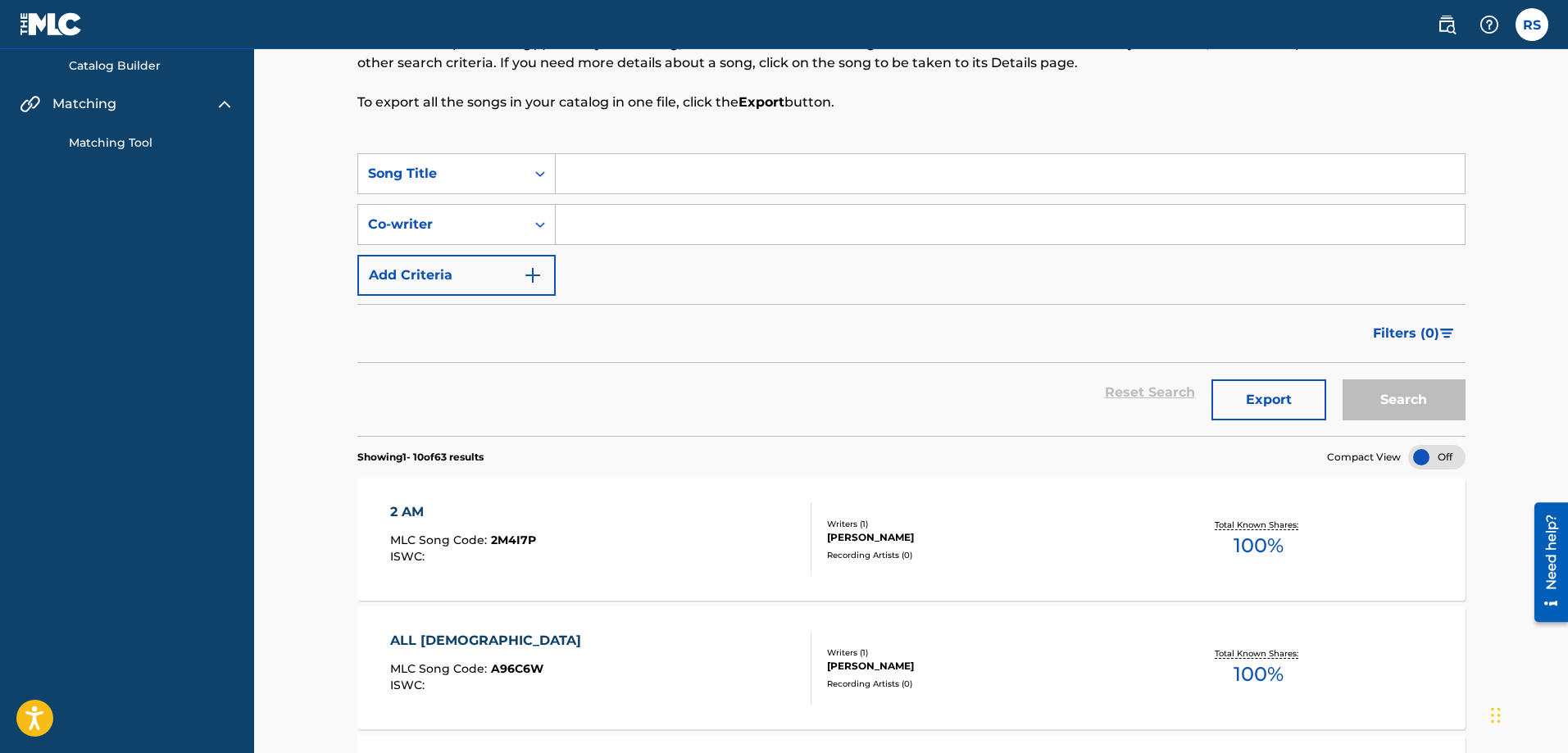
click at [581, 181] on input "Search Form" at bounding box center [1010, 174] width 909 height 40
click at [1343, 379] on button "Search" at bounding box center [1404, 400] width 123 height 41
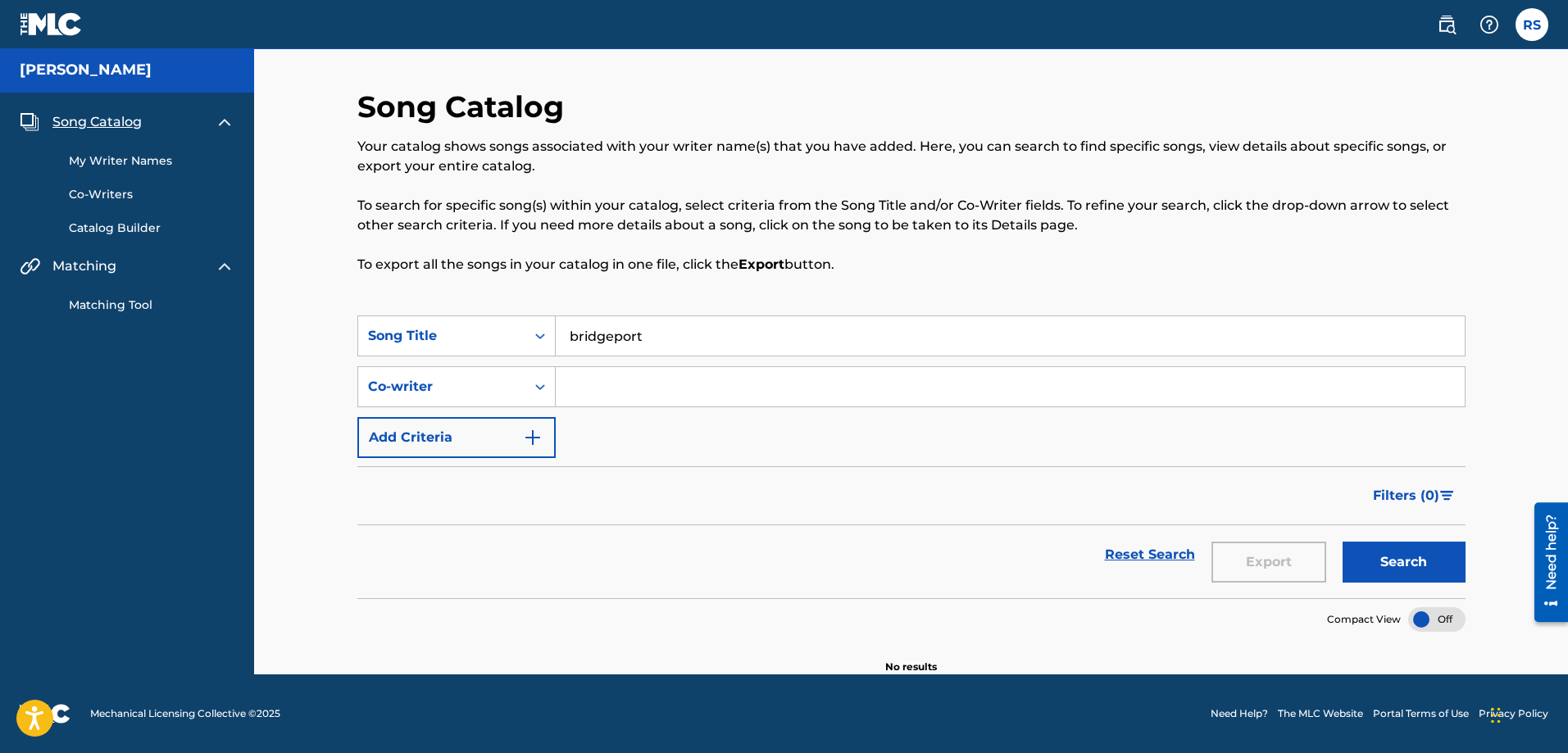
scroll to position [2, 0]
click at [686, 350] on input "bridgeport" at bounding box center [1010, 336] width 909 height 40
drag, startPoint x: 682, startPoint y: 340, endPoint x: 552, endPoint y: 335, distance: 130.1
click at [552, 335] on div "SearchWithCriteria27597362-6bb8-4b13-9f02-6a0b256fb98c Song Title bridgeport" at bounding box center [912, 336] width 1108 height 41
type input "Covergirl"
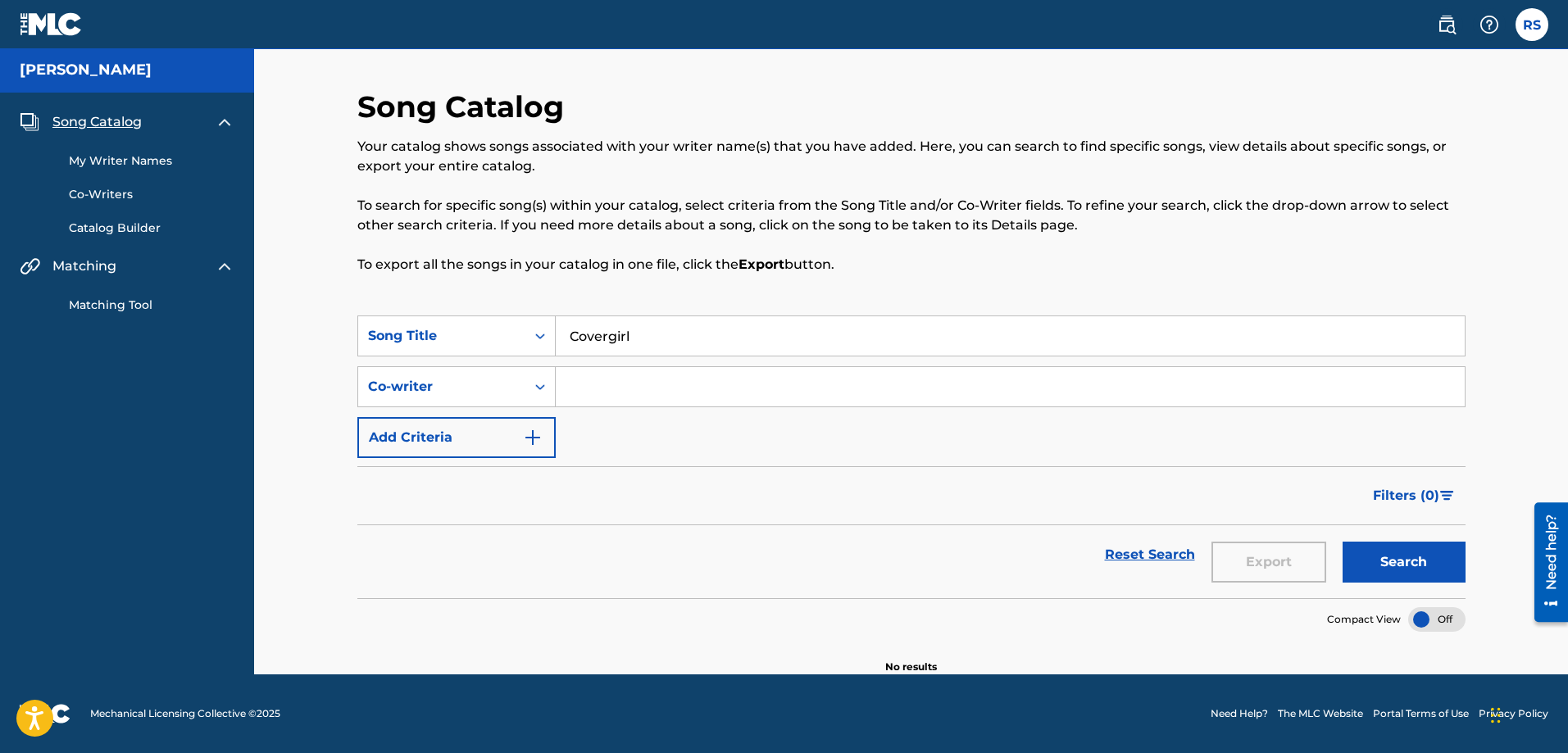
click at [1343, 541] on button "Search" at bounding box center [1404, 562] width 123 height 41
click at [1387, 547] on button "Search" at bounding box center [1404, 562] width 123 height 41
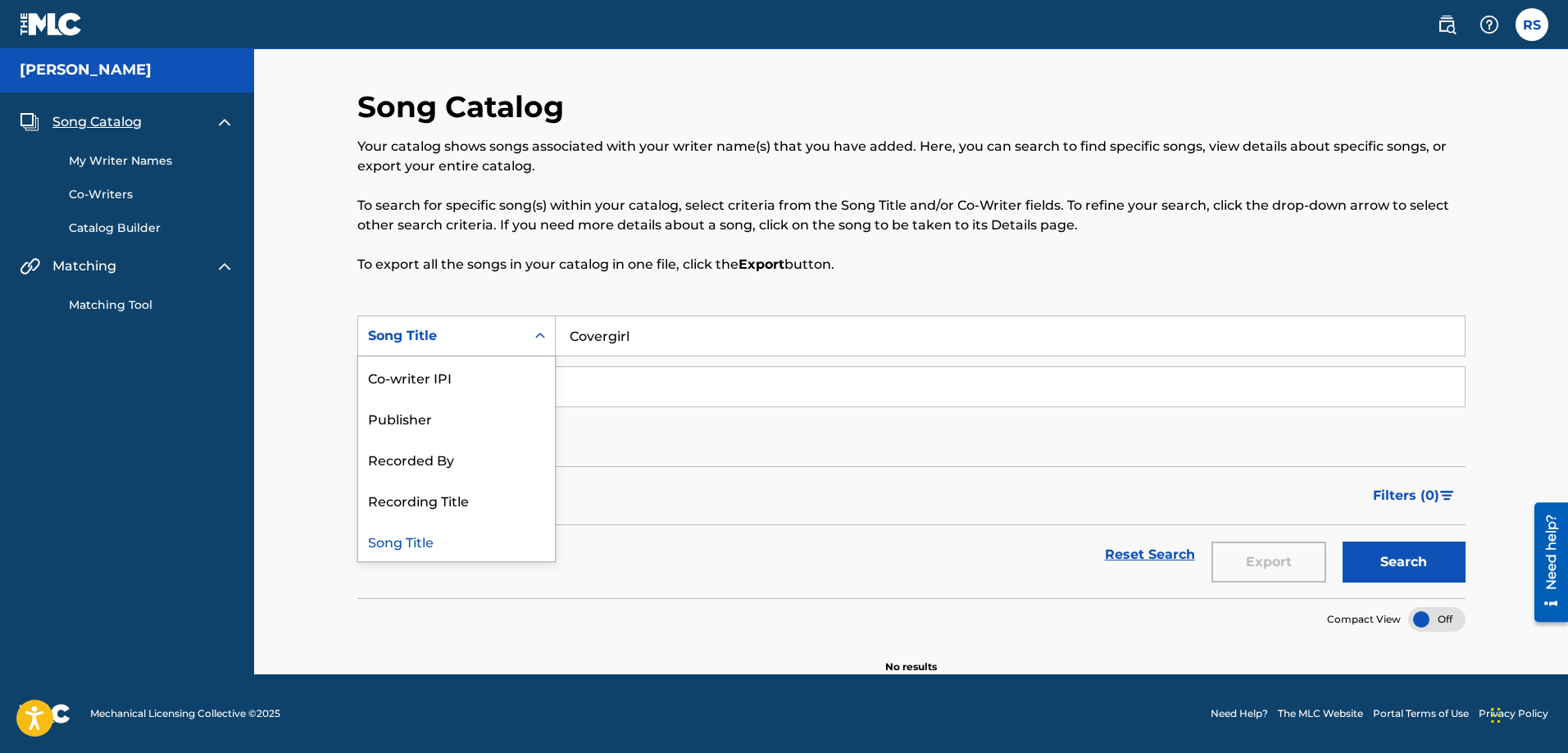
click at [537, 336] on icon "Search Form" at bounding box center [541, 336] width 10 height 6
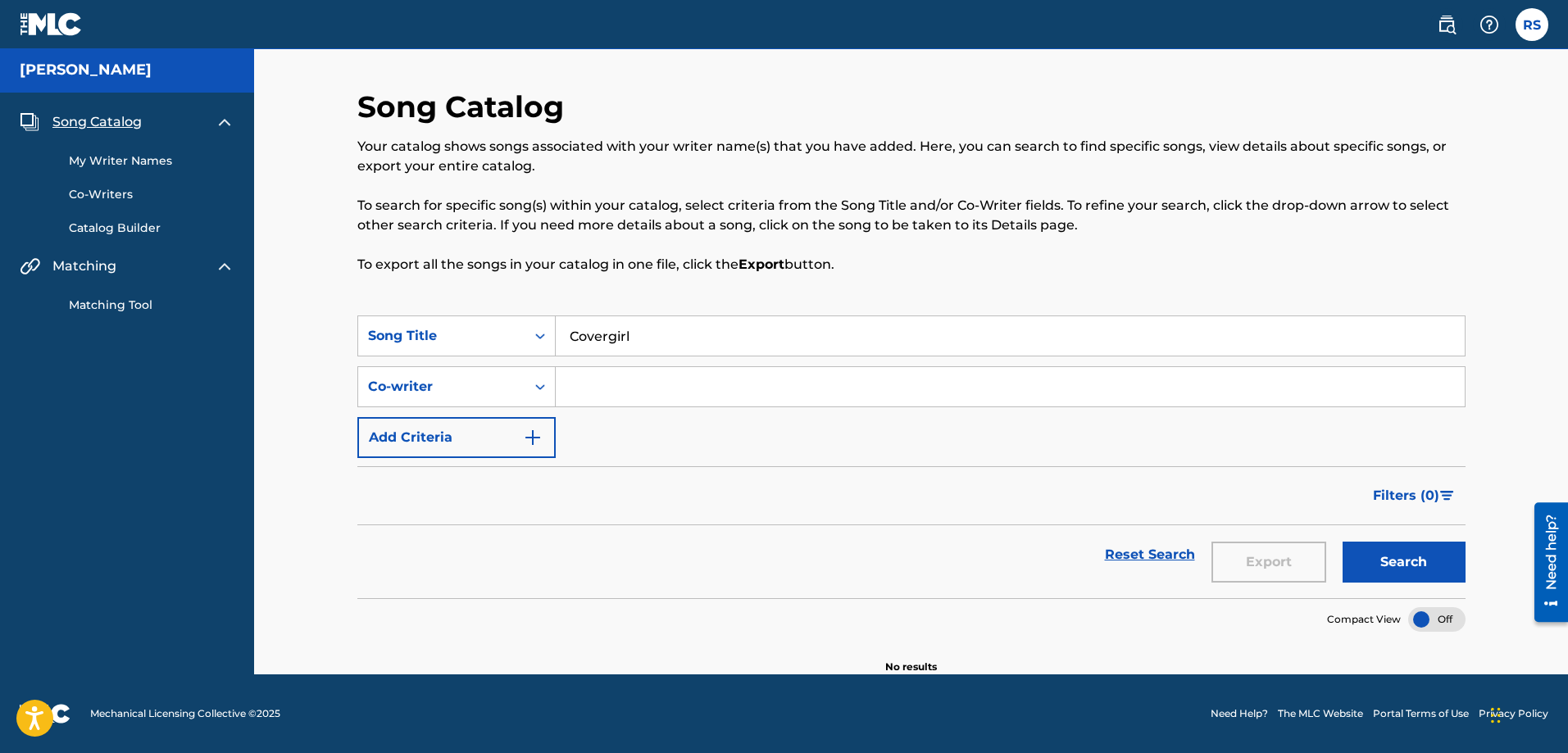
click at [643, 338] on input "Covergirl" at bounding box center [1010, 336] width 909 height 40
drag, startPoint x: 643, startPoint y: 338, endPoint x: 536, endPoint y: 331, distance: 107.2
click at [536, 331] on div "SearchWithCriteria27597362-6bb8-4b13-9f02-6a0b256fb98c Song Title Covergirl" at bounding box center [912, 336] width 1108 height 41
click at [1533, 24] on label at bounding box center [1532, 24] width 33 height 33
click at [1532, 24] on input "RS [PERSON_NAME] [EMAIL_ADDRESS][DOMAIN_NAME] Notification Preferences Profile …" at bounding box center [1532, 24] width 0 height 0
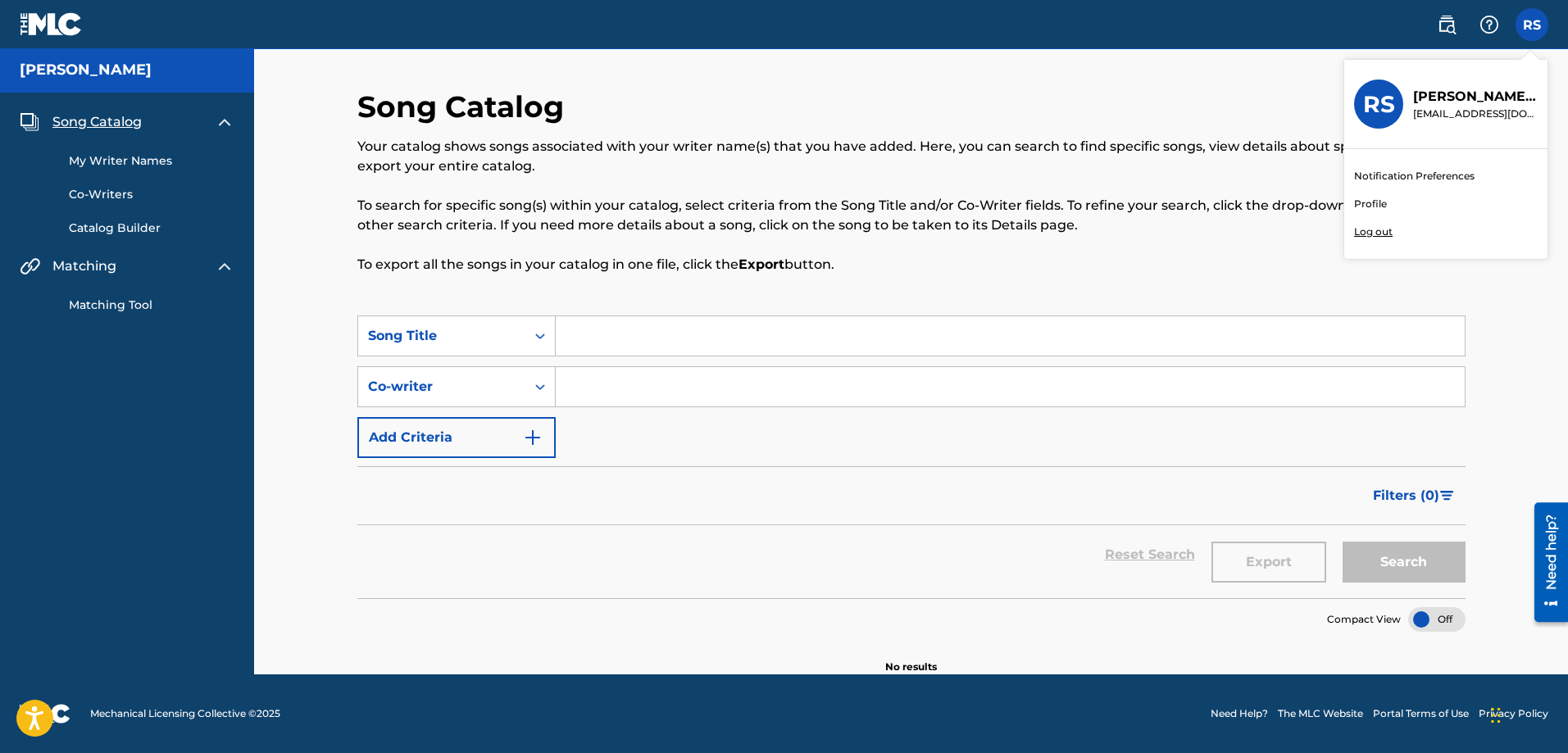
click at [1415, 175] on link "Notification Preferences" at bounding box center [1414, 175] width 121 height 14
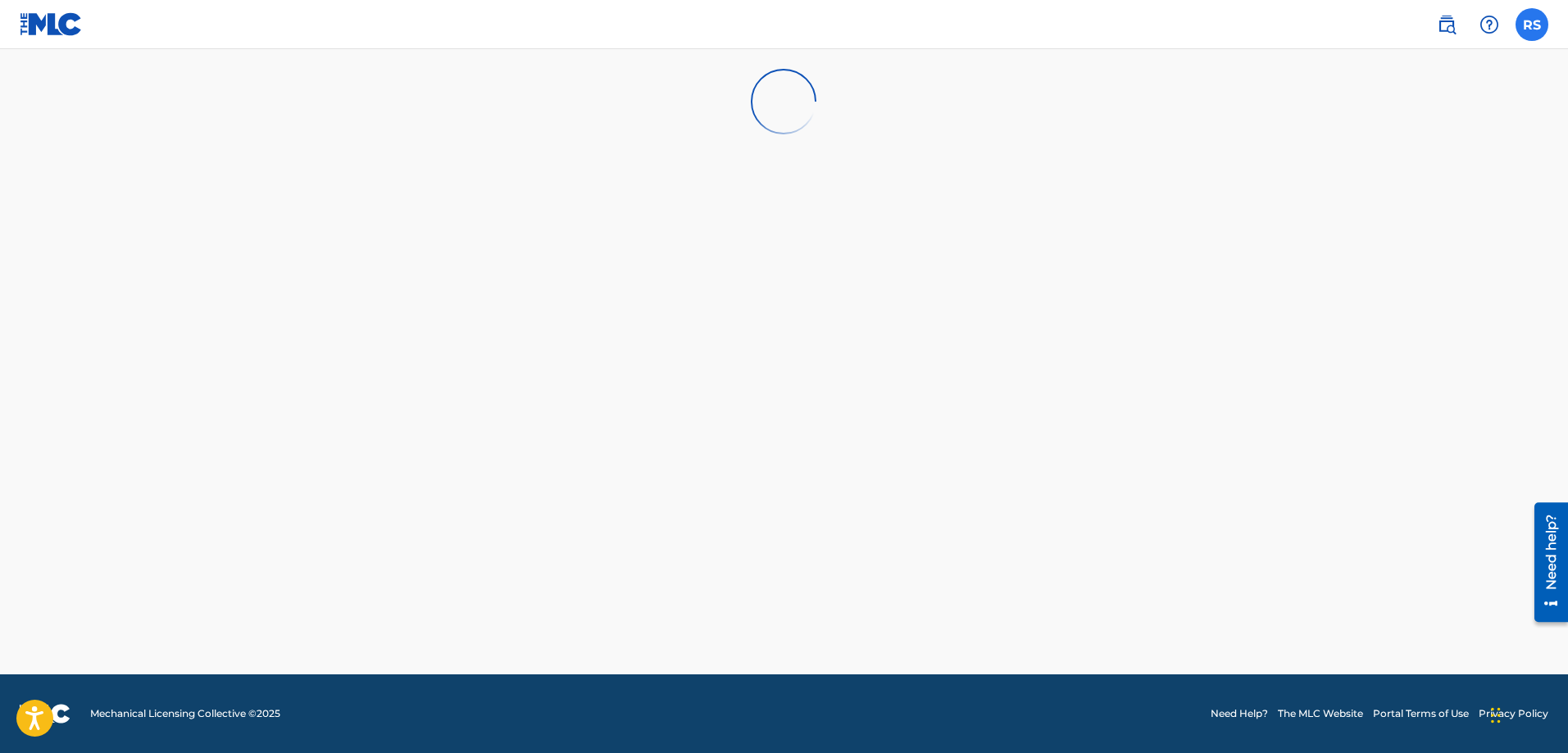
click at [1532, 17] on label at bounding box center [1532, 24] width 33 height 33
click at [1532, 24] on input "RS [PERSON_NAME] [EMAIL_ADDRESS][DOMAIN_NAME] Notification Preferences Profile …" at bounding box center [1532, 24] width 0 height 0
click at [1375, 202] on link "Profile" at bounding box center [1370, 203] width 33 height 14
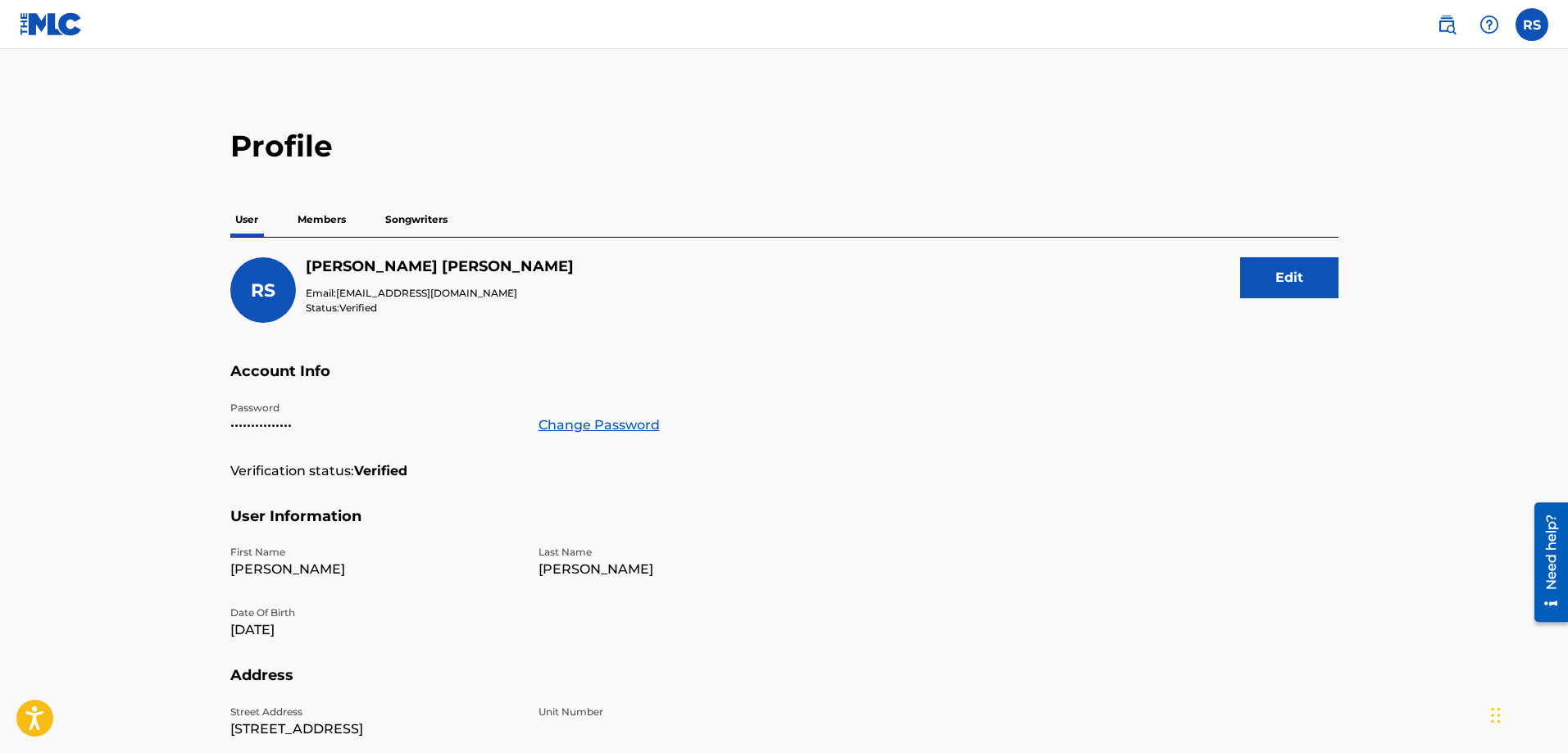
click at [428, 227] on p "Songwriters" at bounding box center [417, 219] width 73 height 35
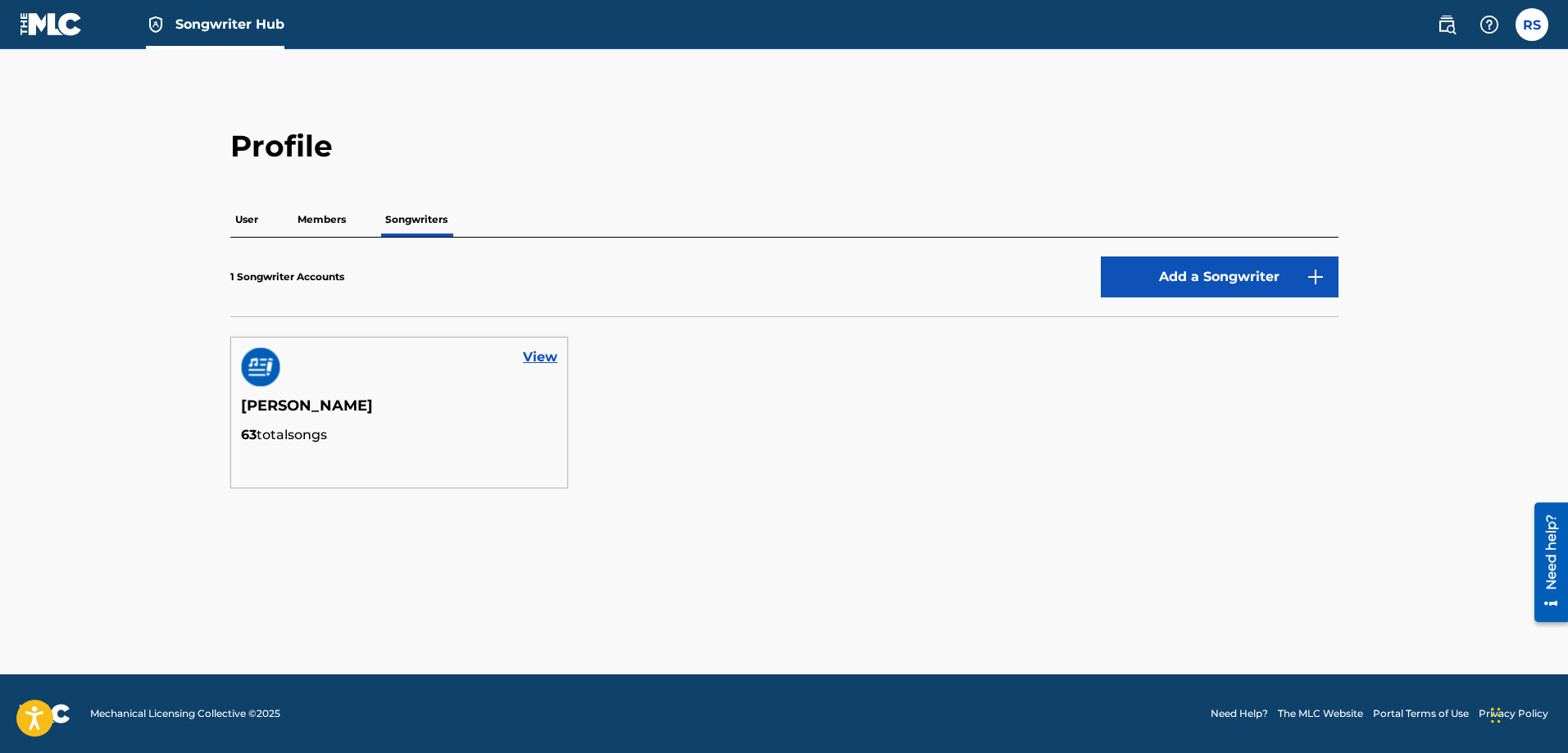
click at [328, 222] on p "Members" at bounding box center [321, 219] width 58 height 35
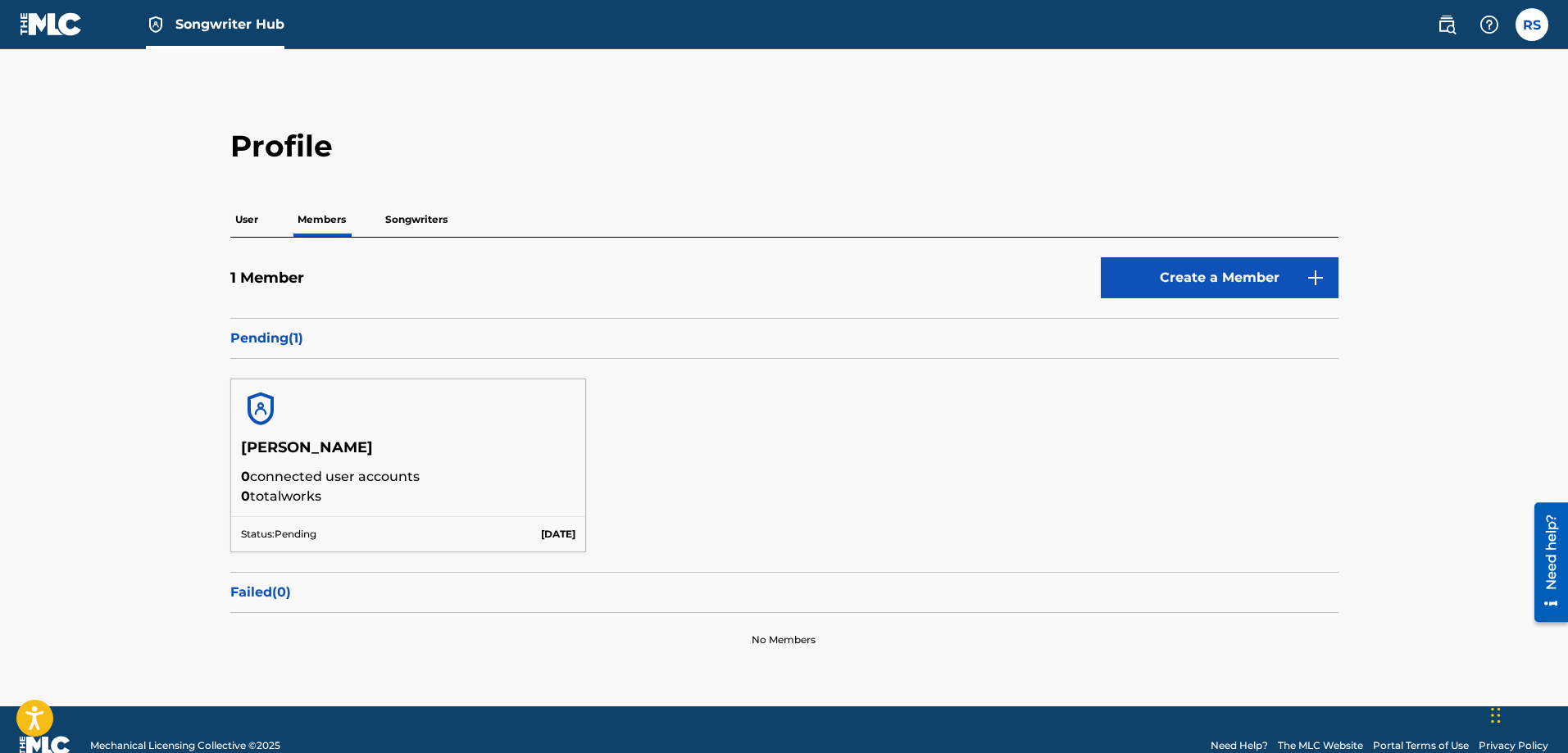
click at [30, 19] on img at bounding box center [51, 24] width 63 height 24
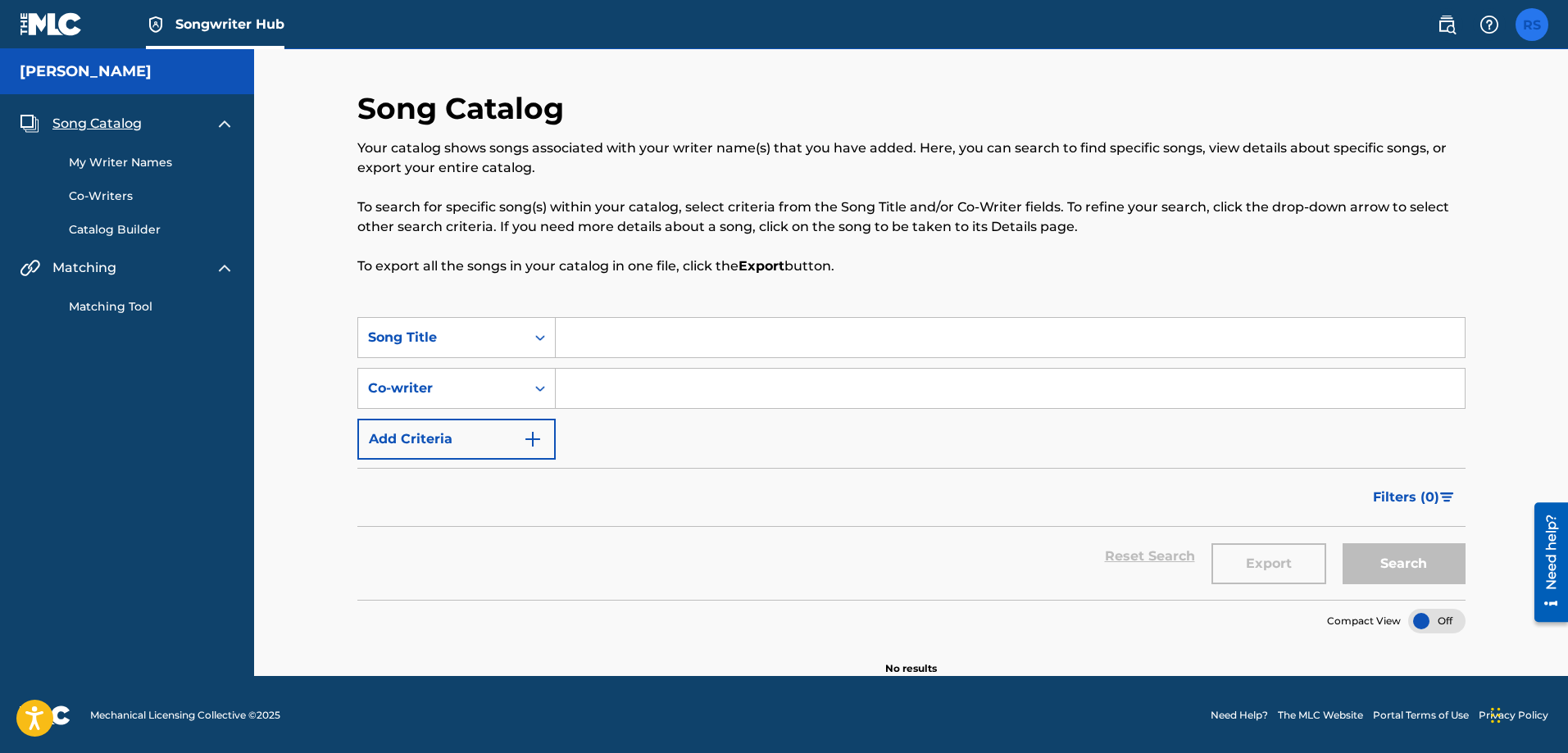
click at [1529, 28] on label at bounding box center [1532, 24] width 33 height 33
click at [1532, 24] on input "RS [PERSON_NAME] [EMAIL_ADDRESS][DOMAIN_NAME] Notification Preferences Profile …" at bounding box center [1532, 24] width 0 height 0
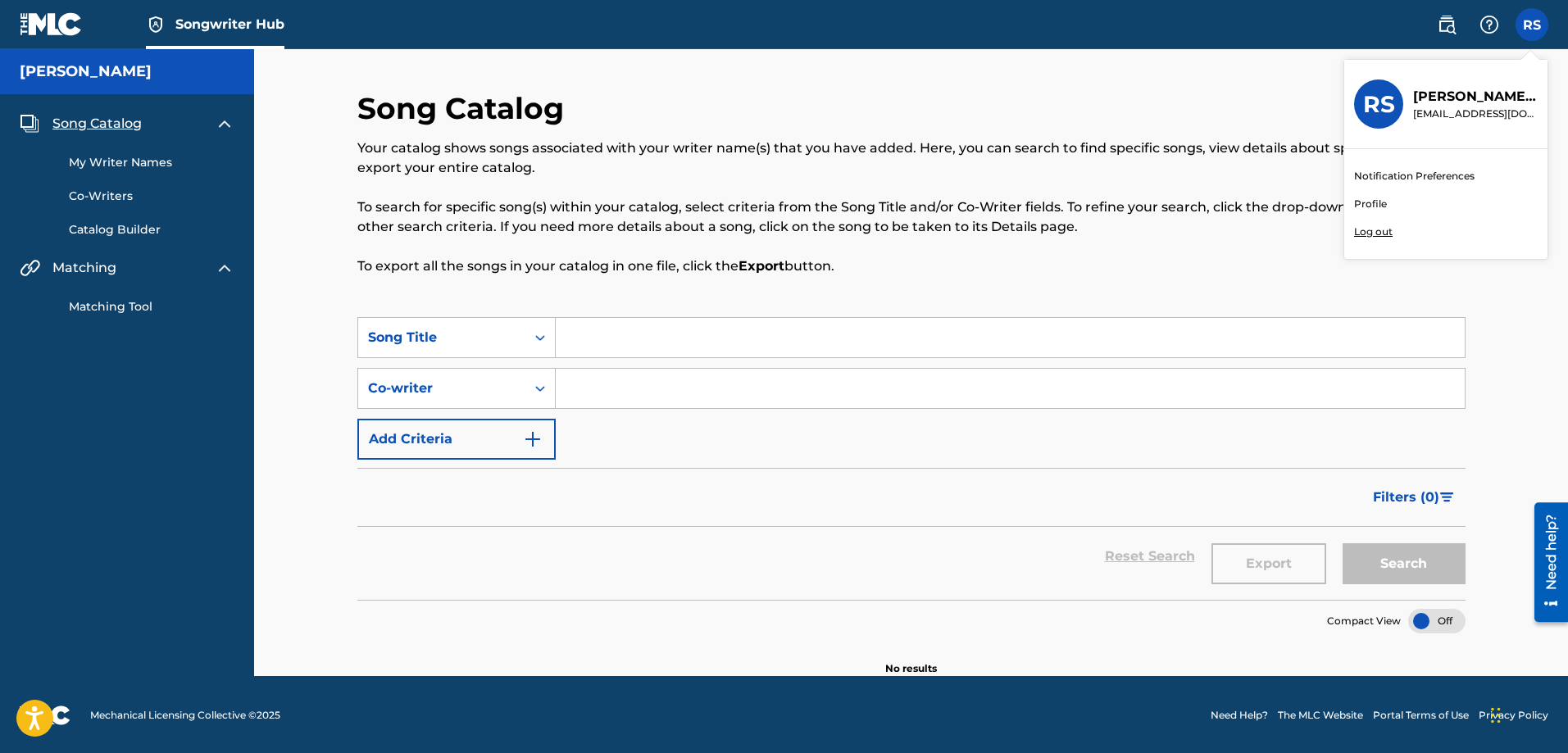
click at [1377, 204] on link "Profile" at bounding box center [1370, 203] width 33 height 14
